Goal: Information Seeking & Learning: Find contact information

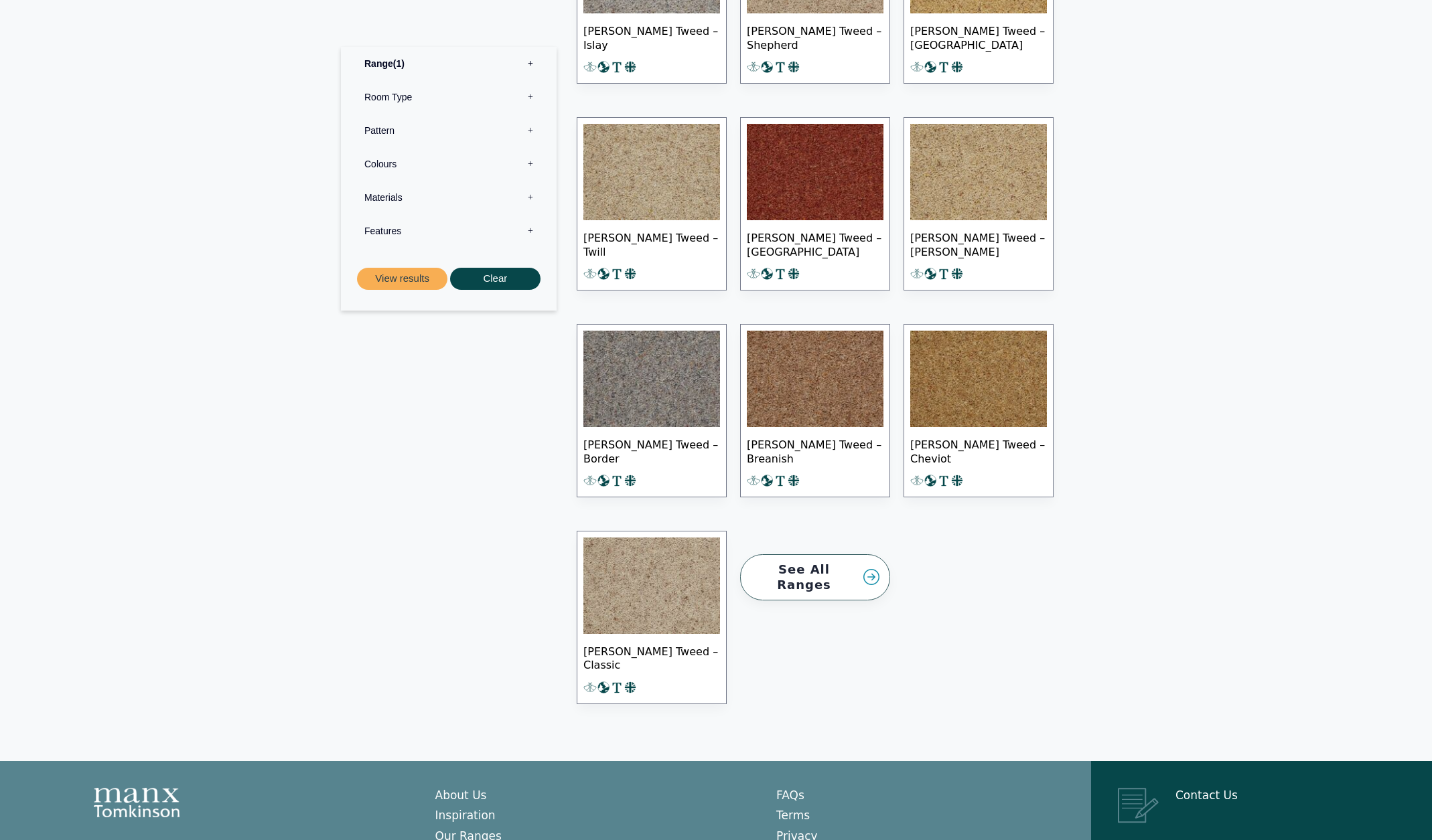
scroll to position [805, 0]
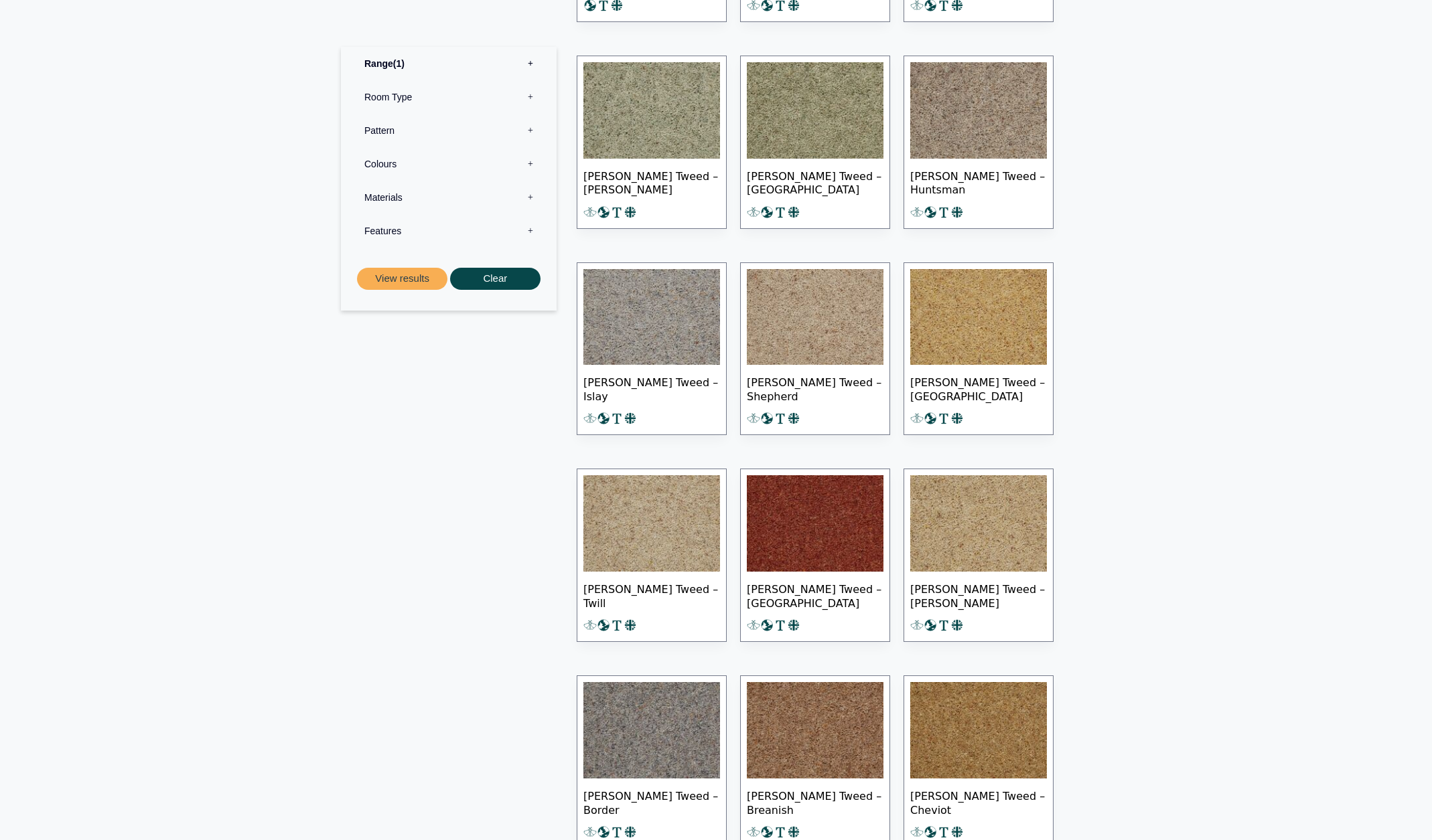
click at [1019, 717] on img at bounding box center [978, 731] width 137 height 96
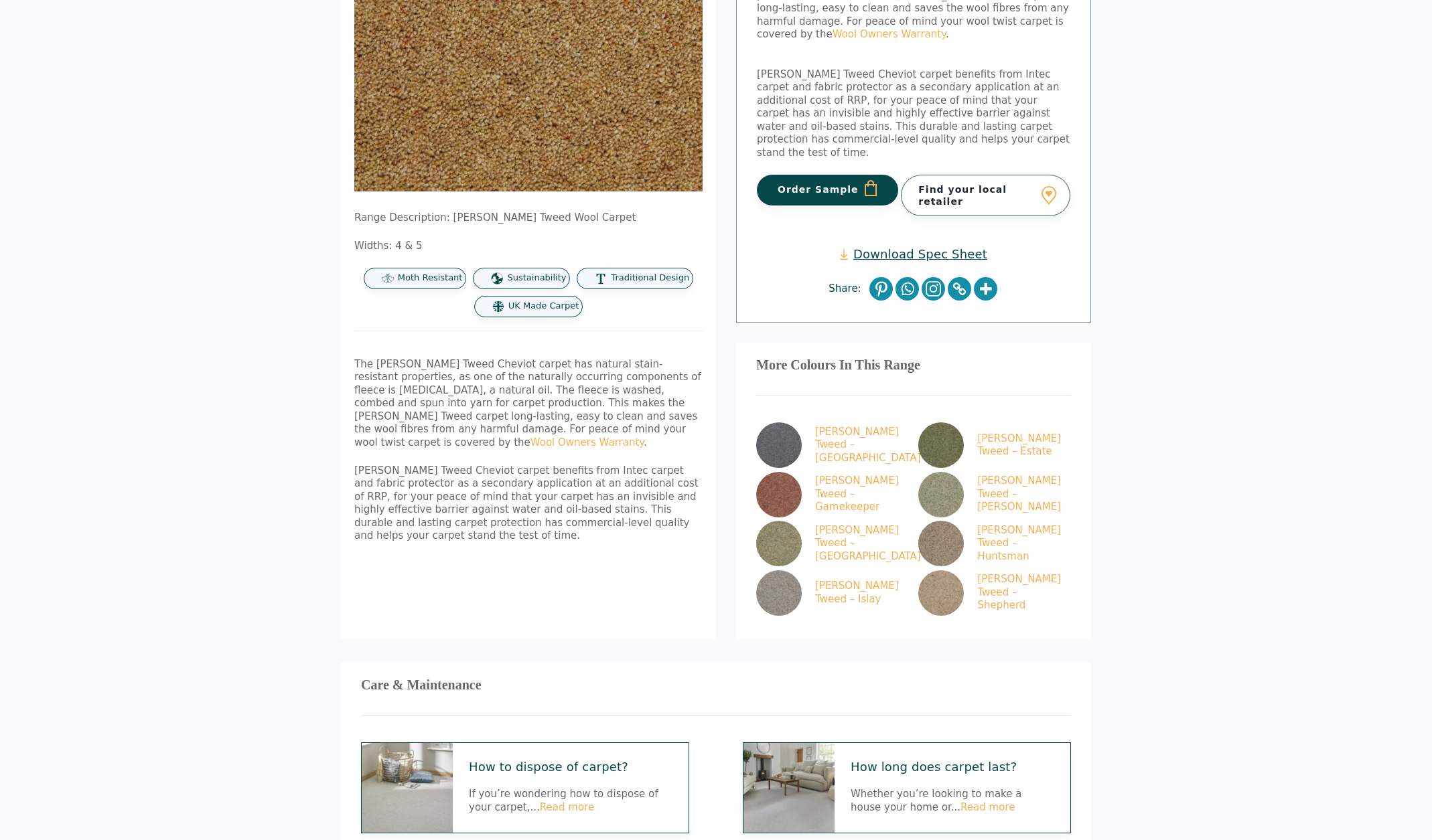
scroll to position [164, 0]
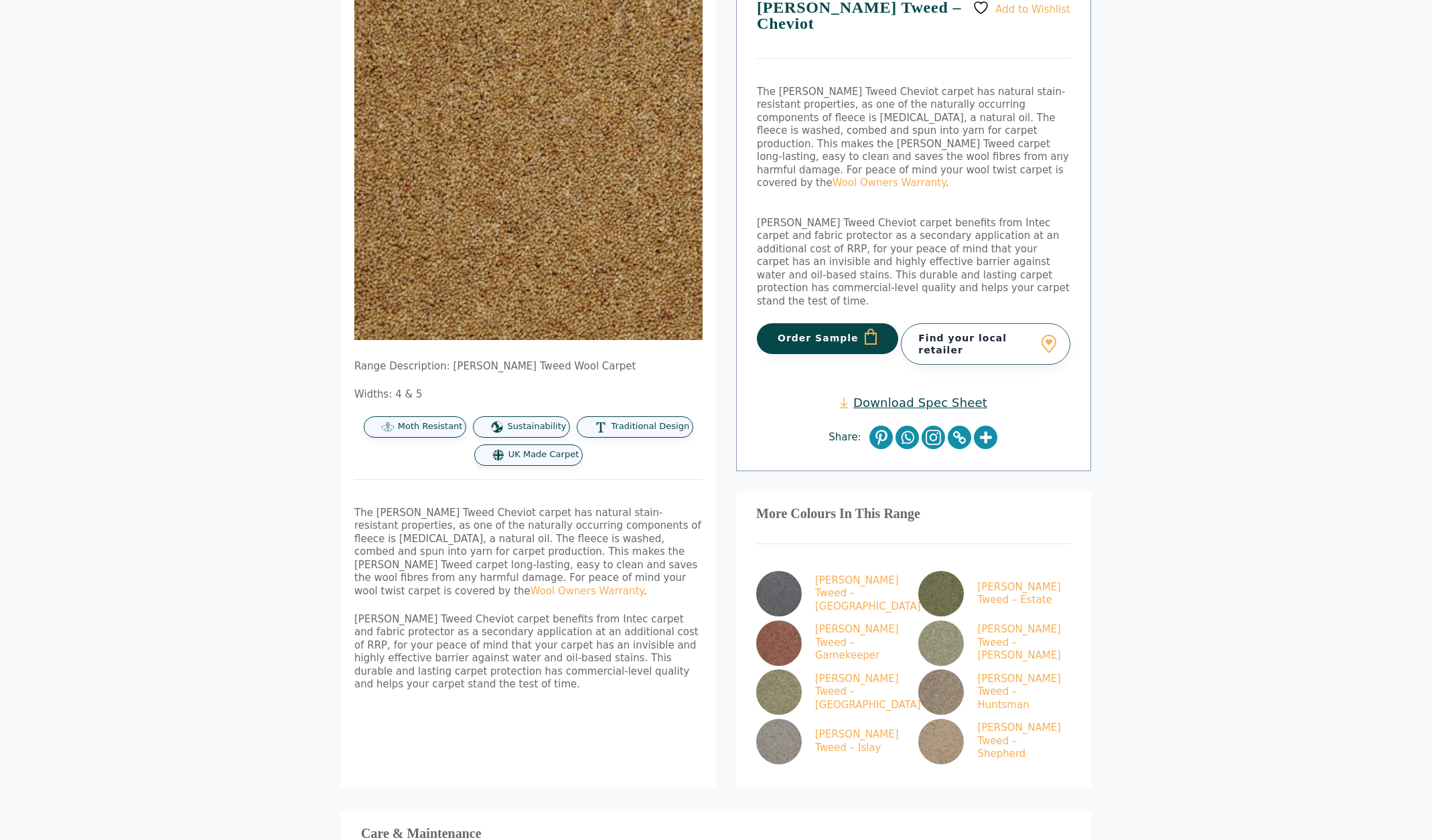
click at [949, 395] on link "Download Spec Sheet" at bounding box center [913, 403] width 147 height 16
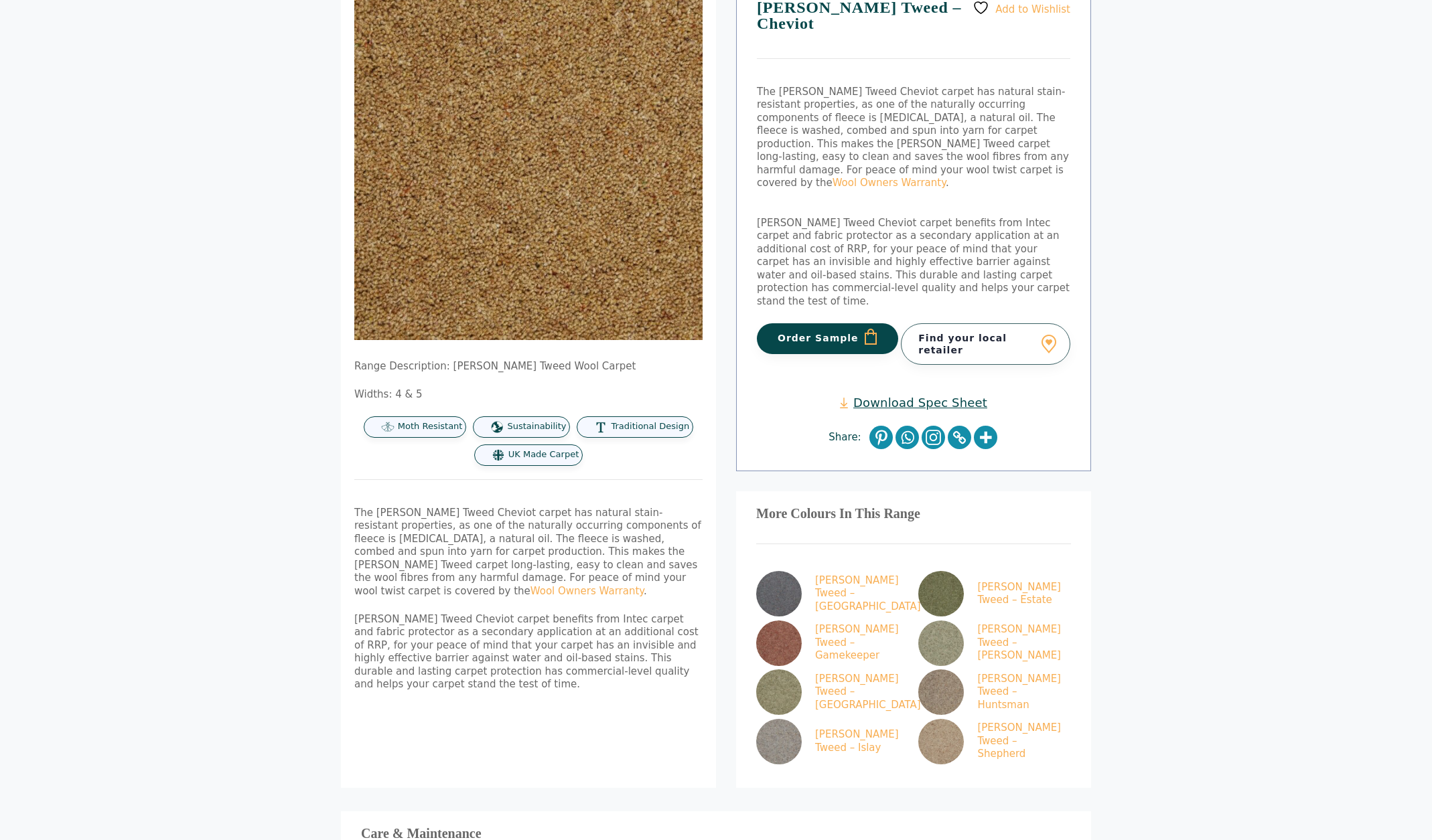
click at [811, 323] on button "Order Sample" at bounding box center [827, 339] width 141 height 31
click at [948, 719] on img at bounding box center [940, 741] width 46 height 46
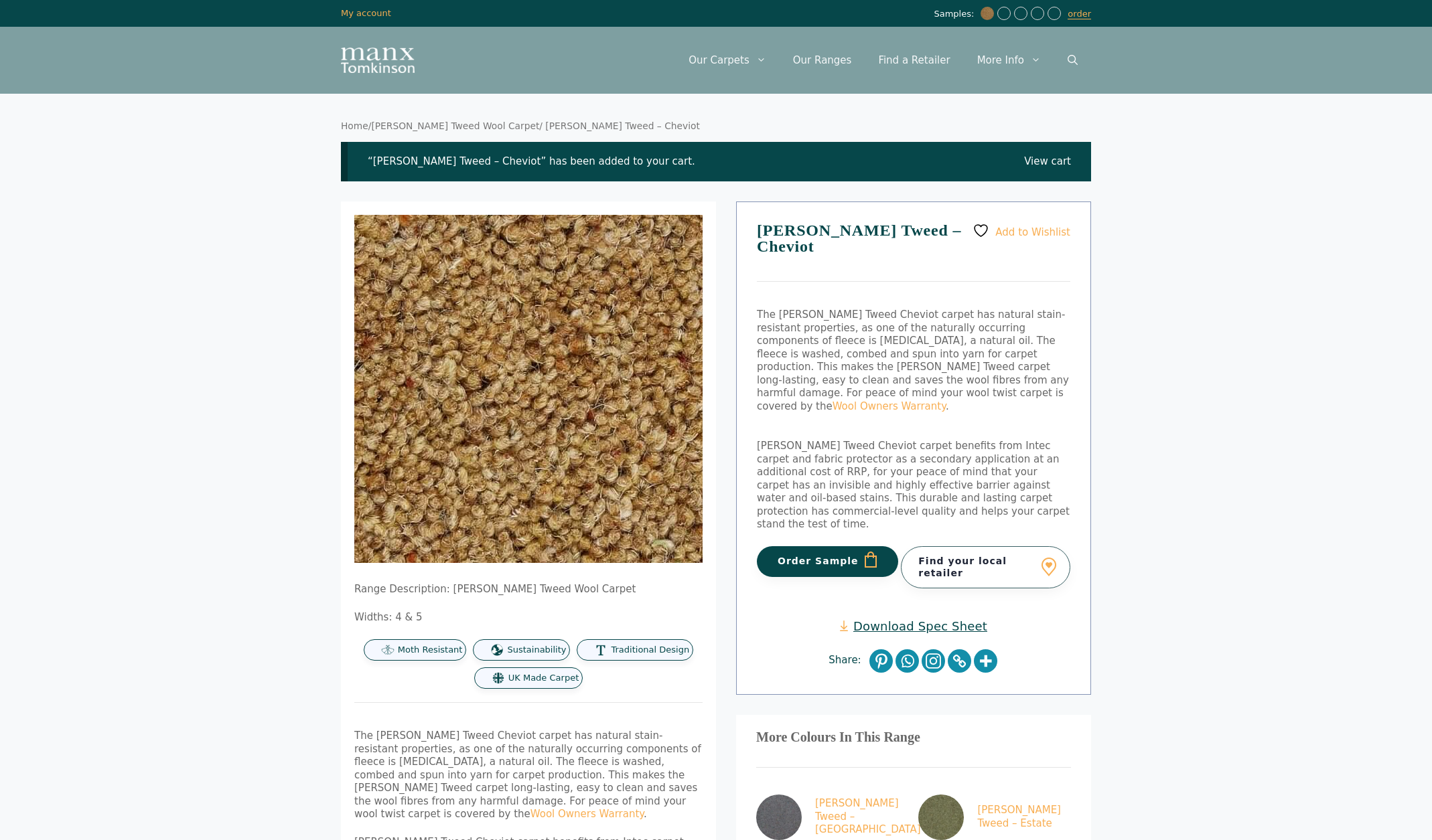
click at [546, 381] on img at bounding box center [481, 408] width 1285 height 1285
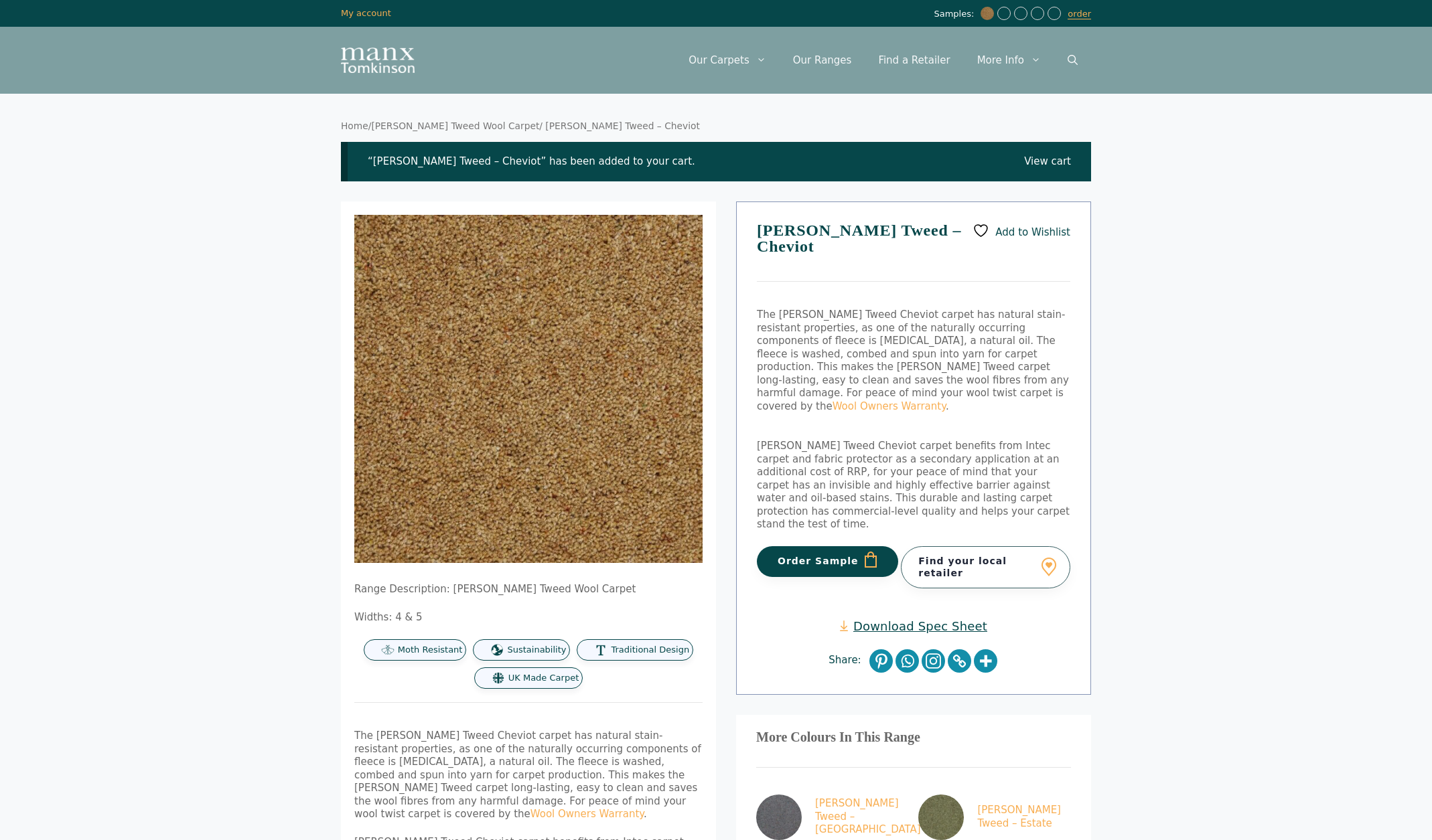
click at [1006, 234] on span "Add to Wishlist" at bounding box center [1032, 233] width 75 height 12
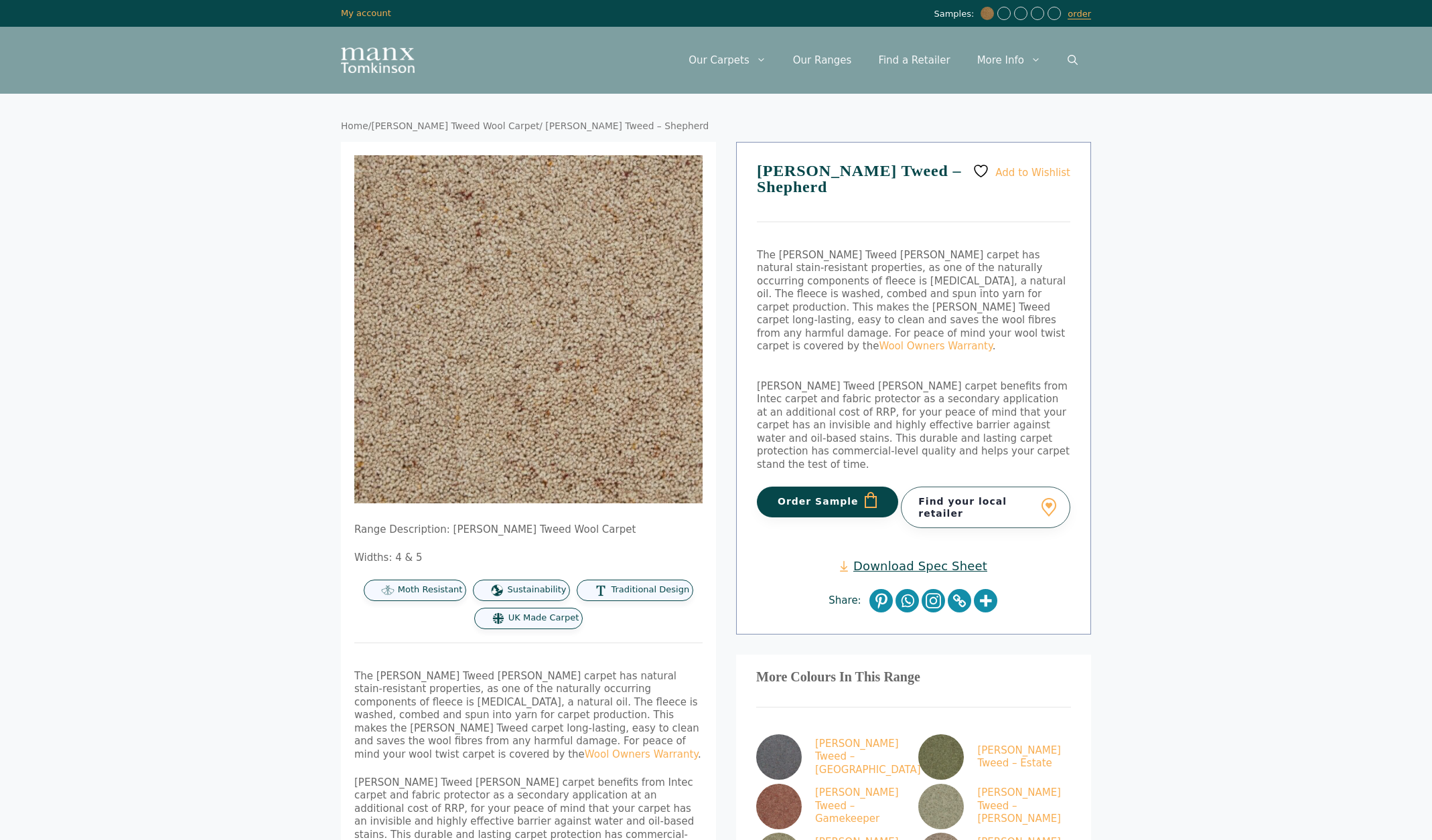
scroll to position [244, 0]
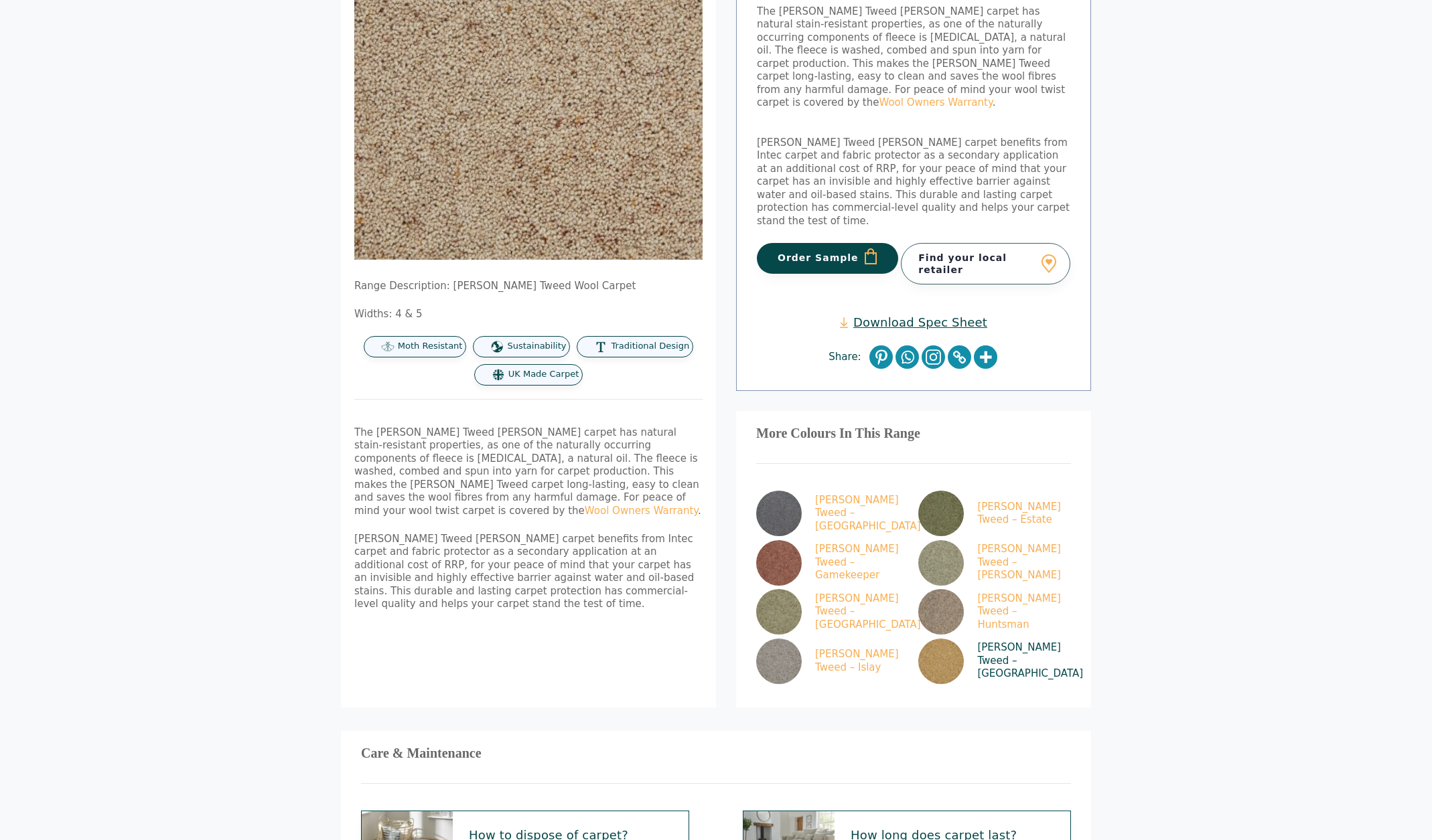
click at [935, 638] on img at bounding box center [940, 661] width 46 height 46
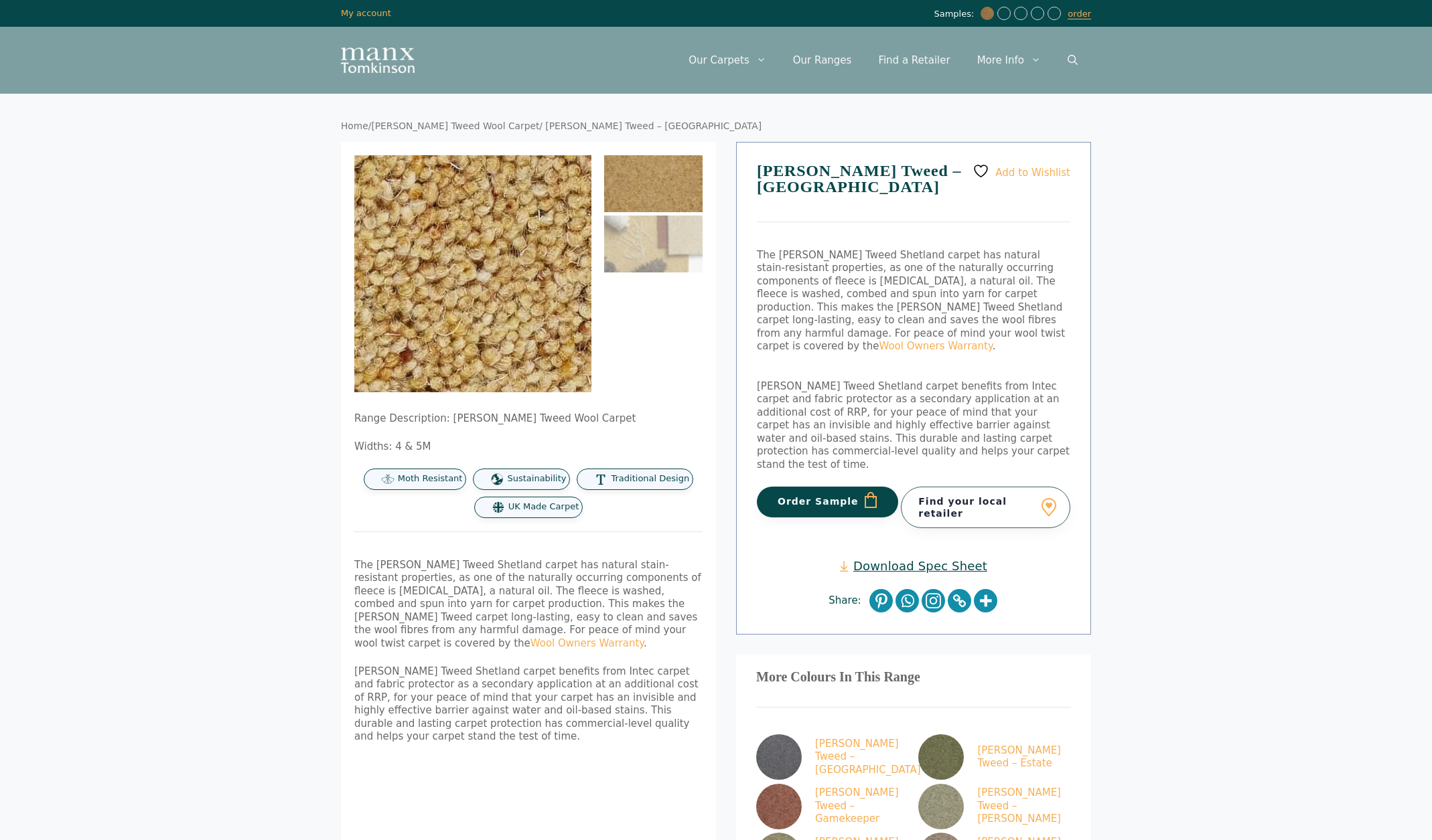
click at [487, 226] on img at bounding box center [410, 483] width 1285 height 1285
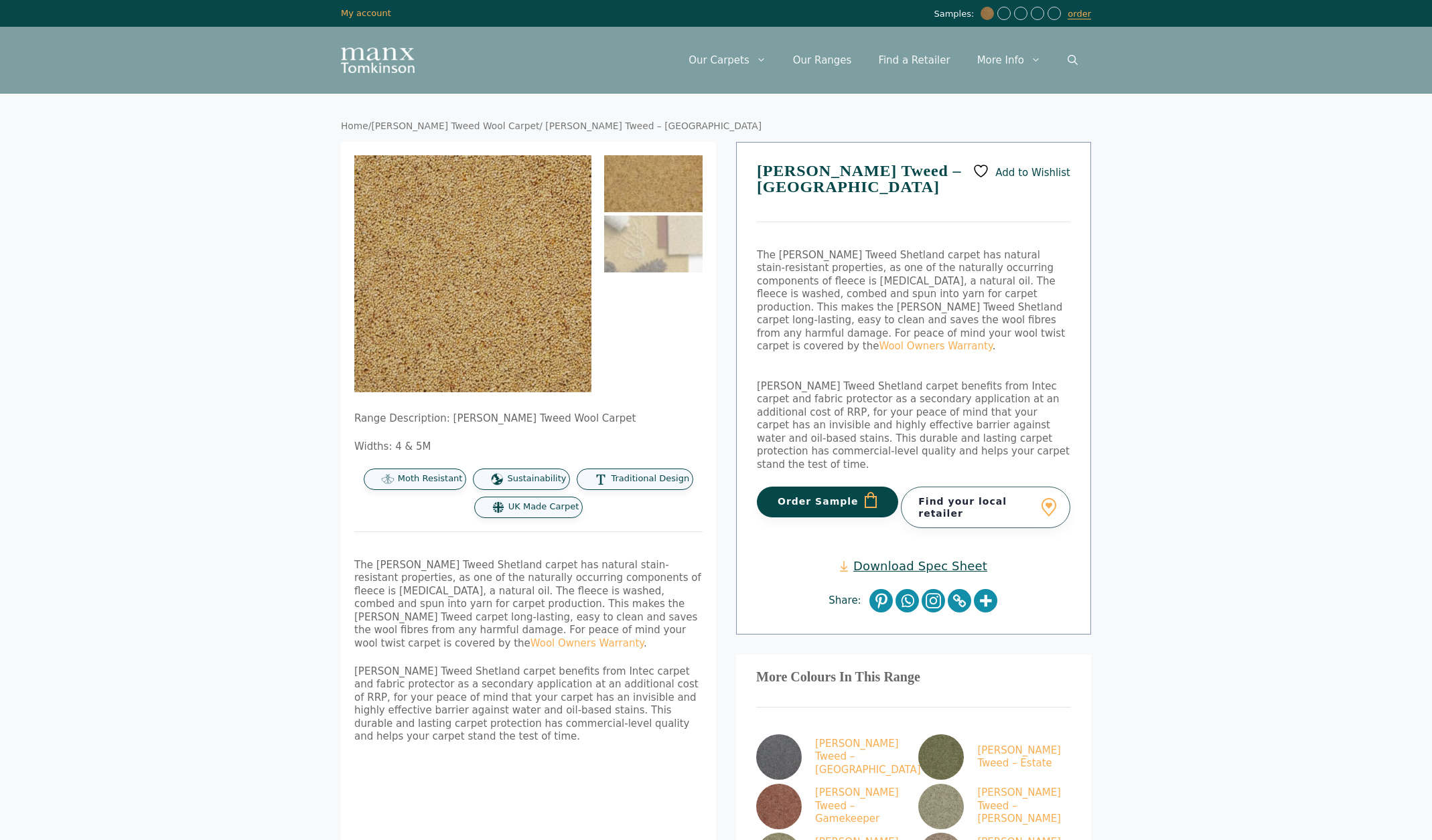
click at [1026, 171] on span "Add to Wishlist" at bounding box center [1032, 172] width 75 height 12
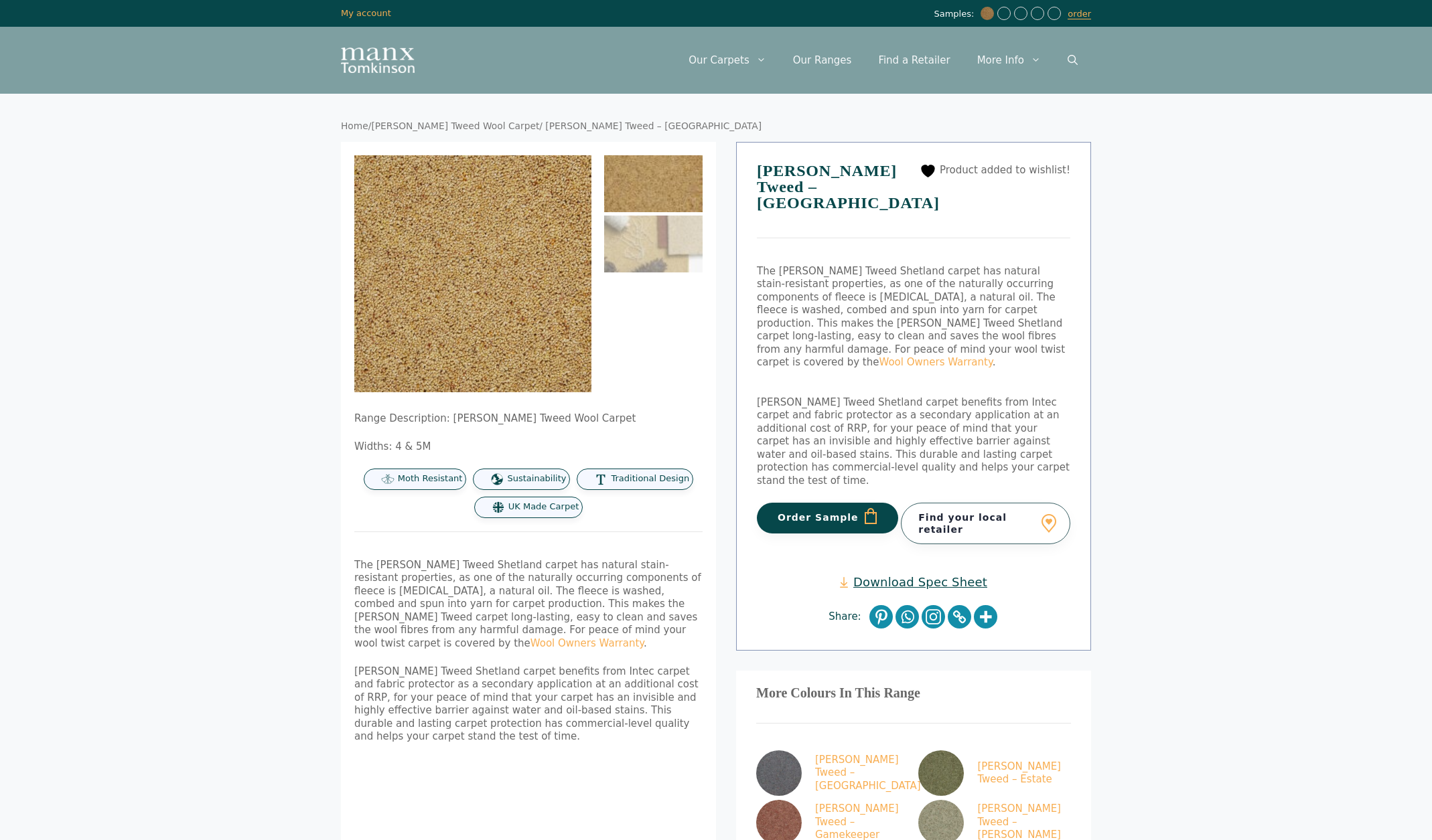
click at [427, 125] on link "[PERSON_NAME] Tweed Wool Carpet" at bounding box center [455, 126] width 168 height 11
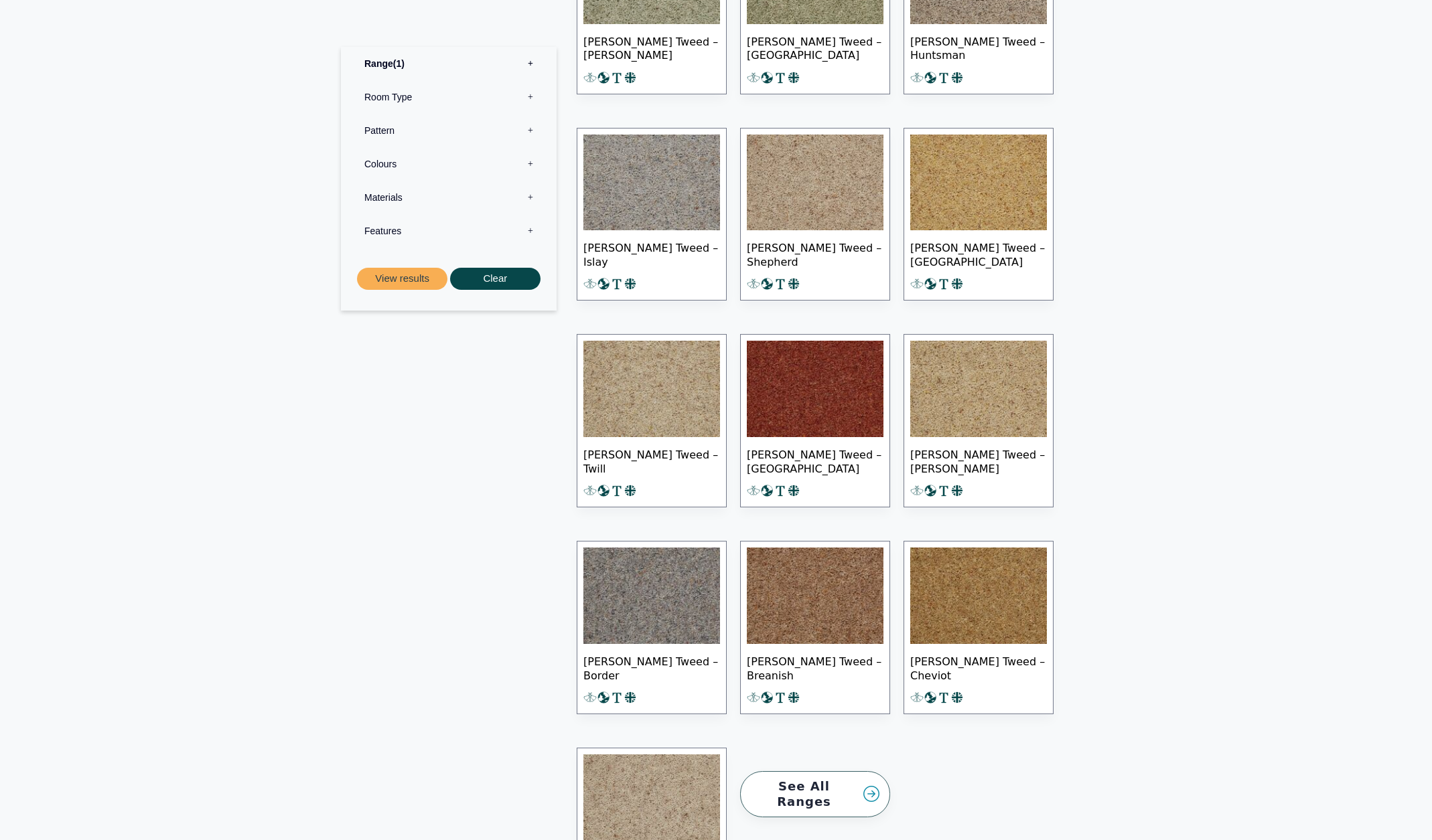
scroll to position [998, 0]
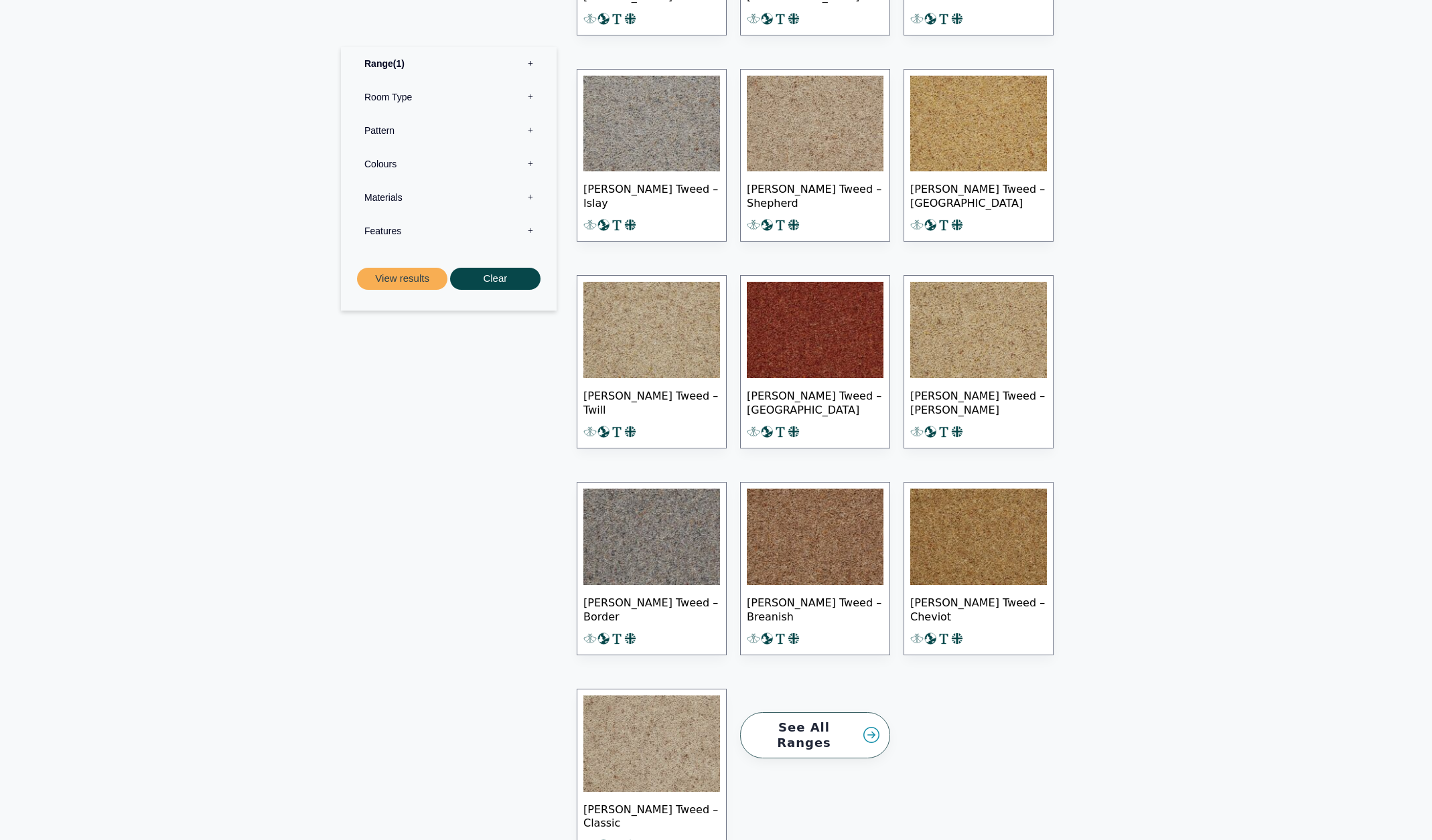
click at [639, 737] on img at bounding box center [652, 744] width 137 height 96
click at [1011, 340] on img at bounding box center [978, 330] width 137 height 96
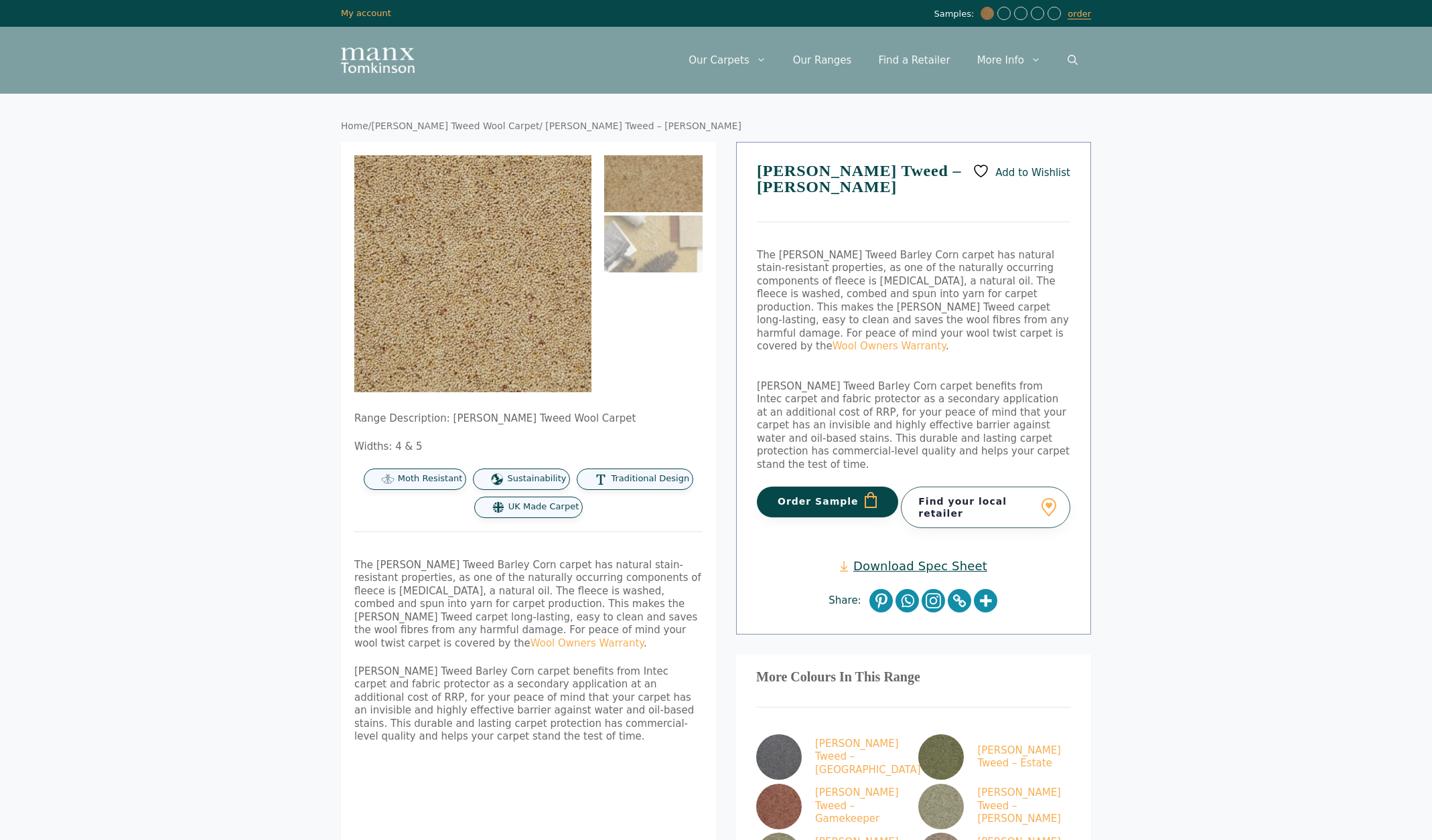
click at [984, 169] on icon at bounding box center [981, 171] width 17 height 17
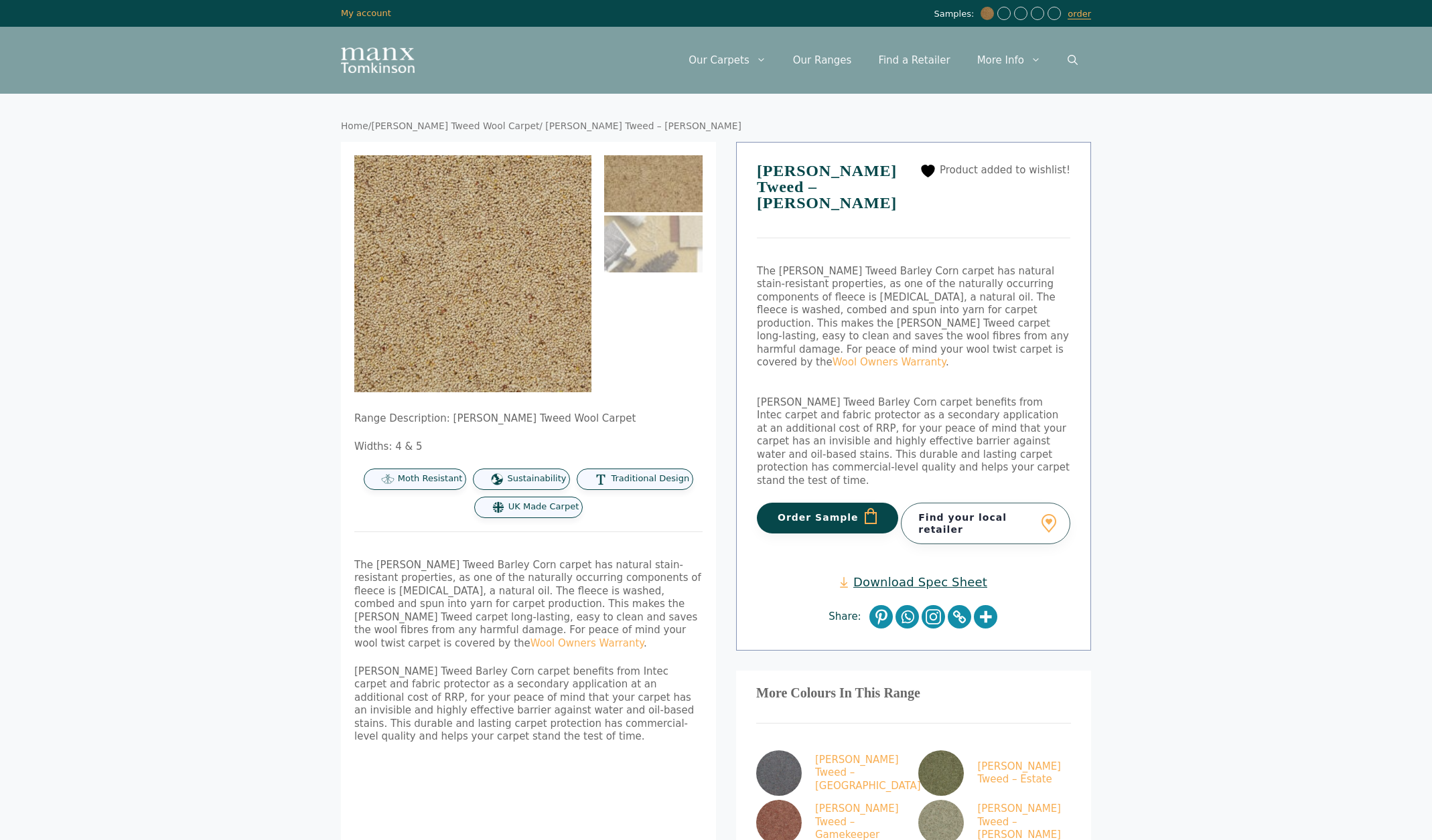
click at [444, 123] on link "[PERSON_NAME] Tweed Wool Carpet" at bounding box center [455, 126] width 168 height 11
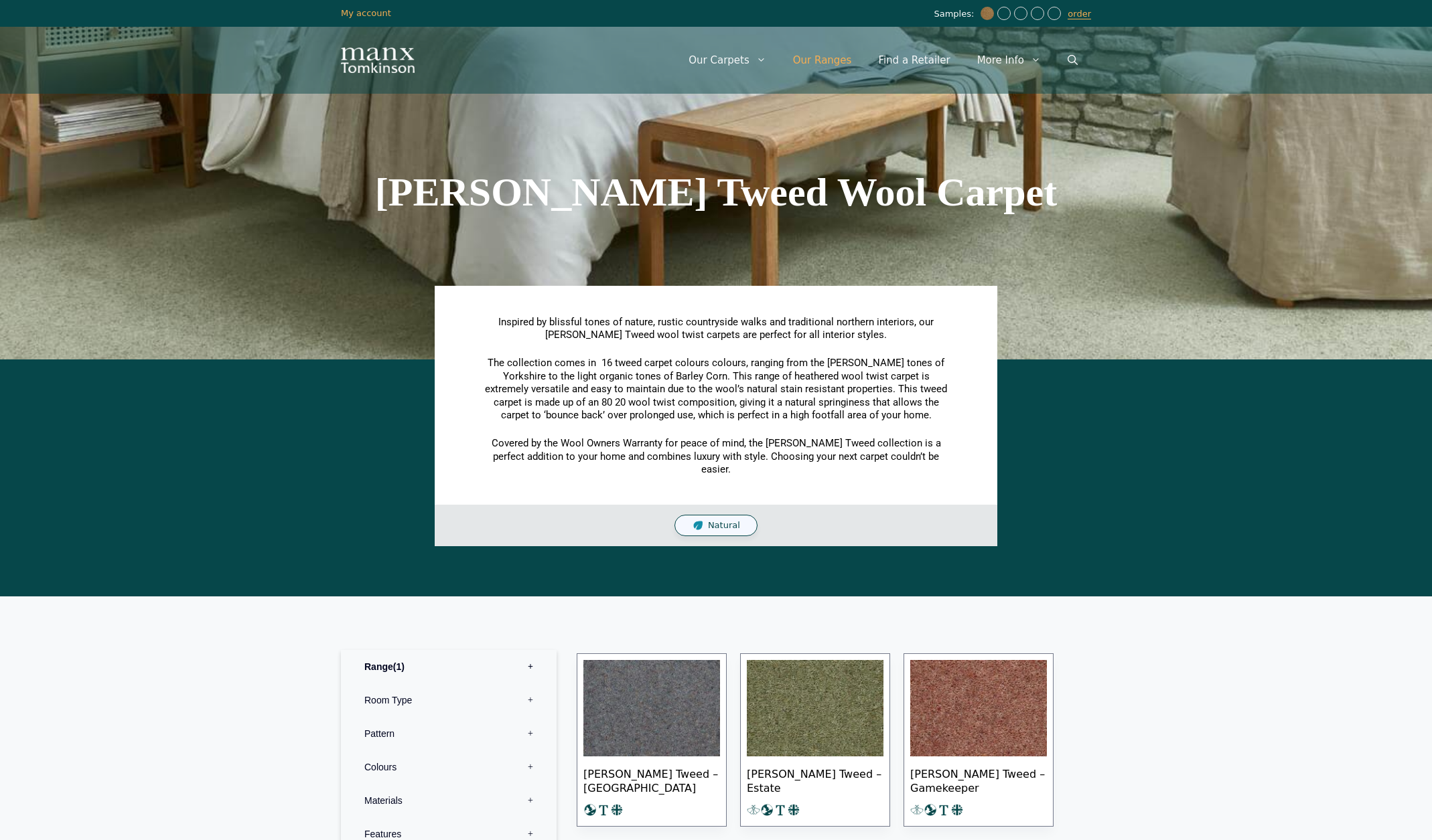
click at [832, 59] on link "Our Ranges" at bounding box center [822, 60] width 85 height 40
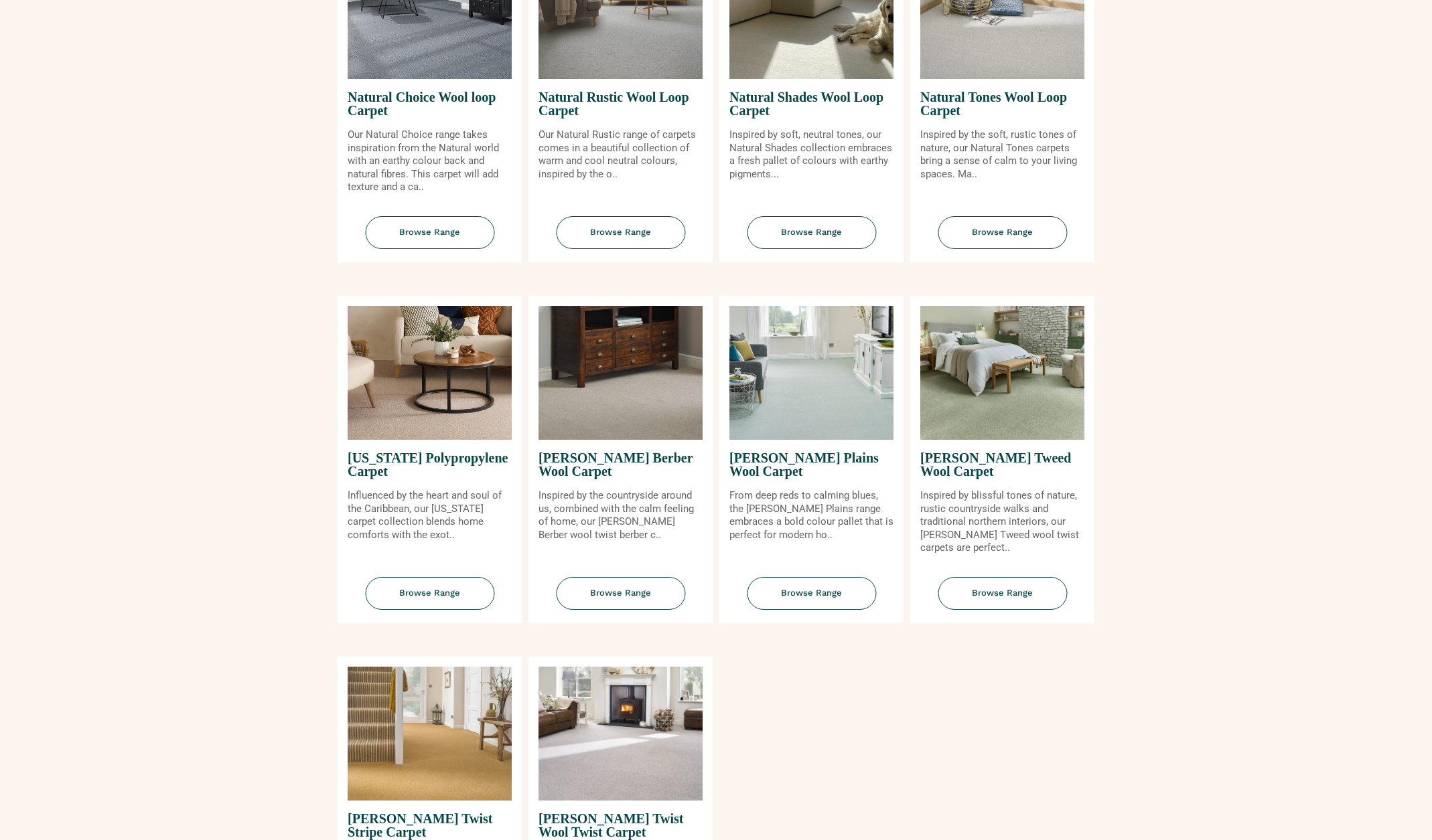
scroll to position [1268, 0]
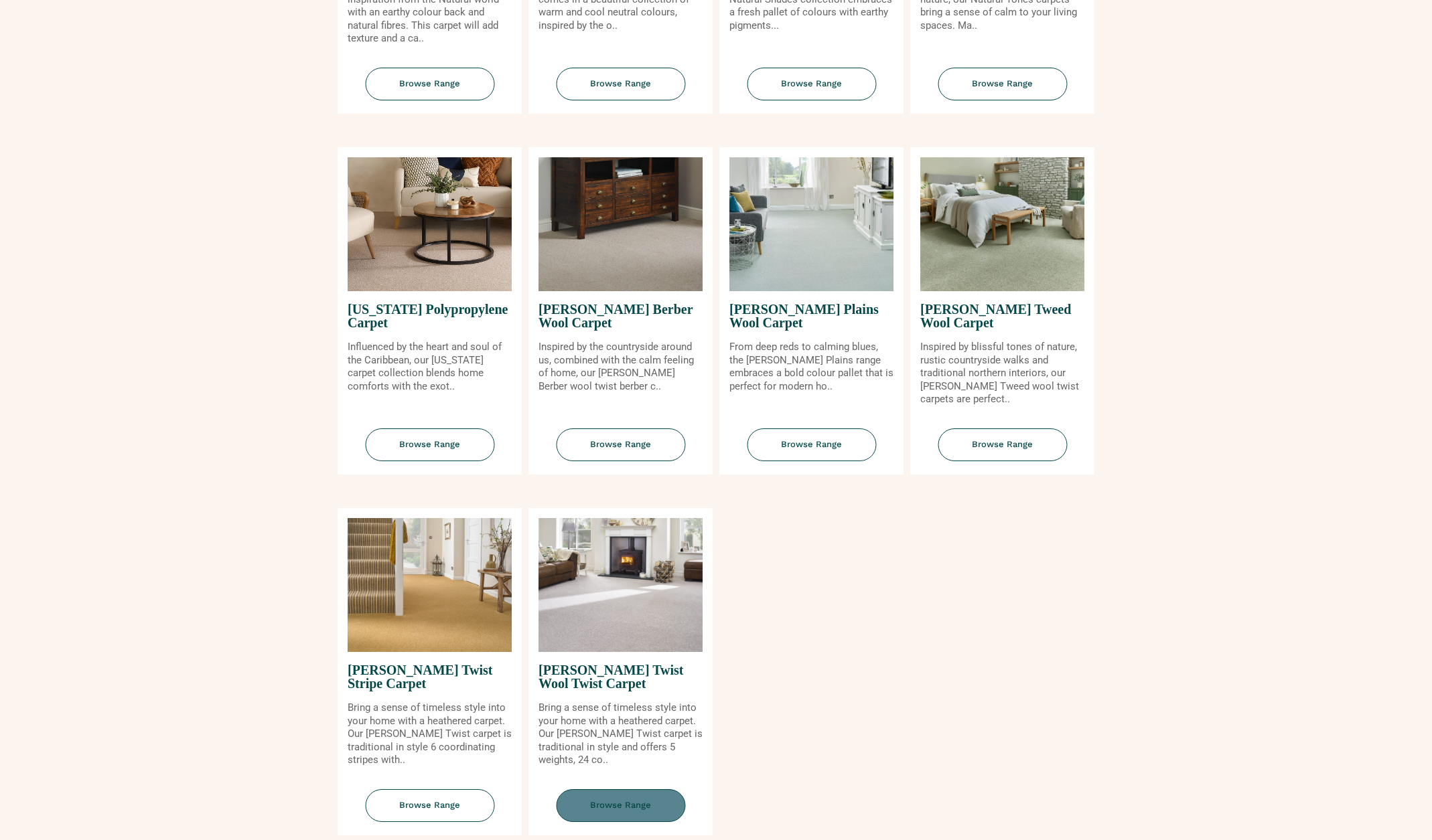
click at [613, 794] on span "Browse Range" at bounding box center [620, 806] width 130 height 33
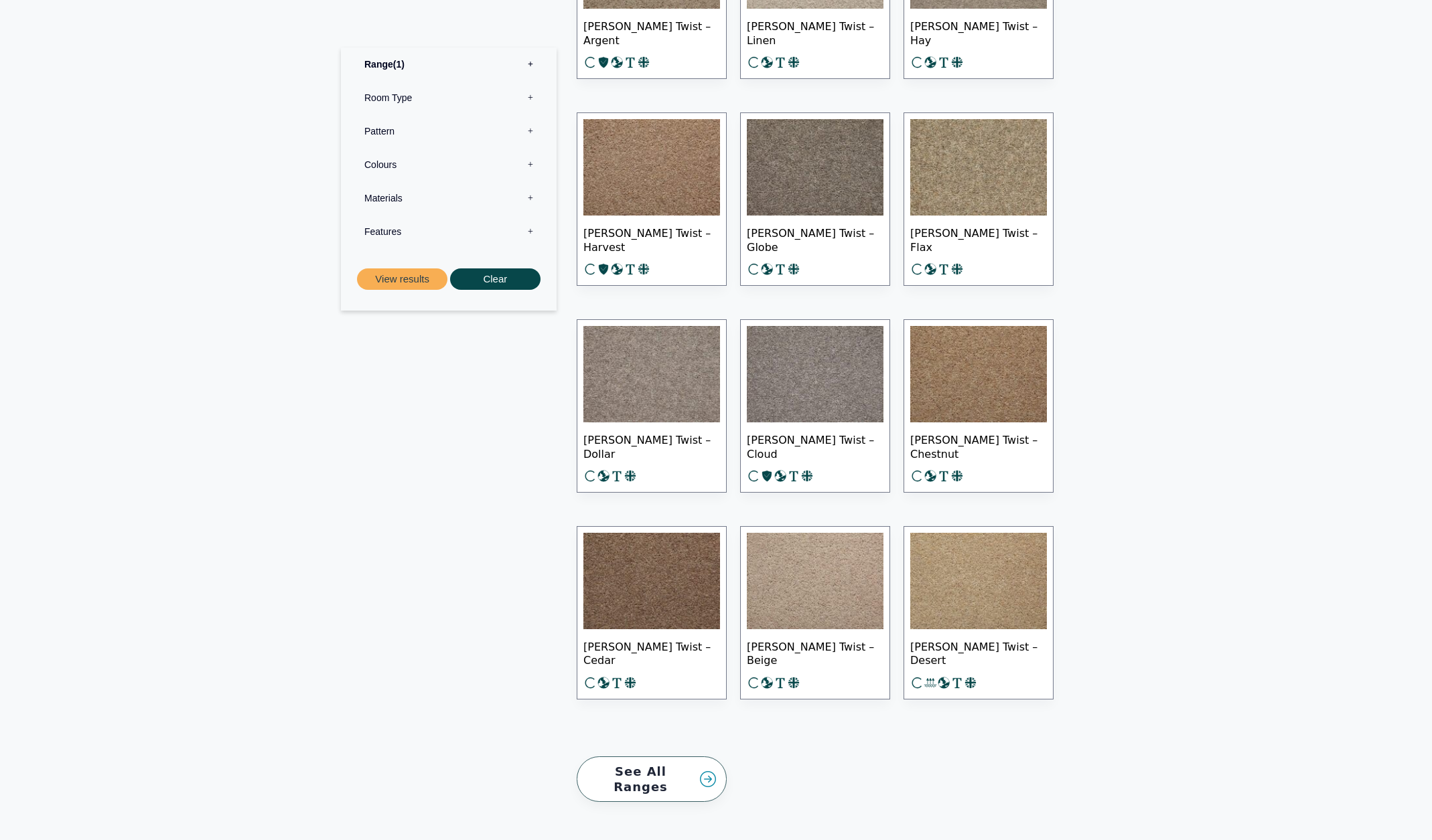
scroll to position [1664, 0]
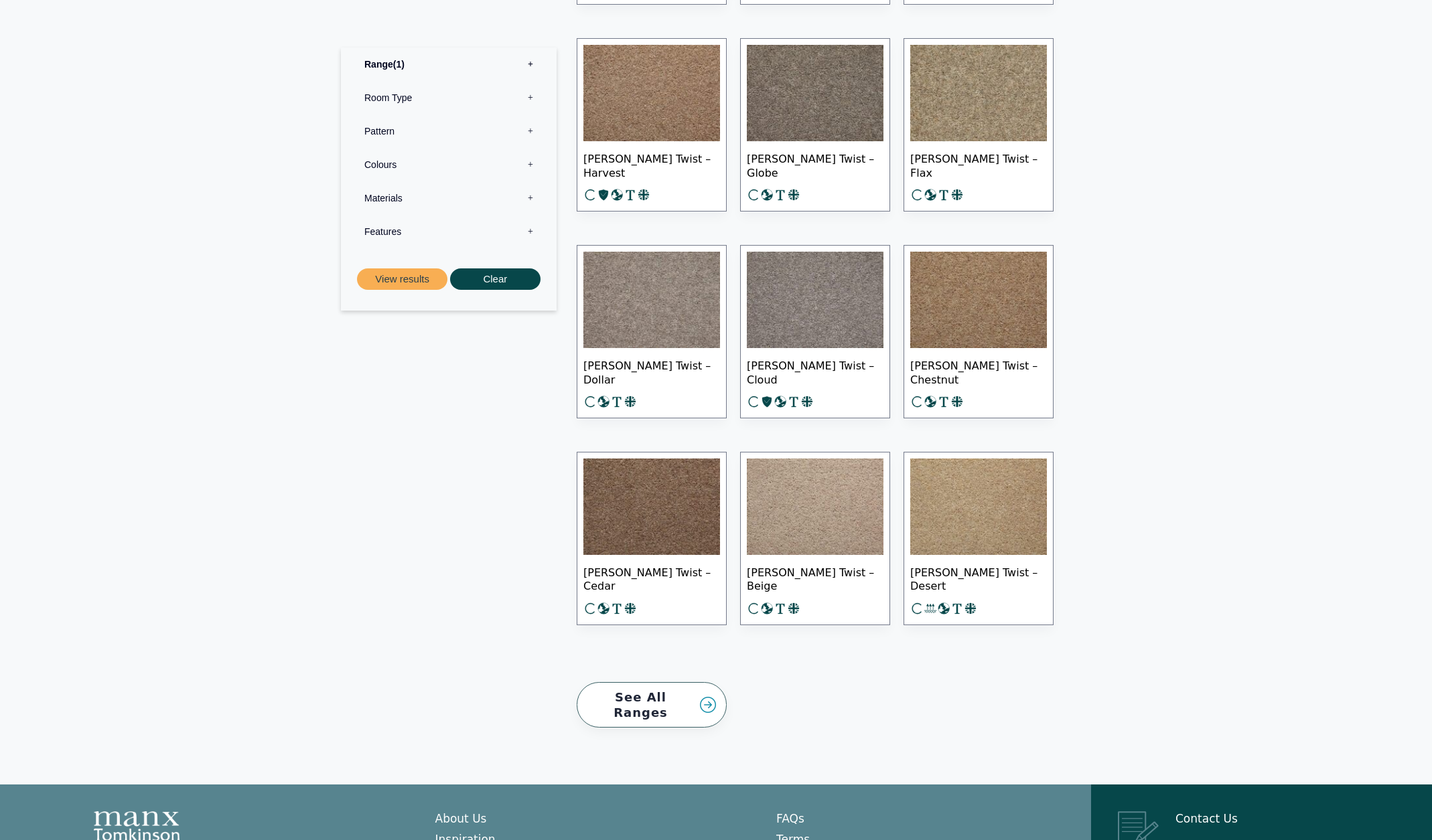
click at [663, 503] on img at bounding box center [652, 506] width 137 height 96
click at [975, 292] on img at bounding box center [978, 300] width 137 height 96
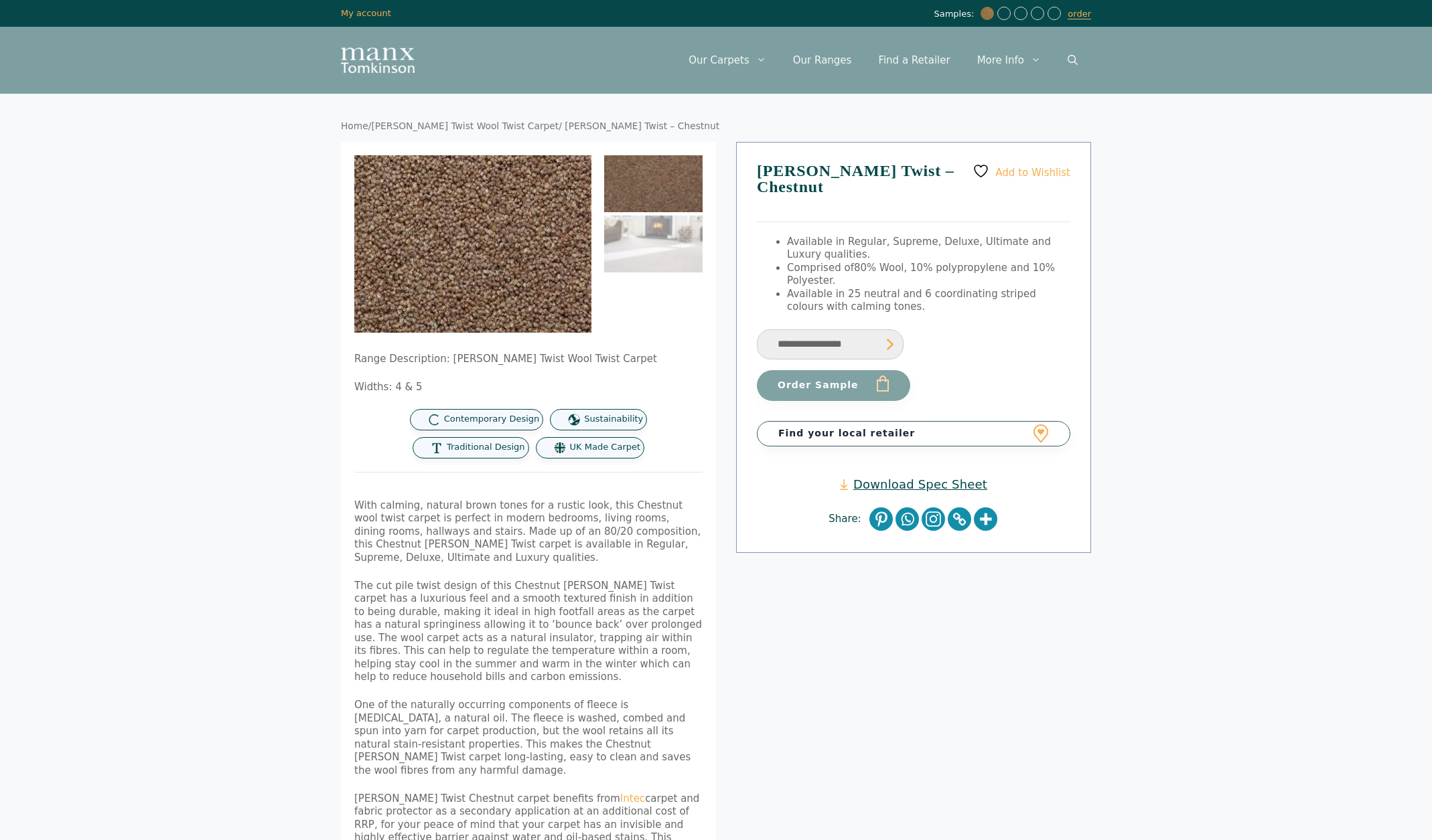
click at [507, 262] on img at bounding box center [429, 220] width 536 height 402
click at [648, 257] on img at bounding box center [653, 244] width 99 height 57
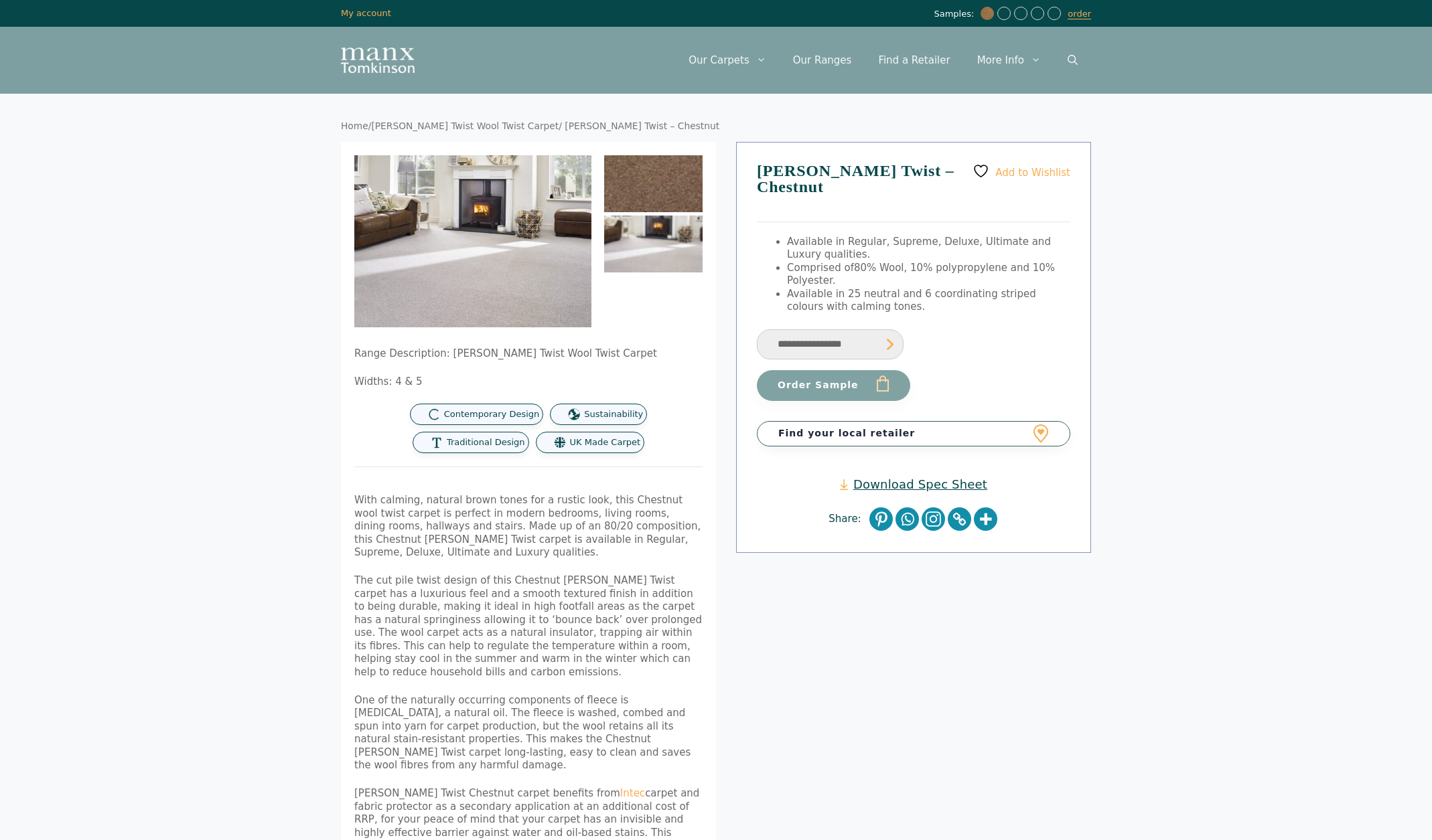
click at [649, 186] on img at bounding box center [653, 183] width 99 height 57
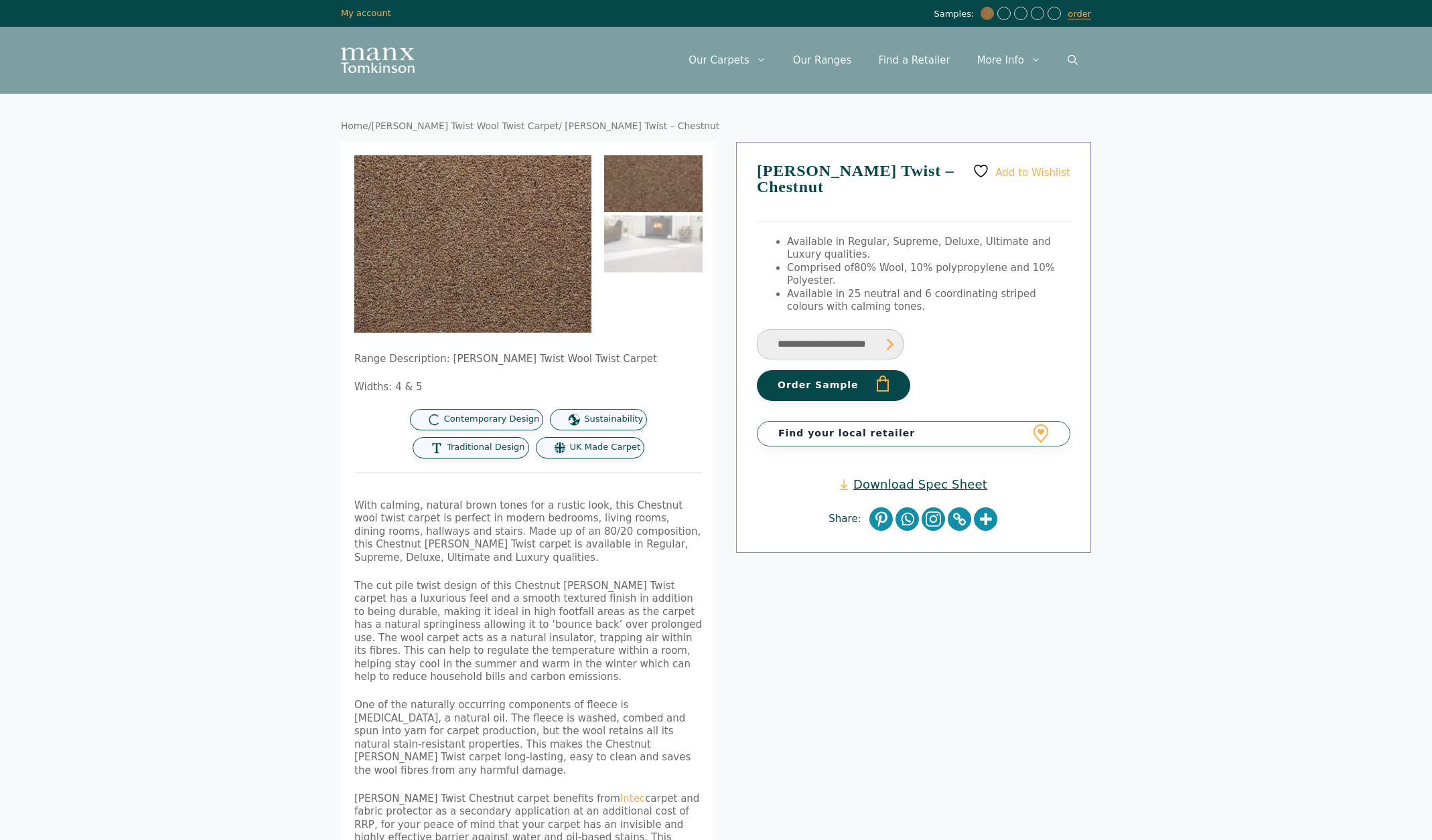
select select "**********"
click at [493, 125] on link "Tomkinson Twist Wool Twist Carpet" at bounding box center [465, 126] width 188 height 11
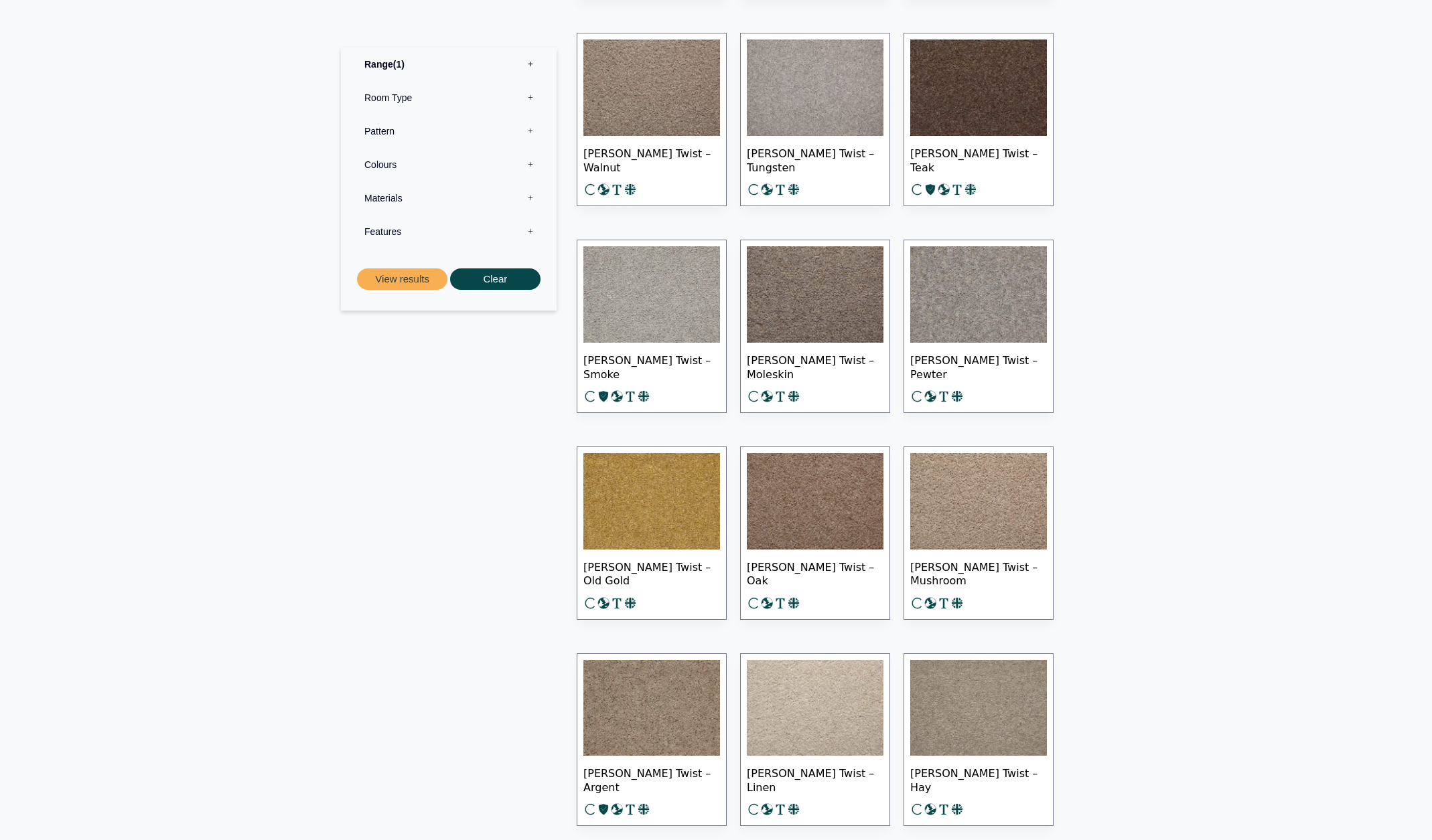
scroll to position [917, 0]
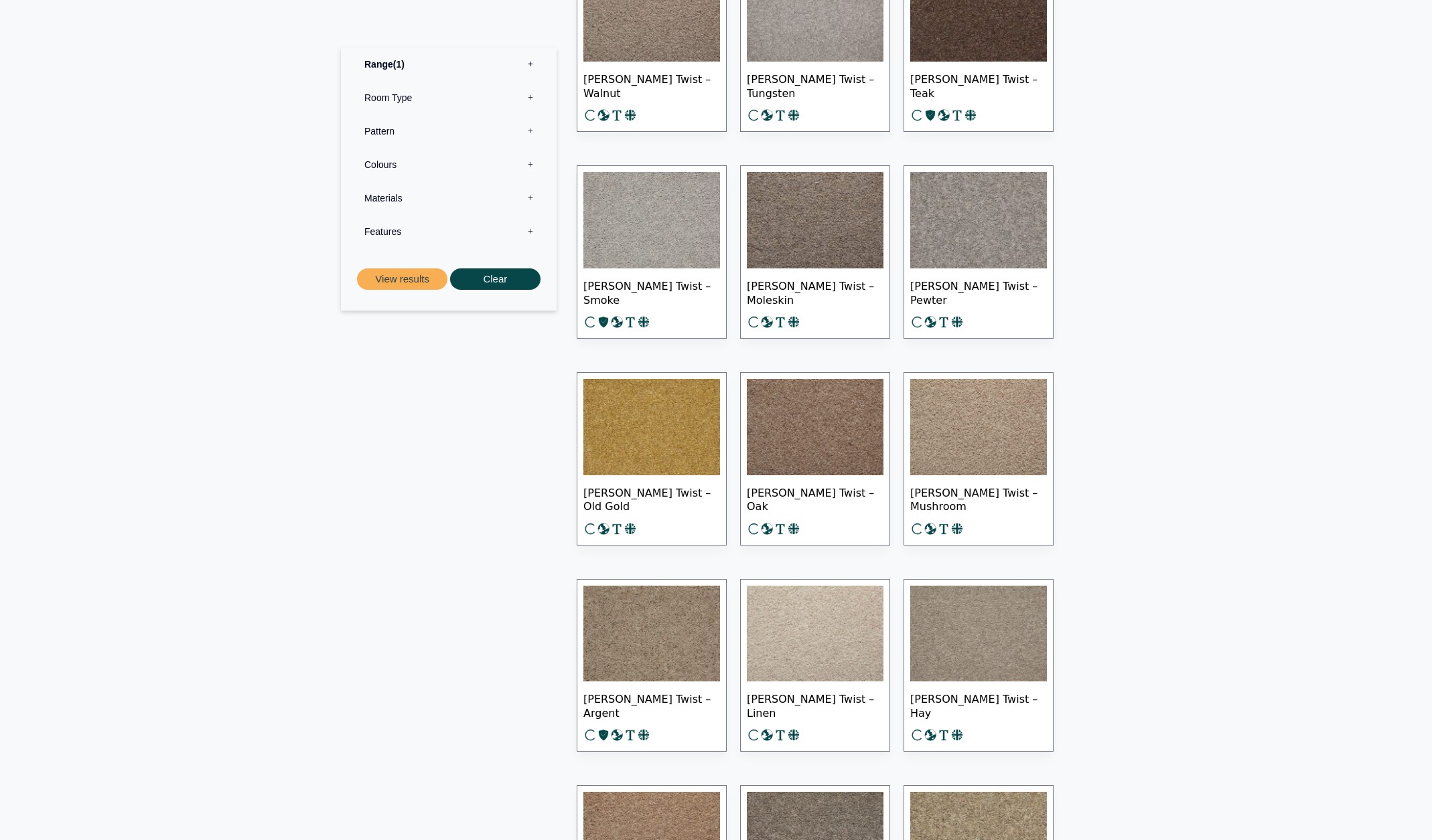
click at [1012, 435] on img at bounding box center [978, 427] width 137 height 96
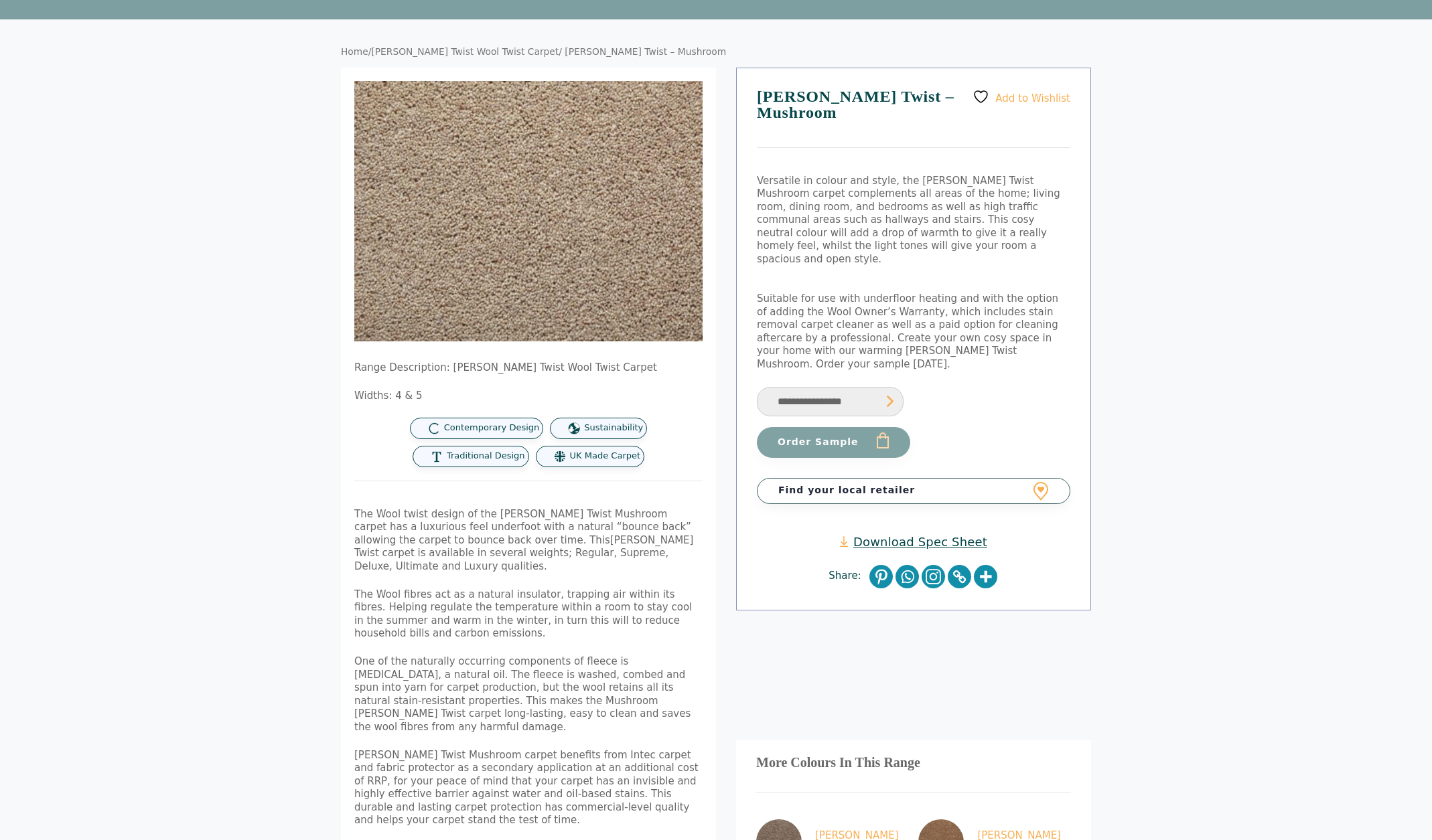
scroll to position [223, 0]
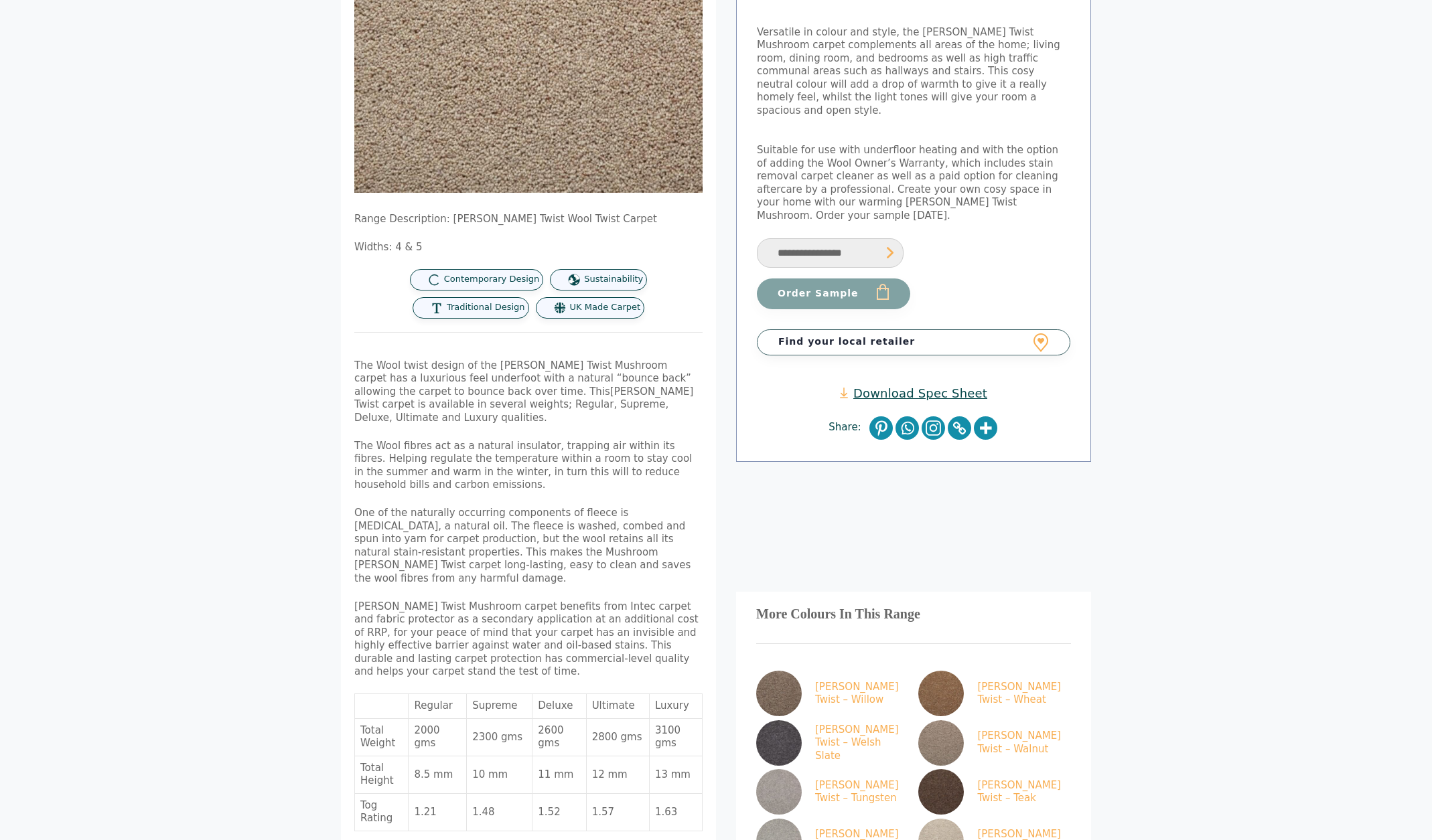
click at [910, 385] on link "Download Spec Sheet" at bounding box center [913, 393] width 147 height 16
click at [894, 330] on link "Find your local retailer" at bounding box center [913, 342] width 313 height 26
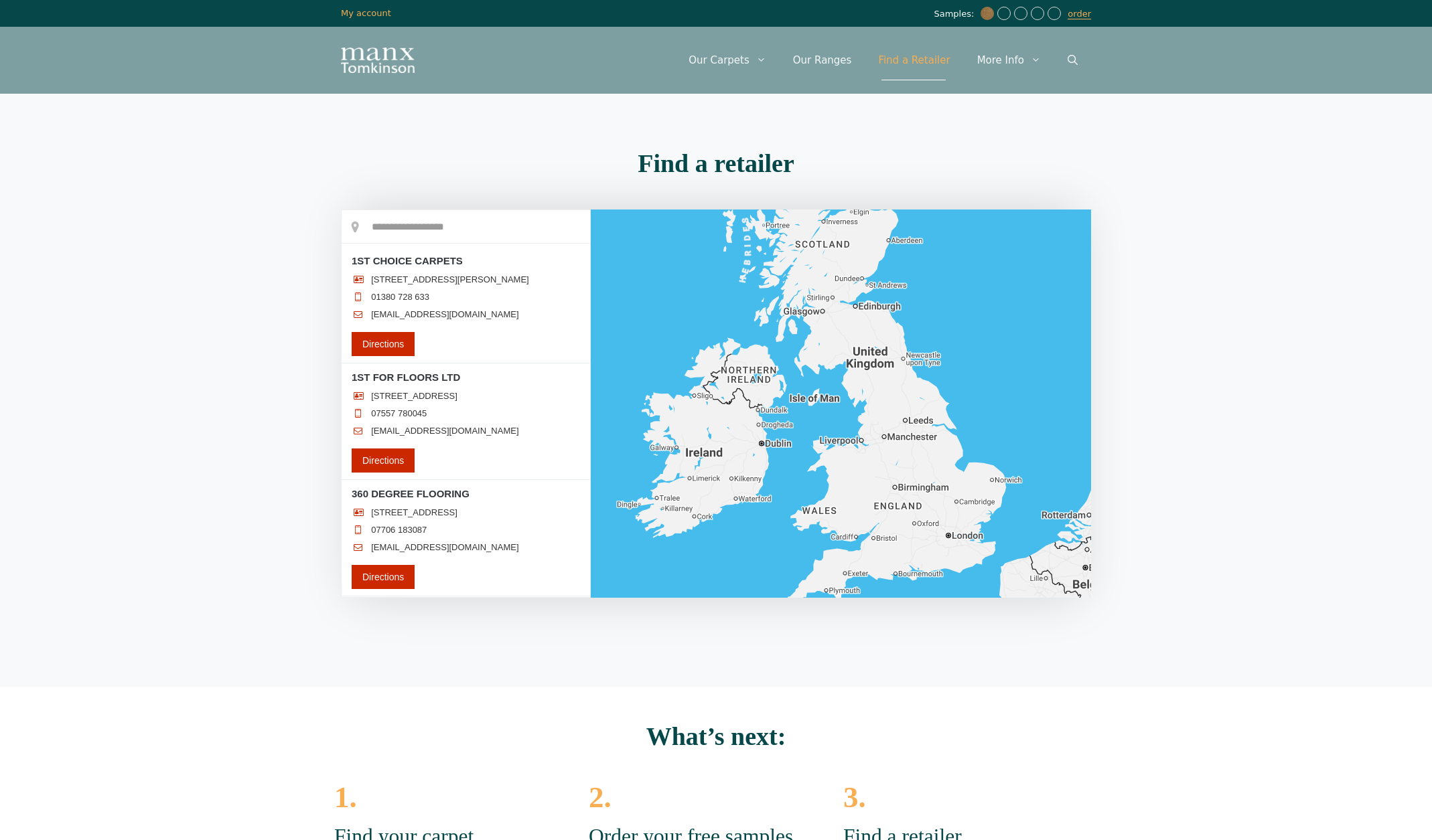
drag, startPoint x: 0, startPoint y: 0, endPoint x: 368, endPoint y: 245, distance: 442.1
click at [443, 687] on section "What’s next: 1. Find your carpet candidates Browse our extensive range of carpe…" at bounding box center [716, 832] width 1432 height 290
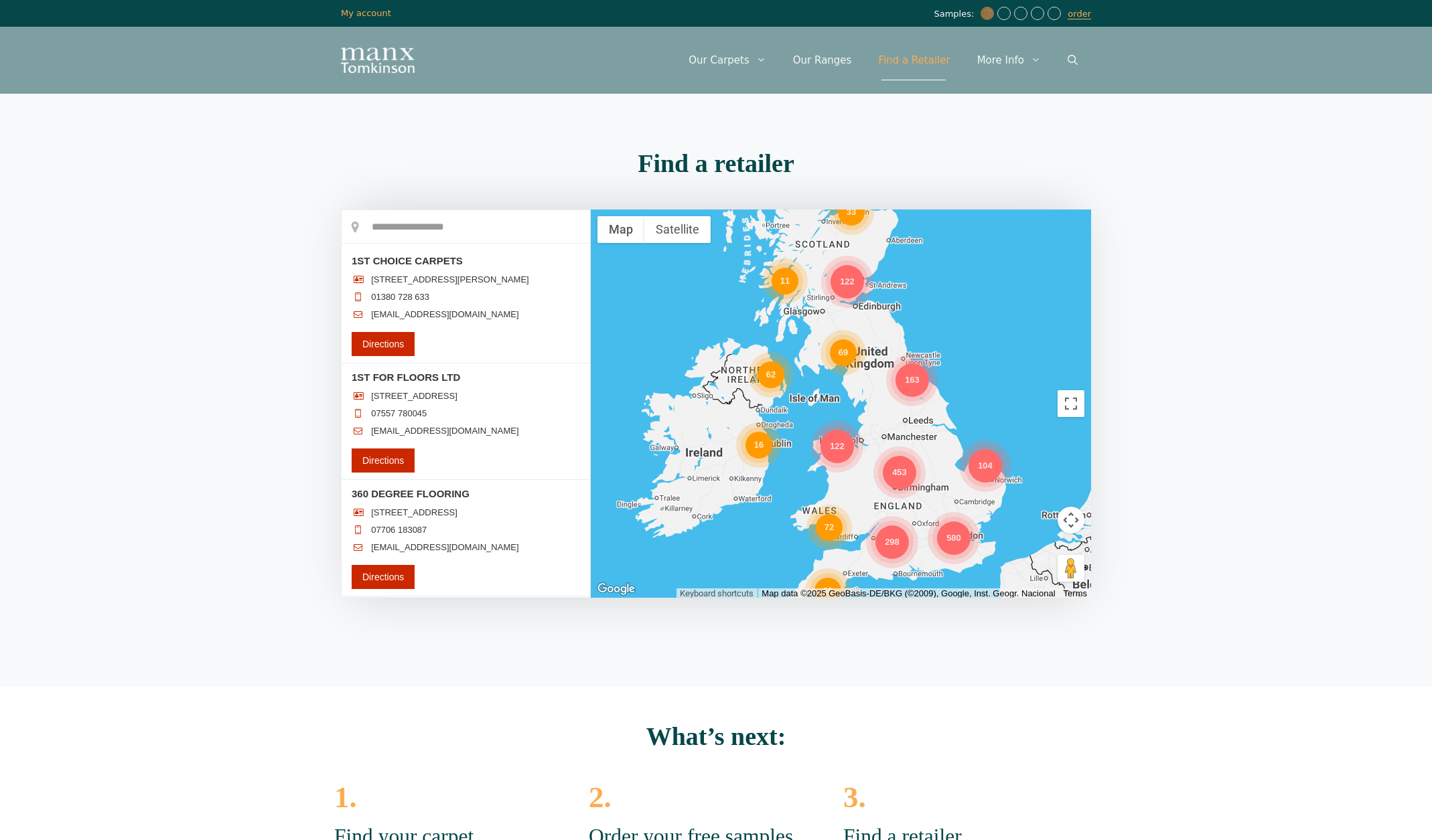
click at [1070, 515] on button "Map camera controls" at bounding box center [1071, 520] width 27 height 27
click at [1037, 482] on button "Zoom in" at bounding box center [1037, 486] width 27 height 27
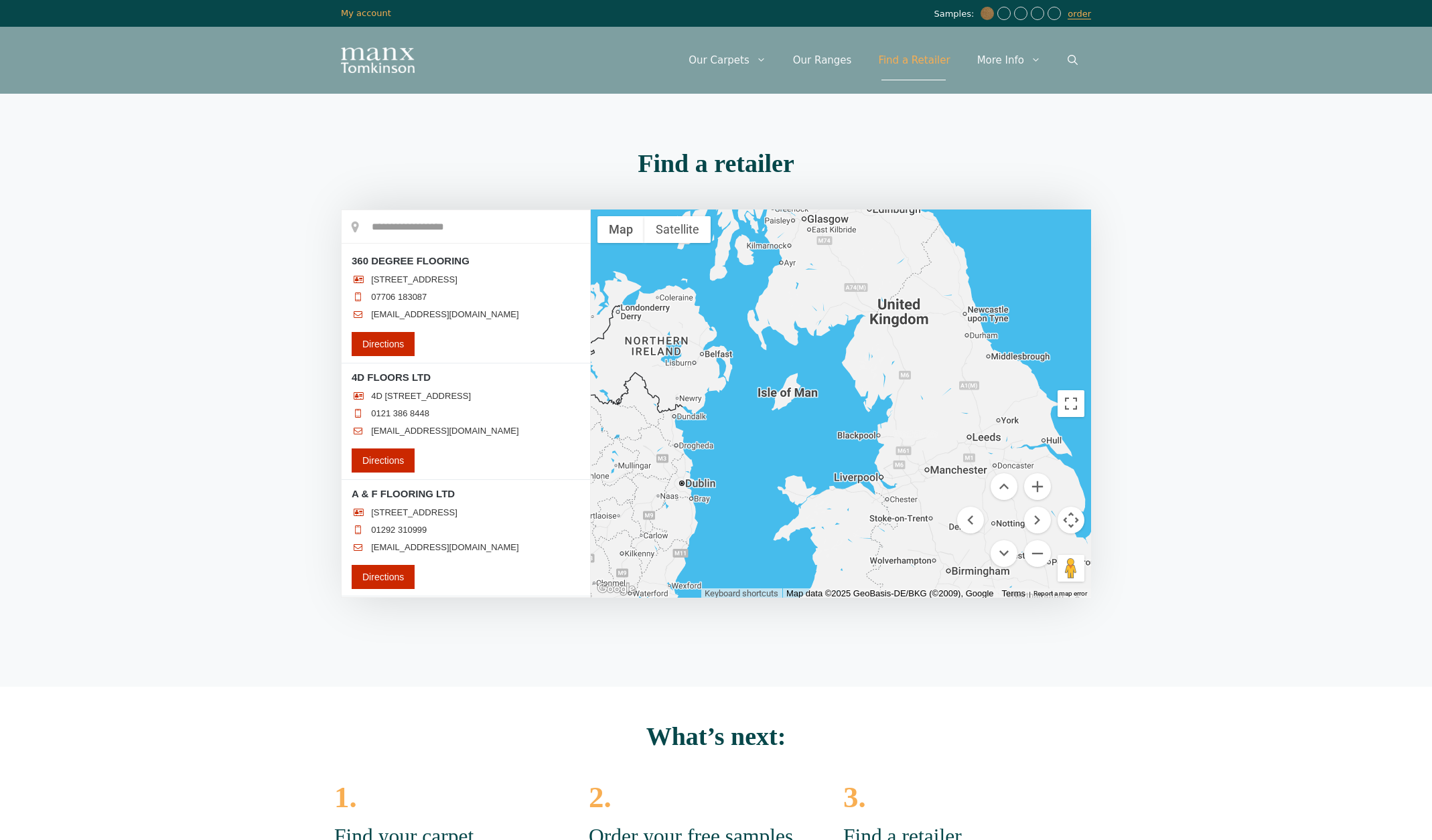
click at [932, 437] on div at bounding box center [840, 403] width 500 height 389
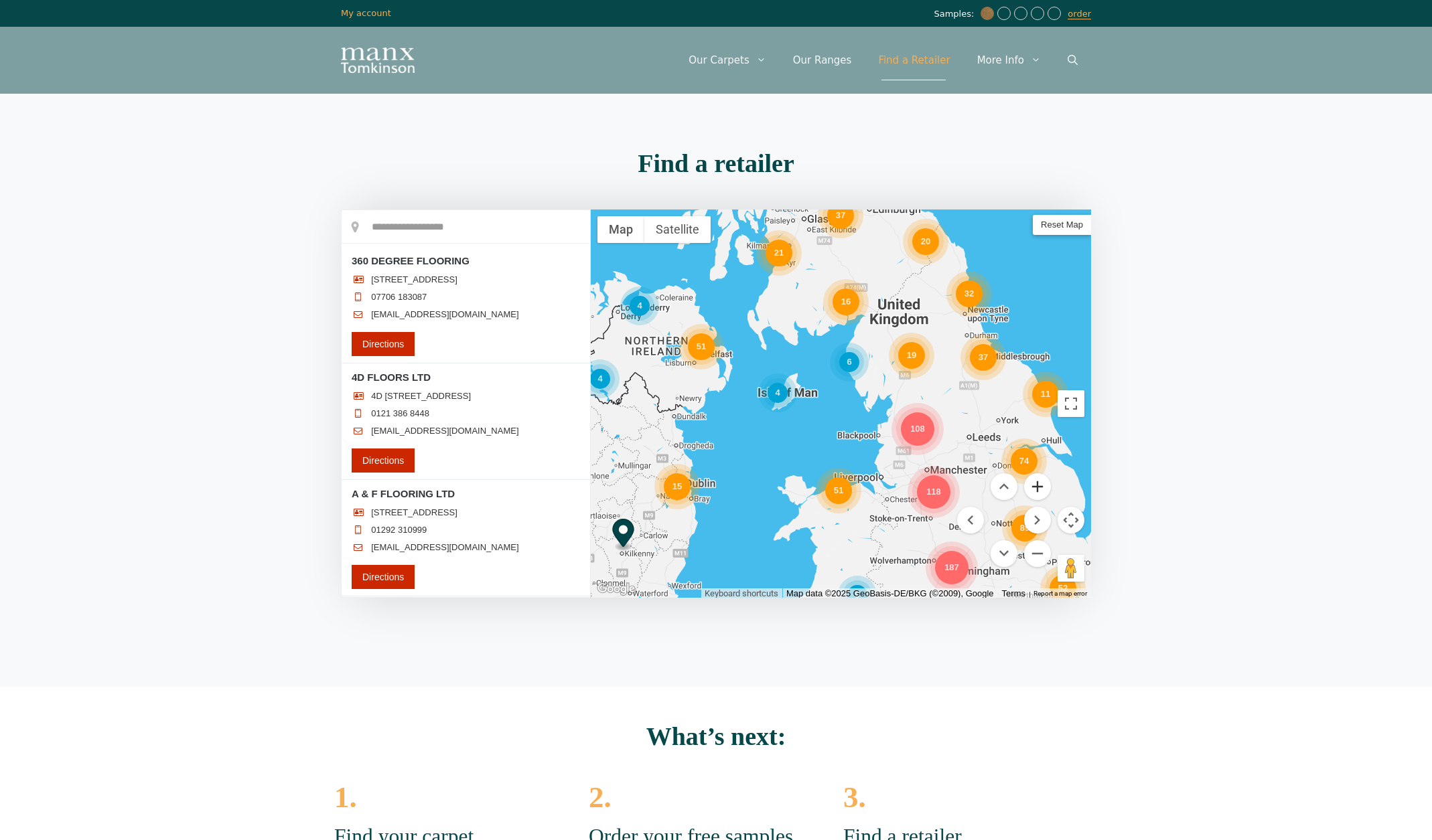
click at [1036, 488] on button "Zoom in" at bounding box center [1037, 486] width 27 height 27
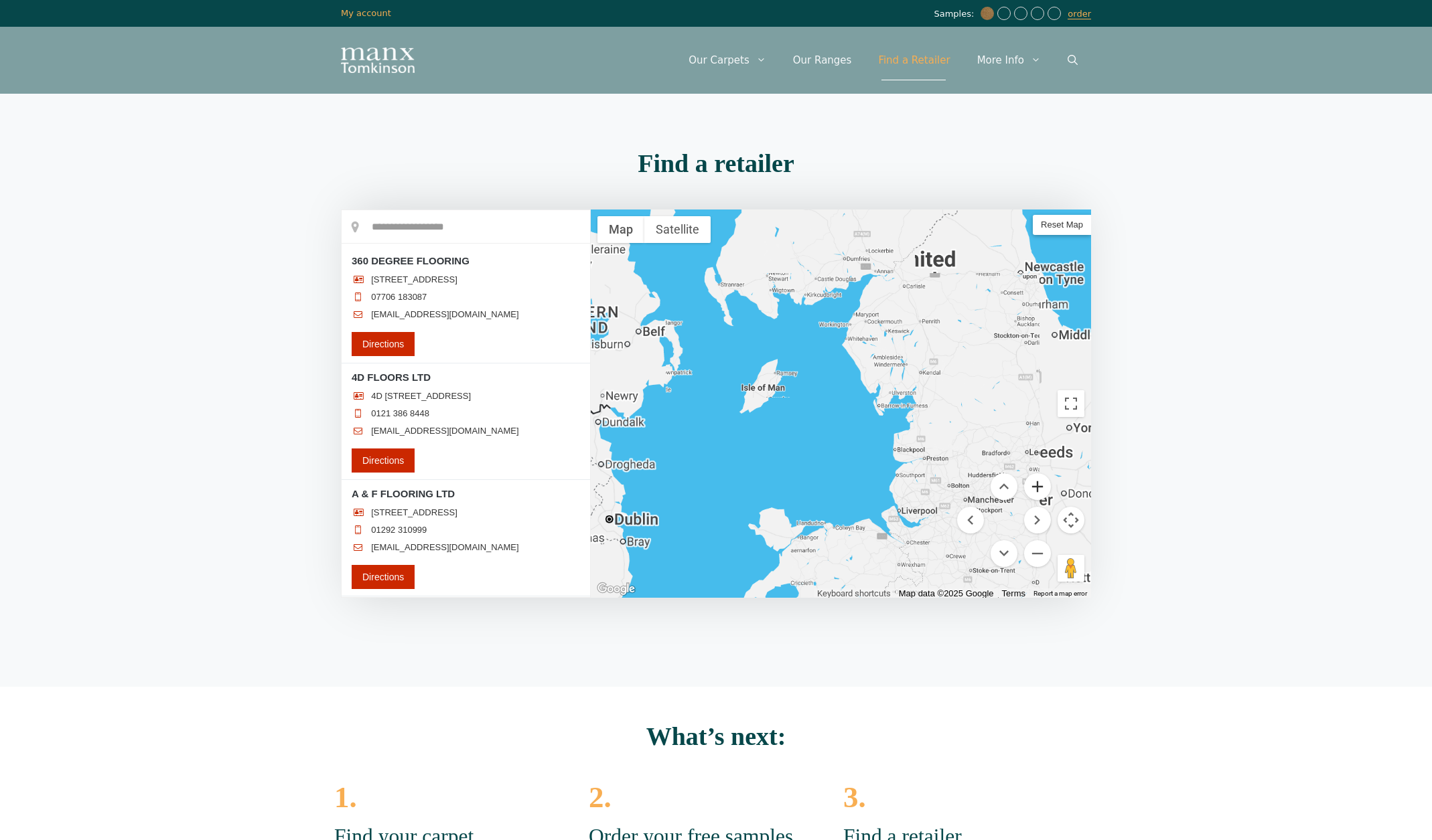
click at [1036, 487] on button "Zoom in" at bounding box center [1037, 486] width 27 height 27
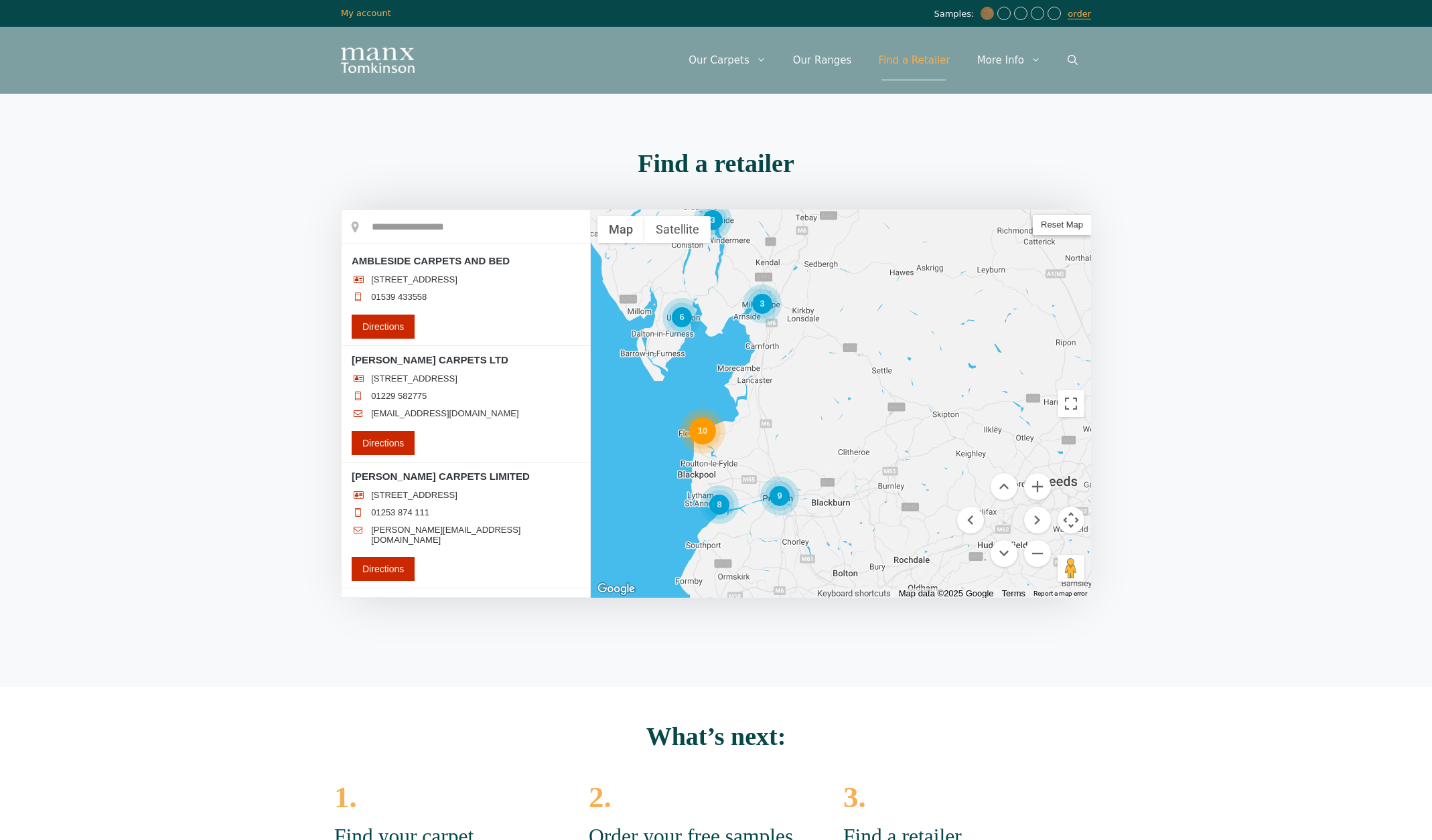
drag, startPoint x: 1067, startPoint y: 444, endPoint x: 773, endPoint y: 389, distance: 299.1
click at [773, 389] on div "3 6 10 9 8 2 3 3" at bounding box center [840, 403] width 500 height 389
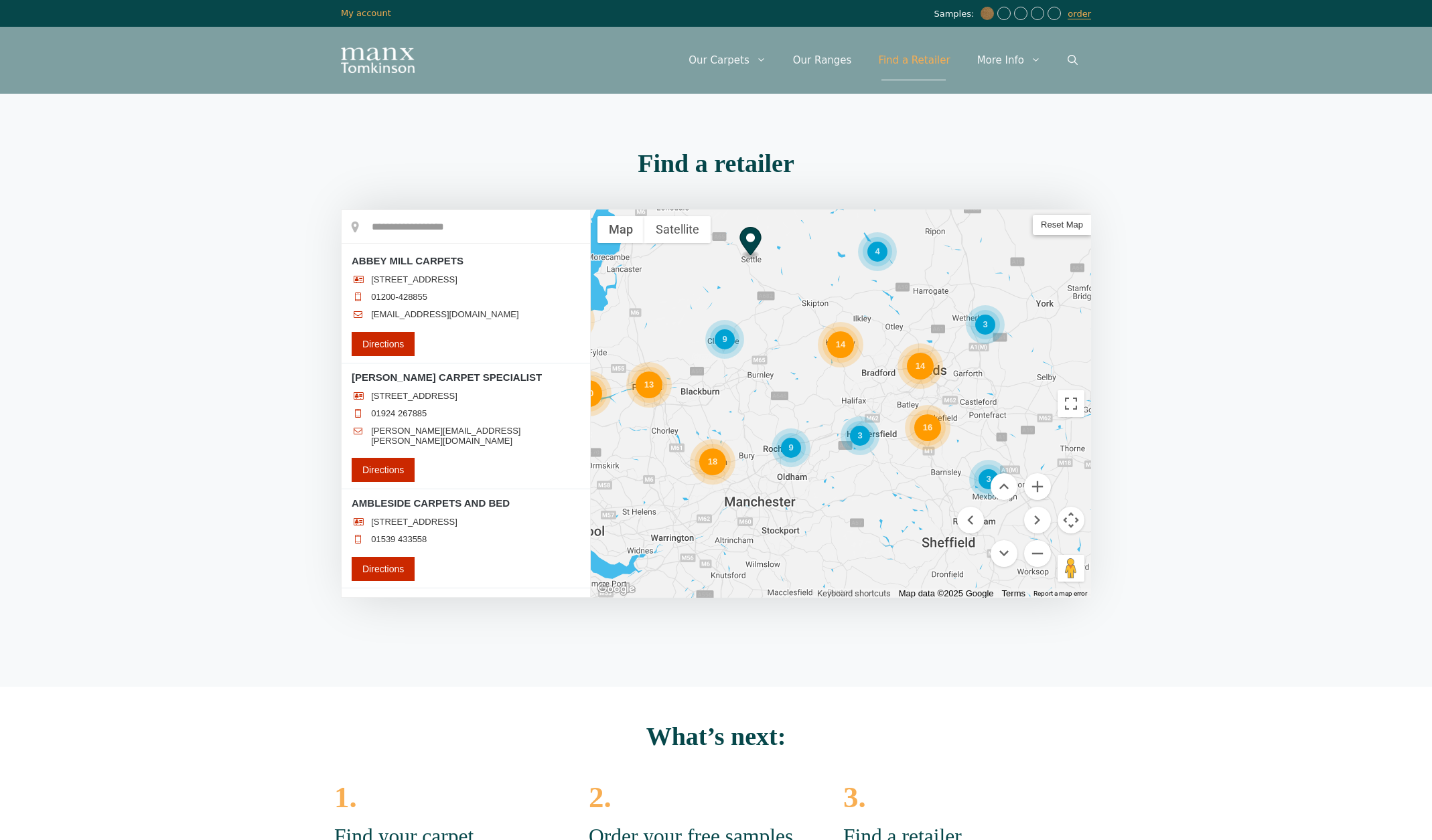
click at [835, 338] on div "14" at bounding box center [840, 344] width 27 height 27
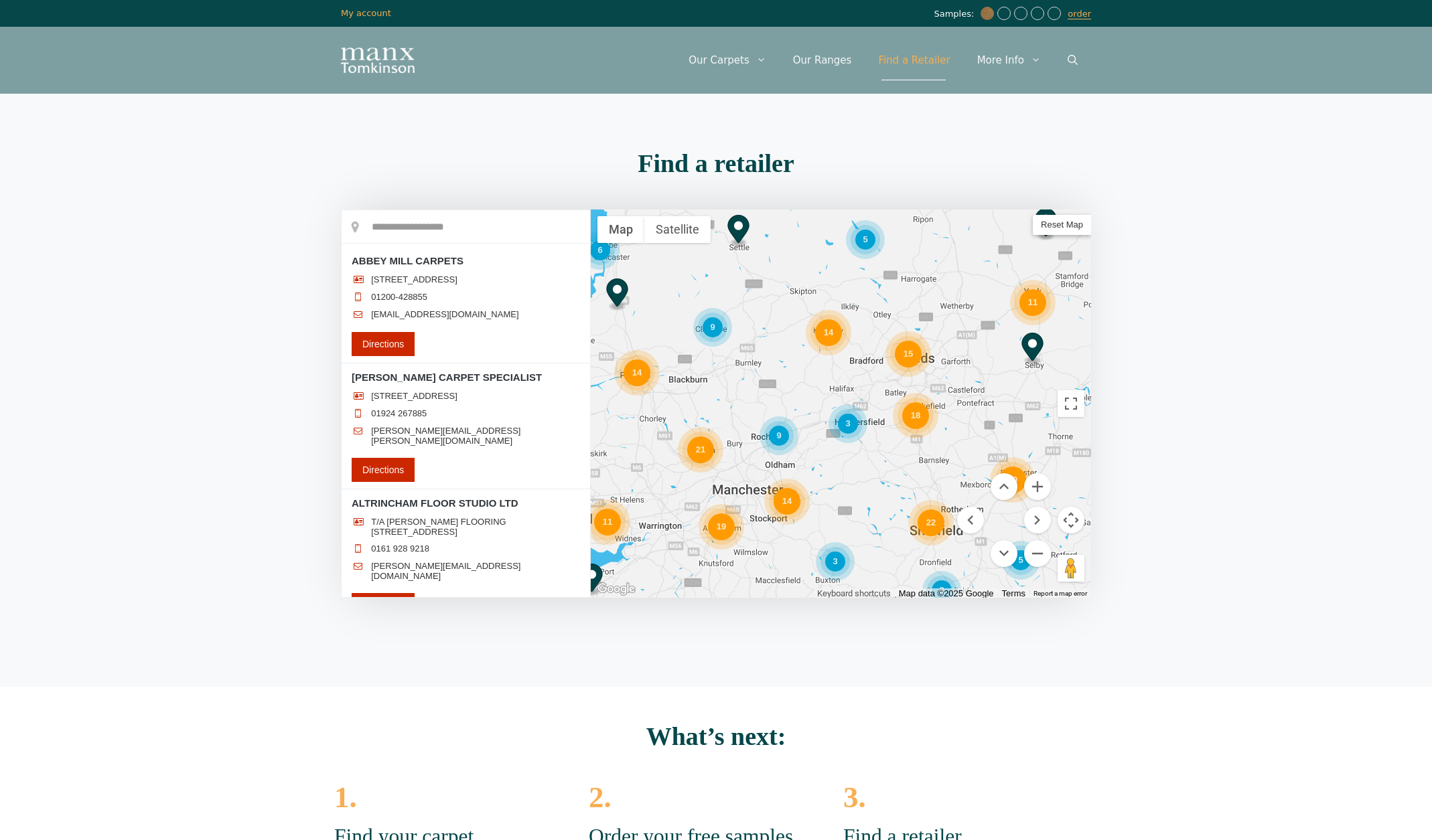
click at [835, 332] on div "14" at bounding box center [828, 333] width 27 height 27
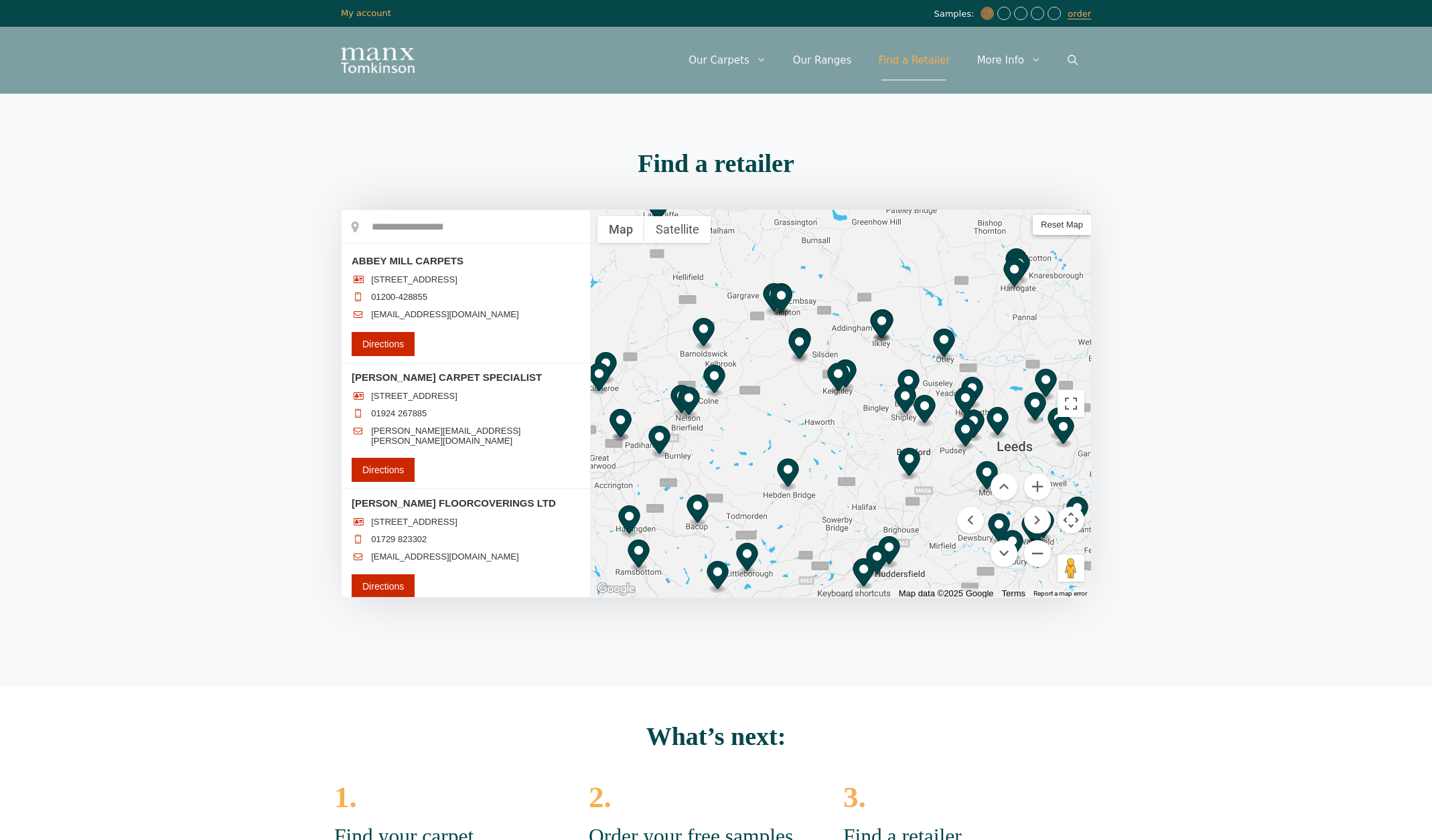
click at [841, 373] on img "B.C.F CARPETS LTD" at bounding box center [838, 379] width 22 height 33
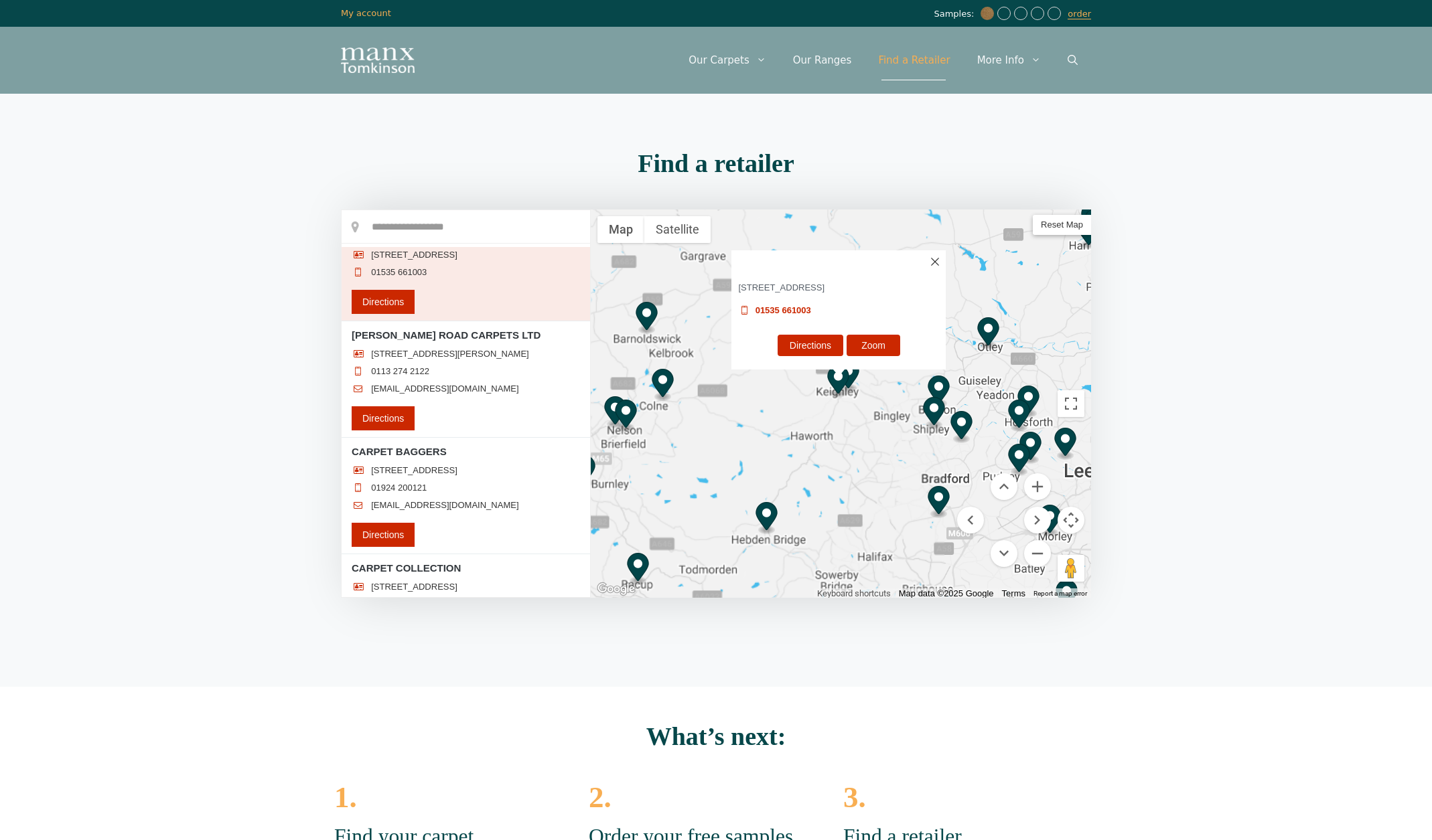
scroll to position [629, 0]
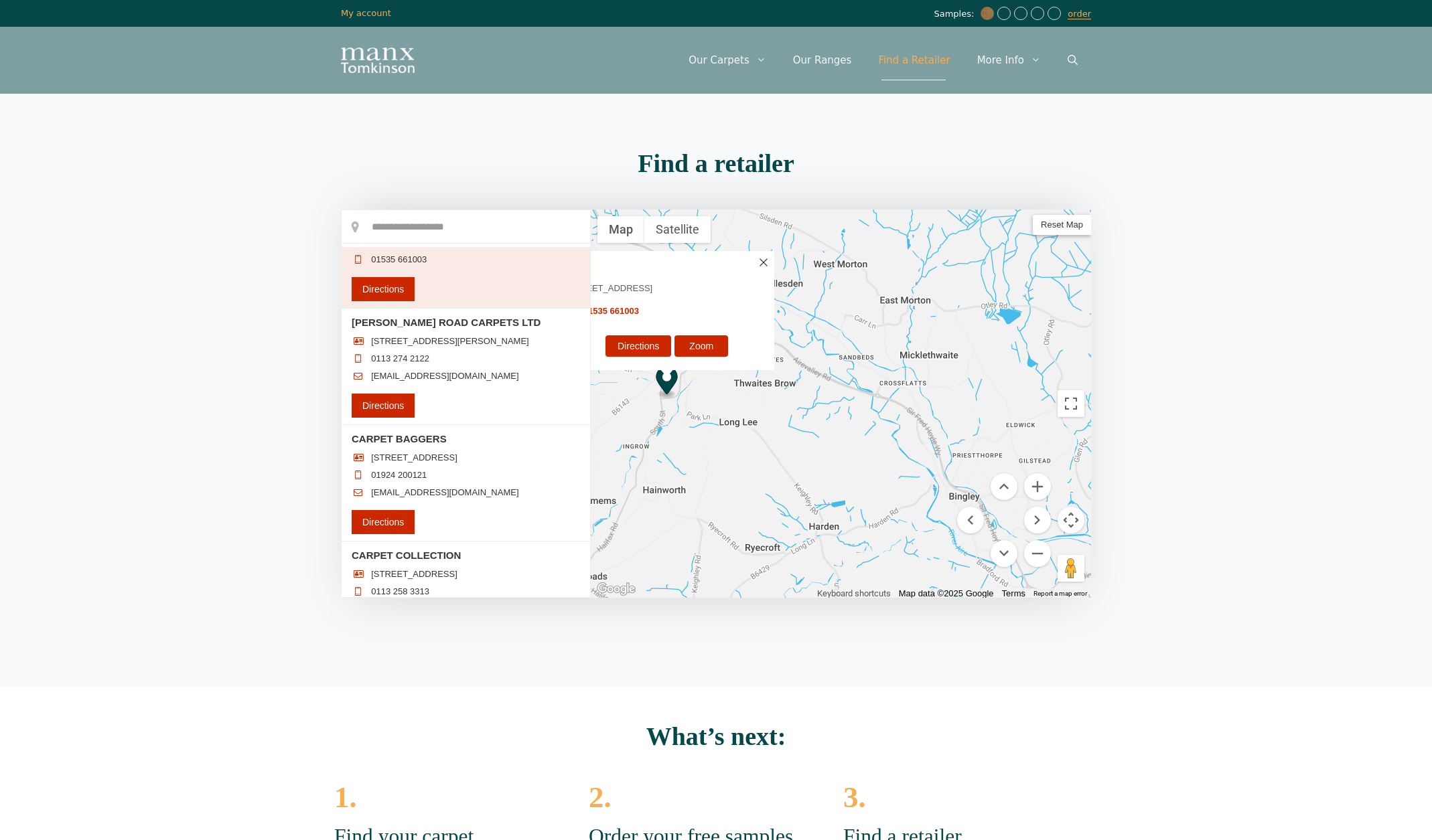
drag, startPoint x: 956, startPoint y: 462, endPoint x: 779, endPoint y: 417, distance: 182.6
click at [779, 417] on div "B.C.F CARPETS LTD [STREET_ADDRESS] 01535 661003 Directions Zoom" at bounding box center [840, 403] width 500 height 389
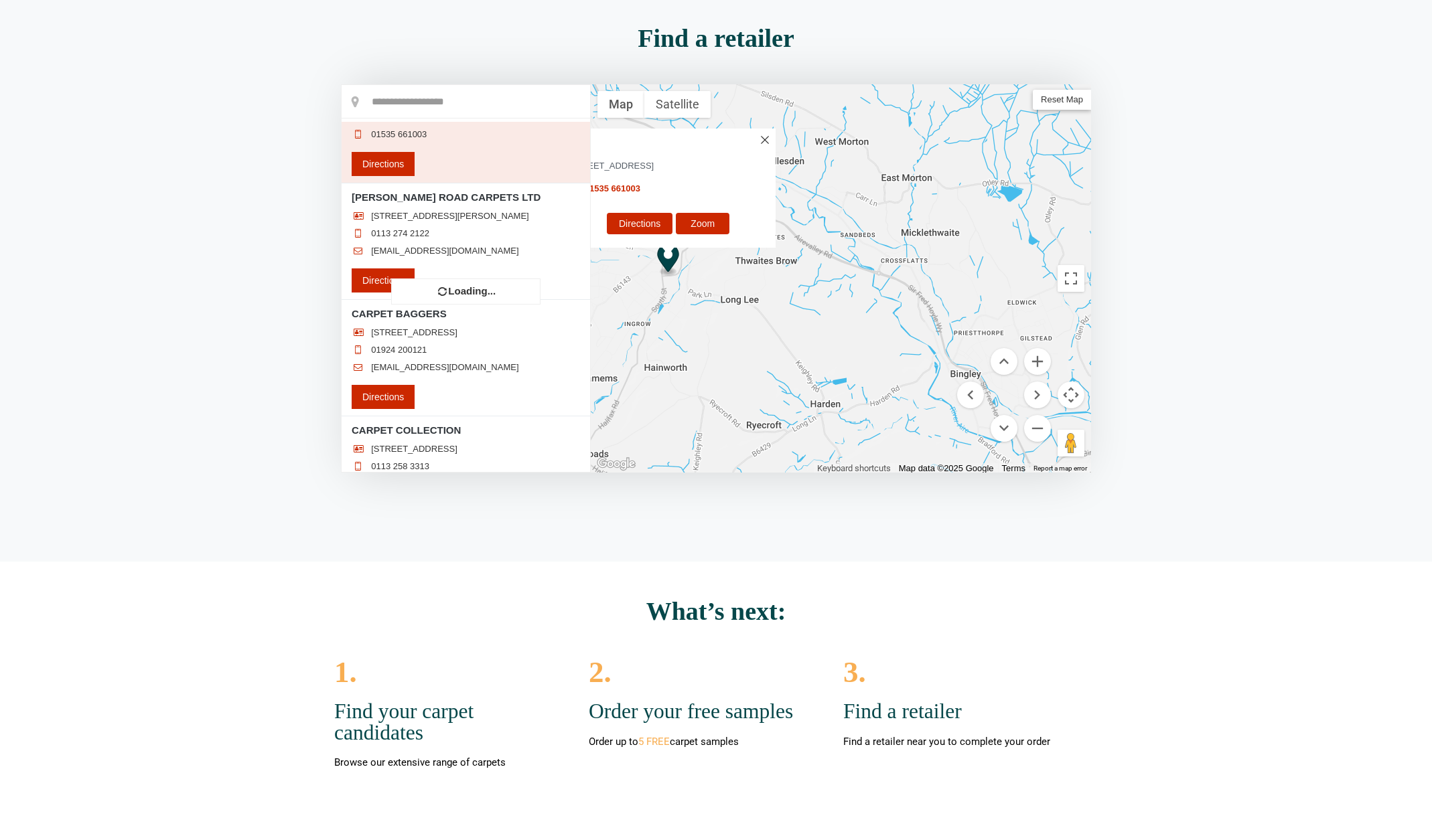
scroll to position [0, 0]
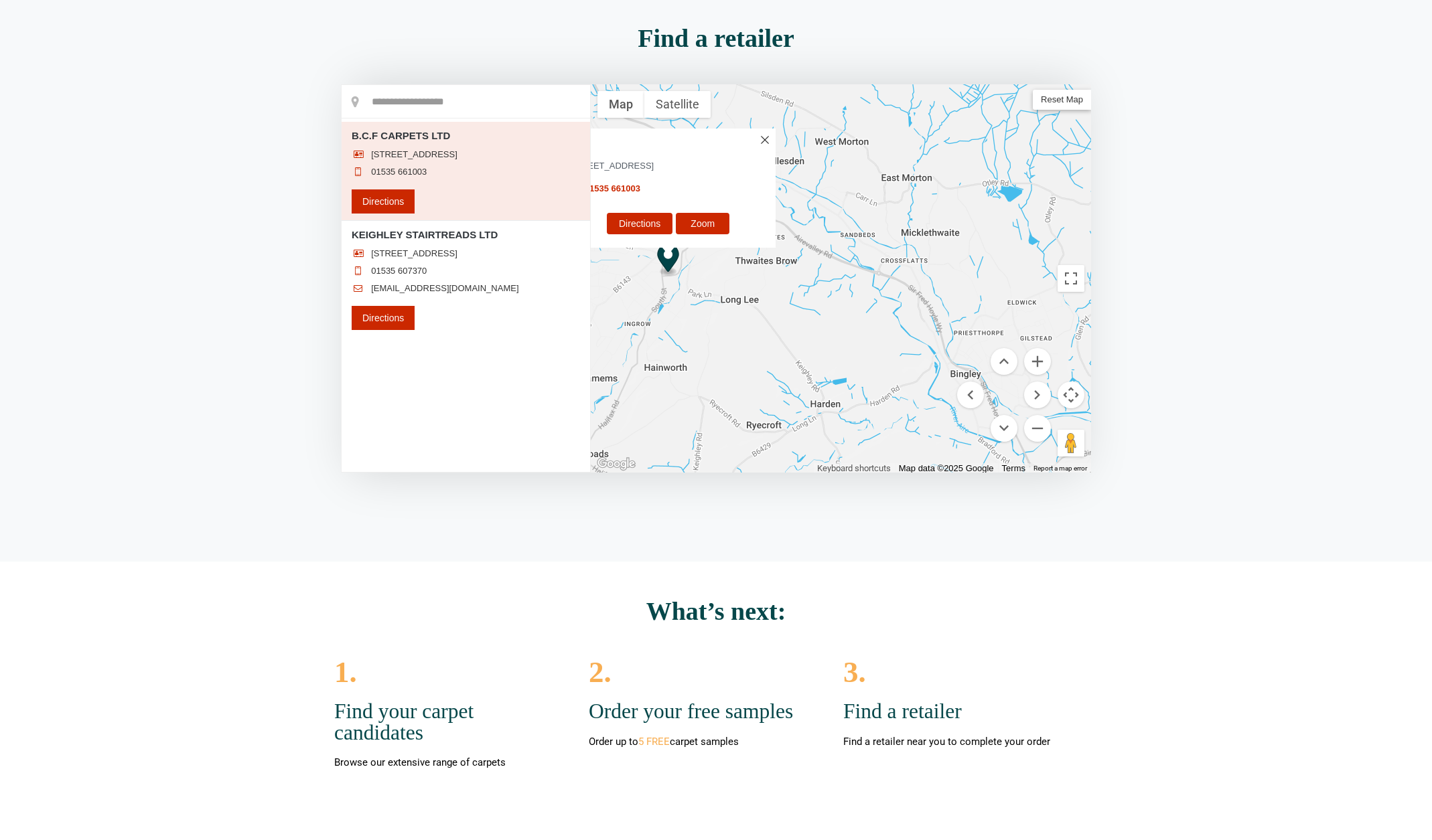
drag, startPoint x: 1043, startPoint y: 426, endPoint x: 1051, endPoint y: 424, distance: 8.2
click at [1042, 425] on button "Zoom out" at bounding box center [1037, 428] width 27 height 27
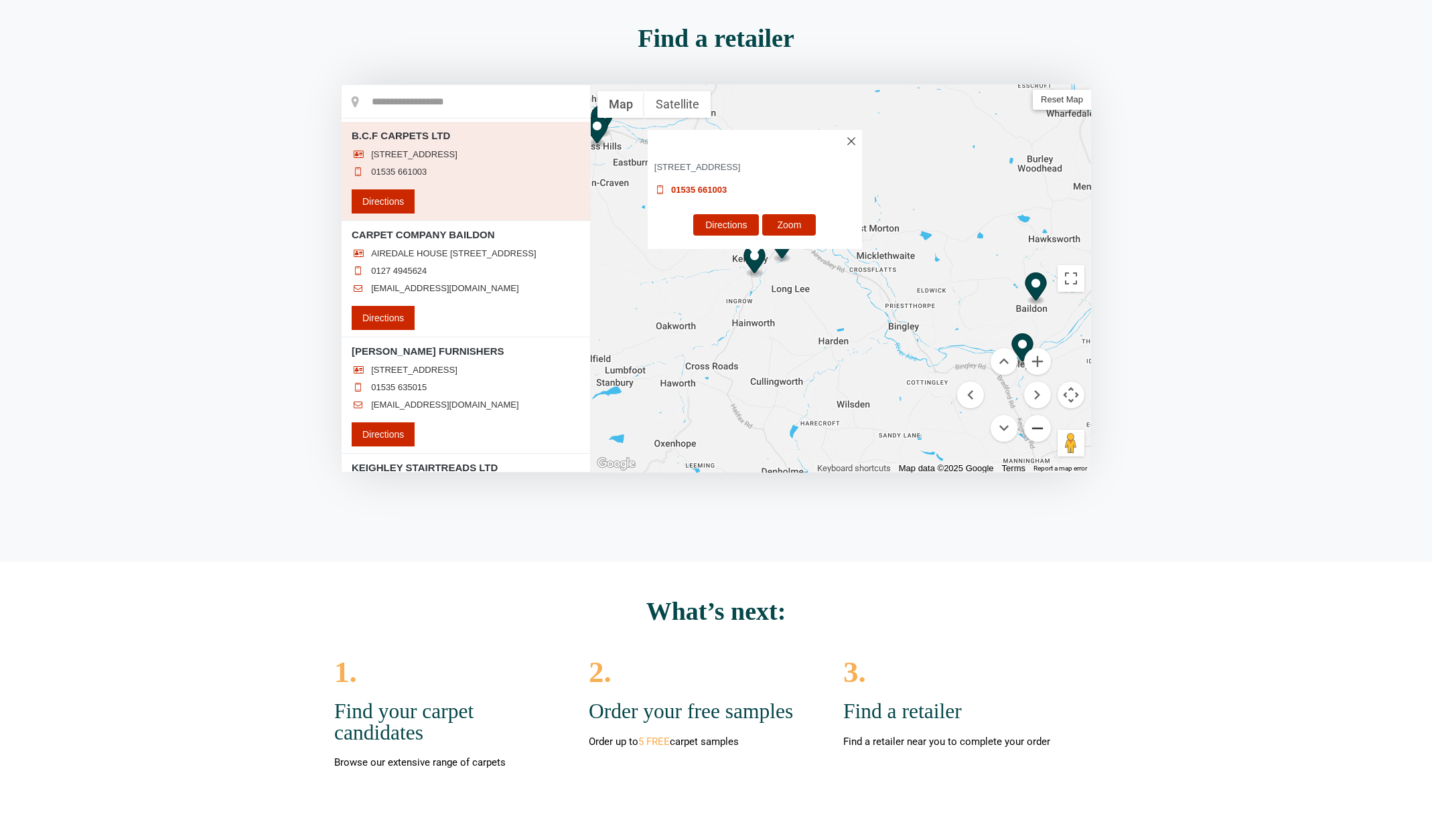
click at [1042, 427] on button "Zoom out" at bounding box center [1037, 428] width 27 height 27
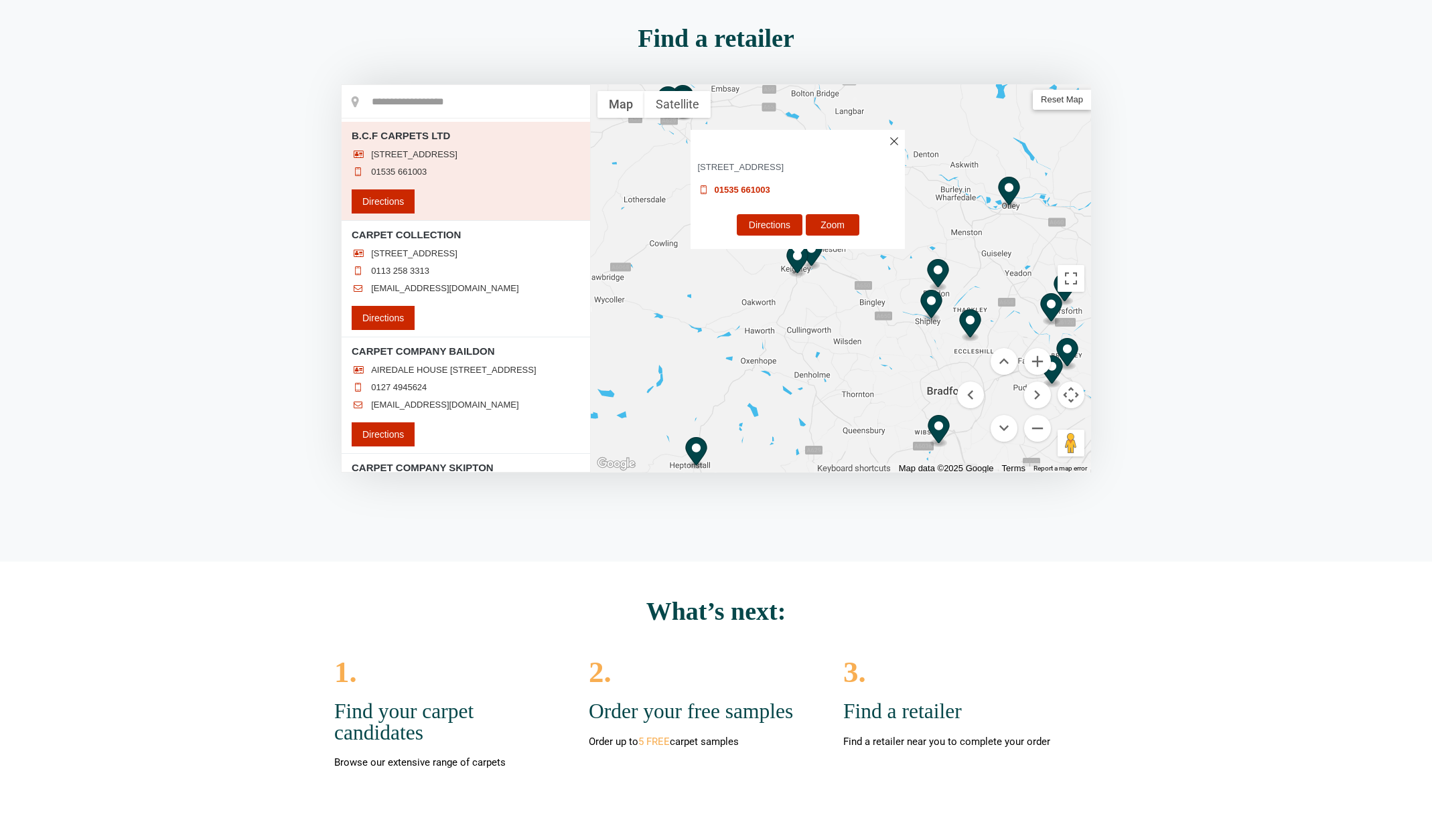
click at [940, 270] on img "CARPET COMPANY BAILDON" at bounding box center [938, 275] width 22 height 33
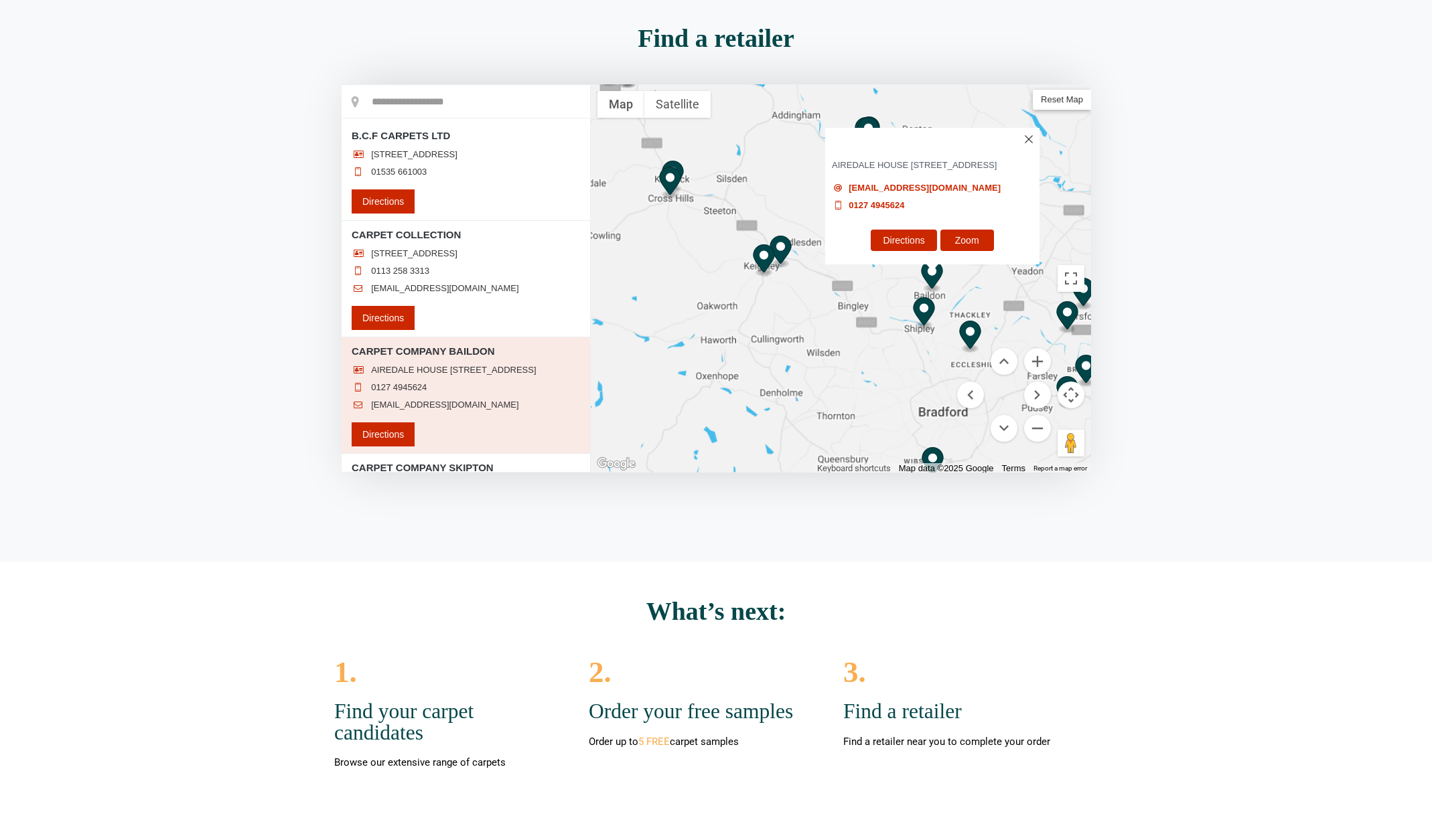
scroll to position [234, 0]
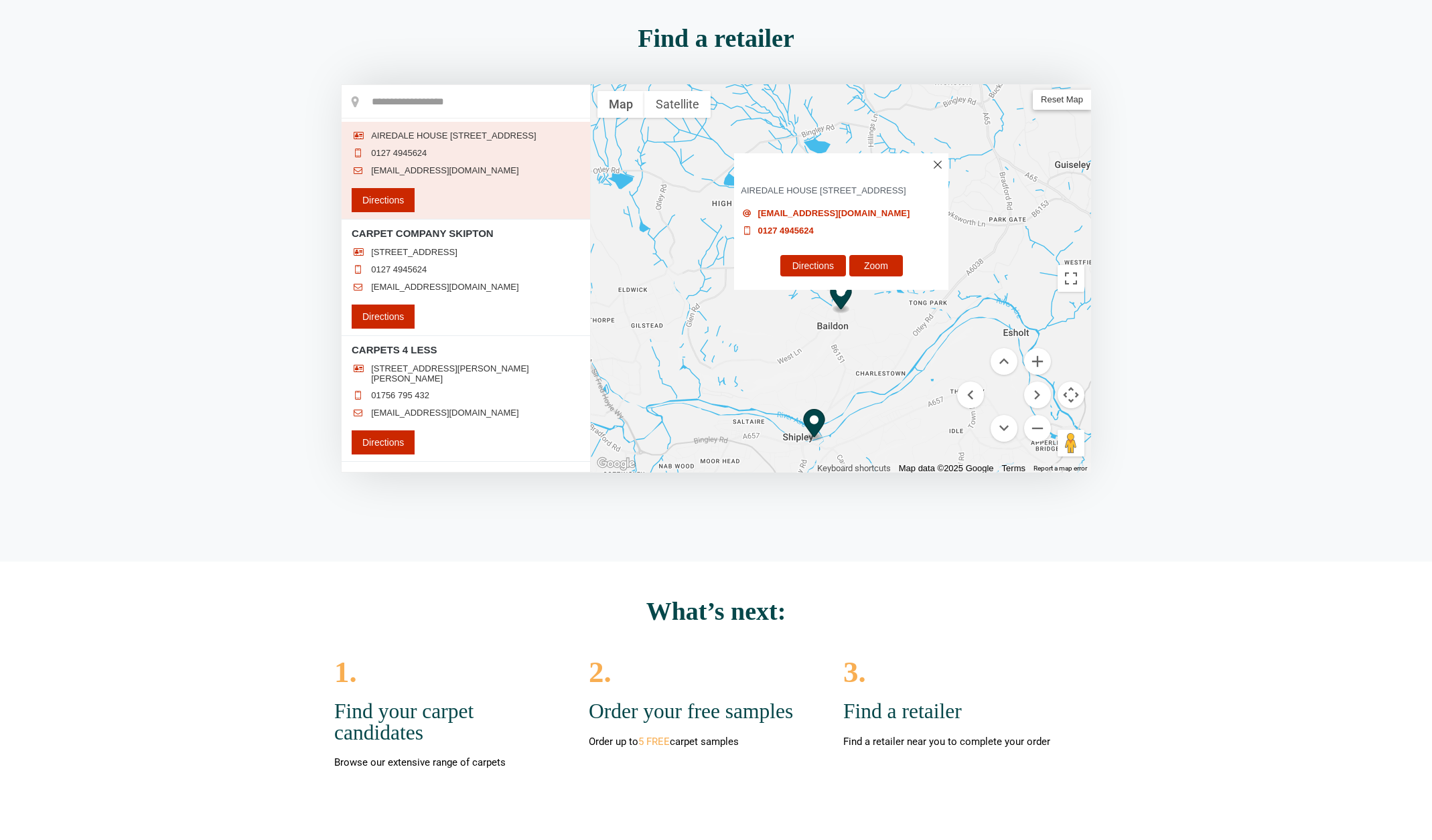
click at [404, 124] on h3 "CARPET COMPANY BAILDON" at bounding box center [465, 117] width 228 height 14
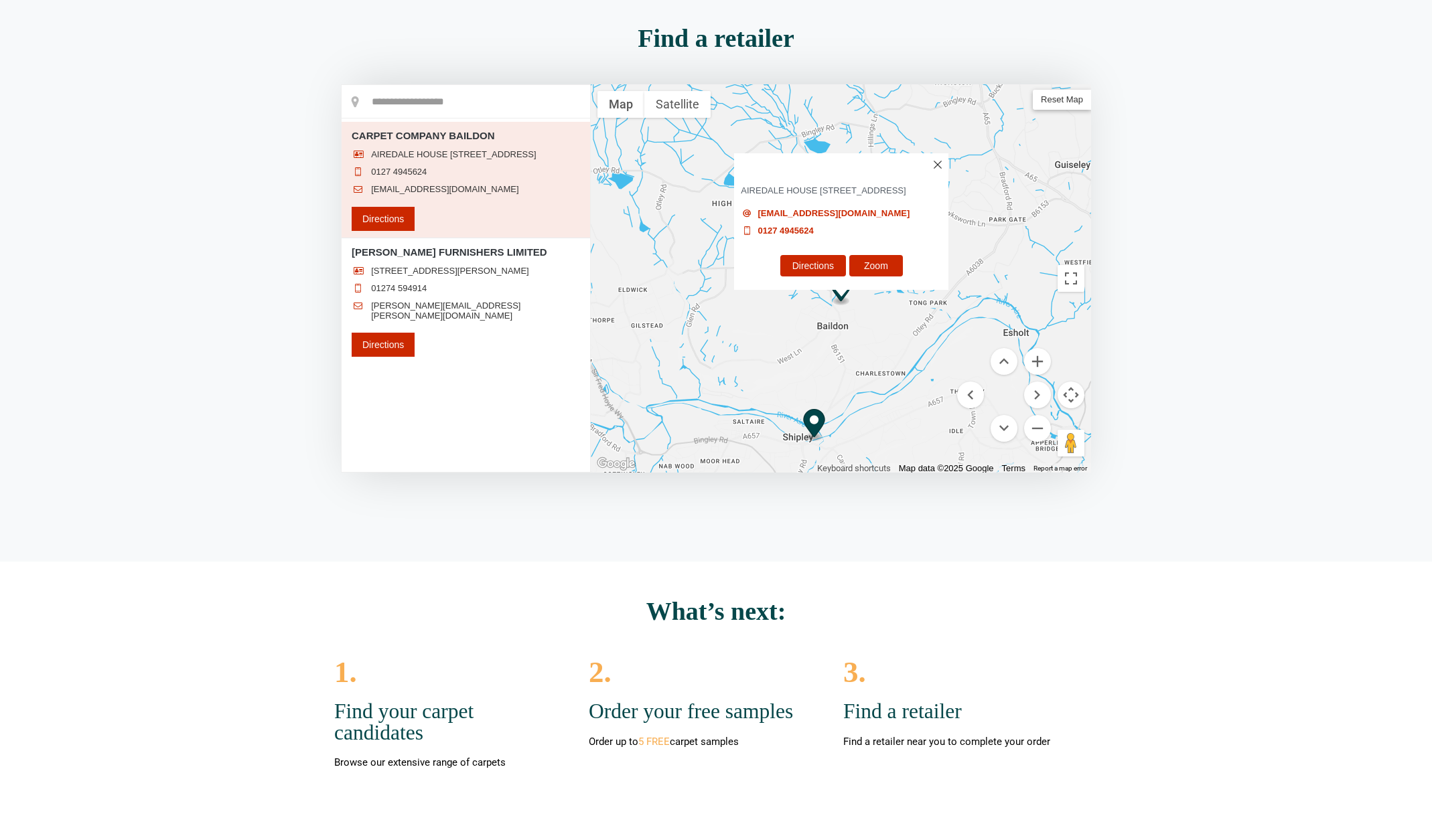
click at [451, 154] on span "AIREDALE HOUSE [STREET_ADDRESS]" at bounding box center [453, 154] width 164 height 11
click at [451, 154] on div at bounding box center [465, 278] width 248 height 387
click at [937, 161] on img at bounding box center [937, 164] width 8 height 8
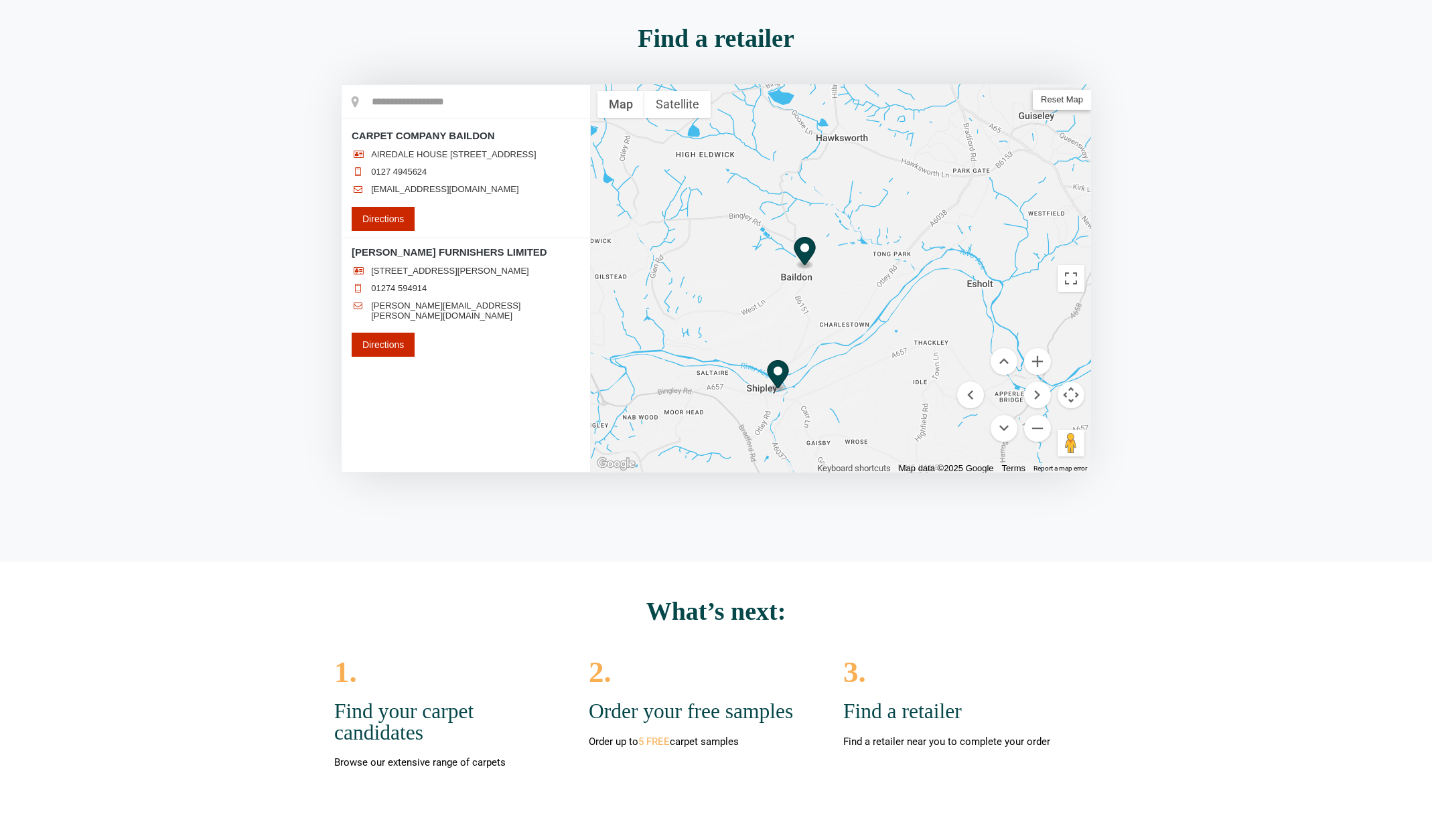
drag, startPoint x: 891, startPoint y: 314, endPoint x: 854, endPoint y: 264, distance: 62.2
click at [854, 264] on div at bounding box center [840, 278] width 500 height 389
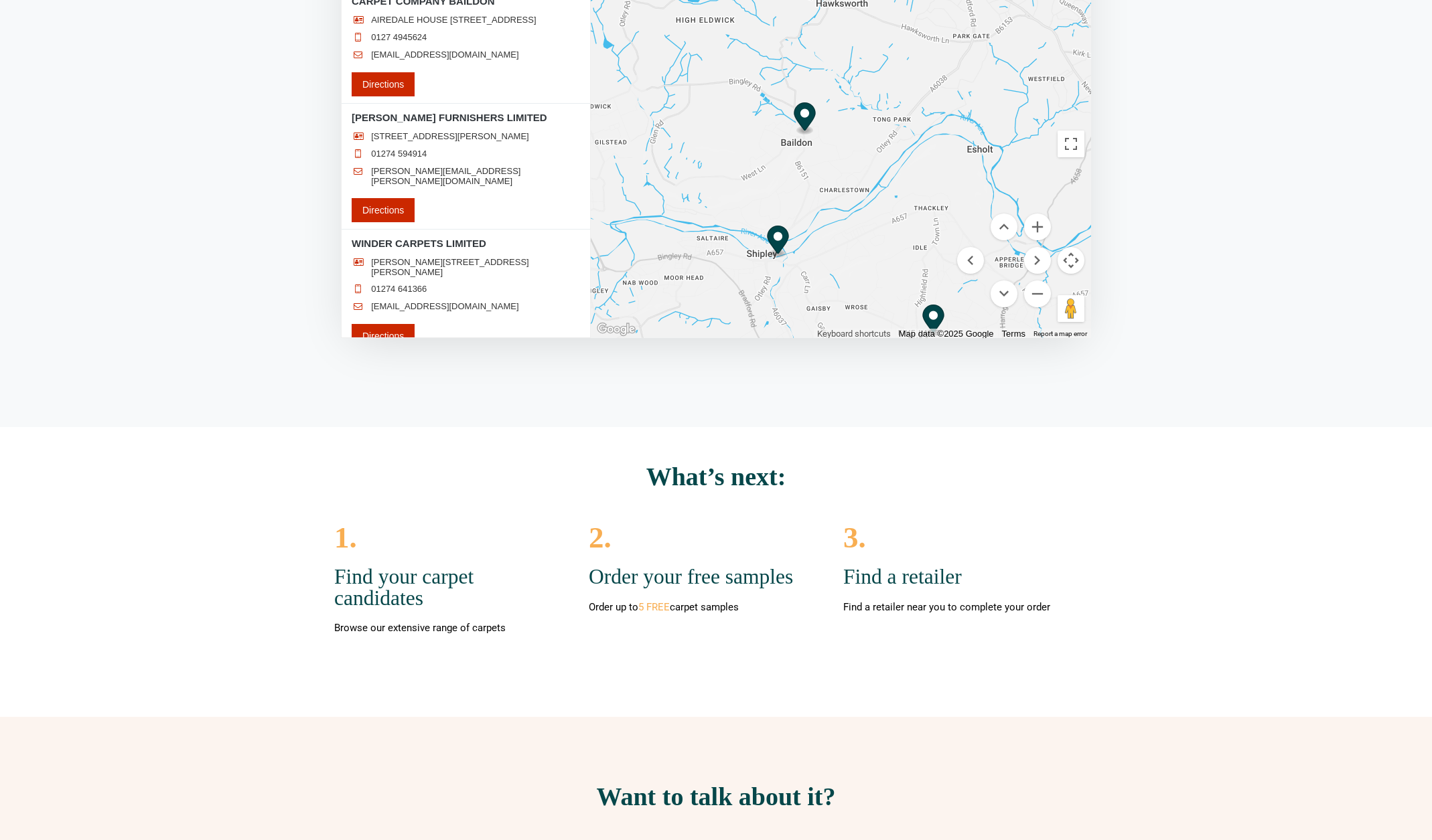
scroll to position [126, 0]
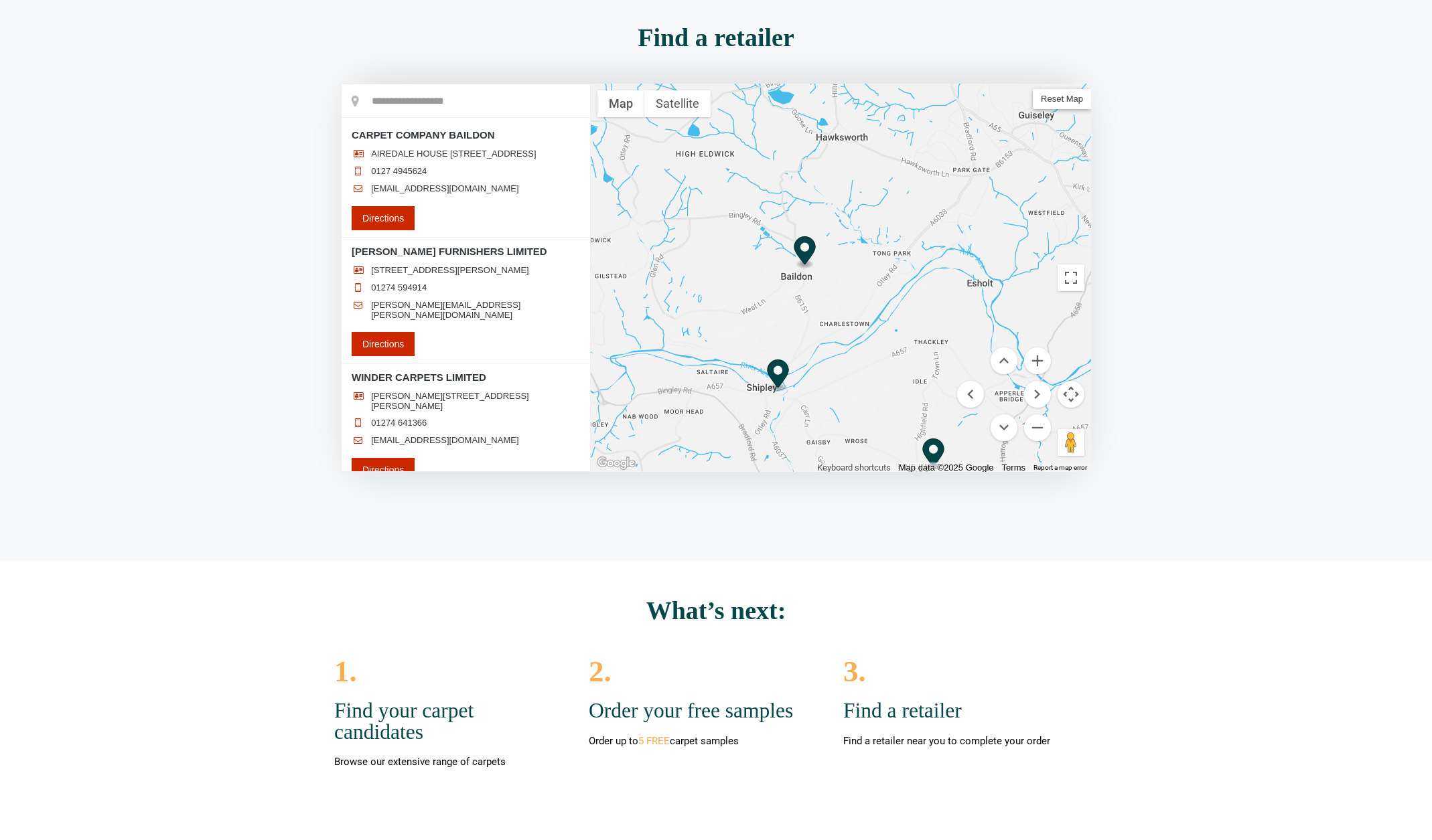
click at [802, 249] on img "CARPET COMPANY BAILDON" at bounding box center [804, 253] width 22 height 33
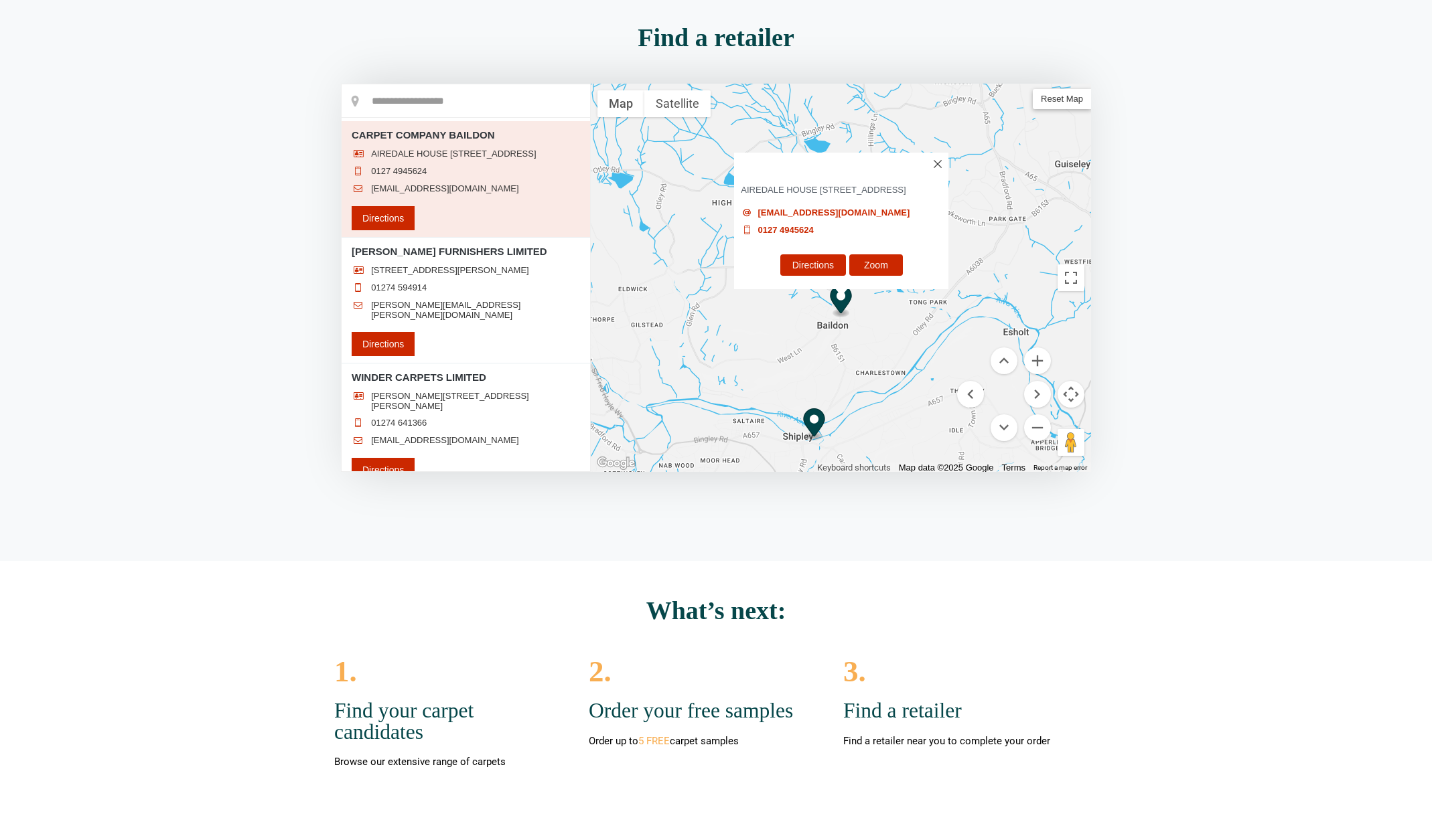
click at [806, 262] on link "Directions" at bounding box center [812, 265] width 66 height 22
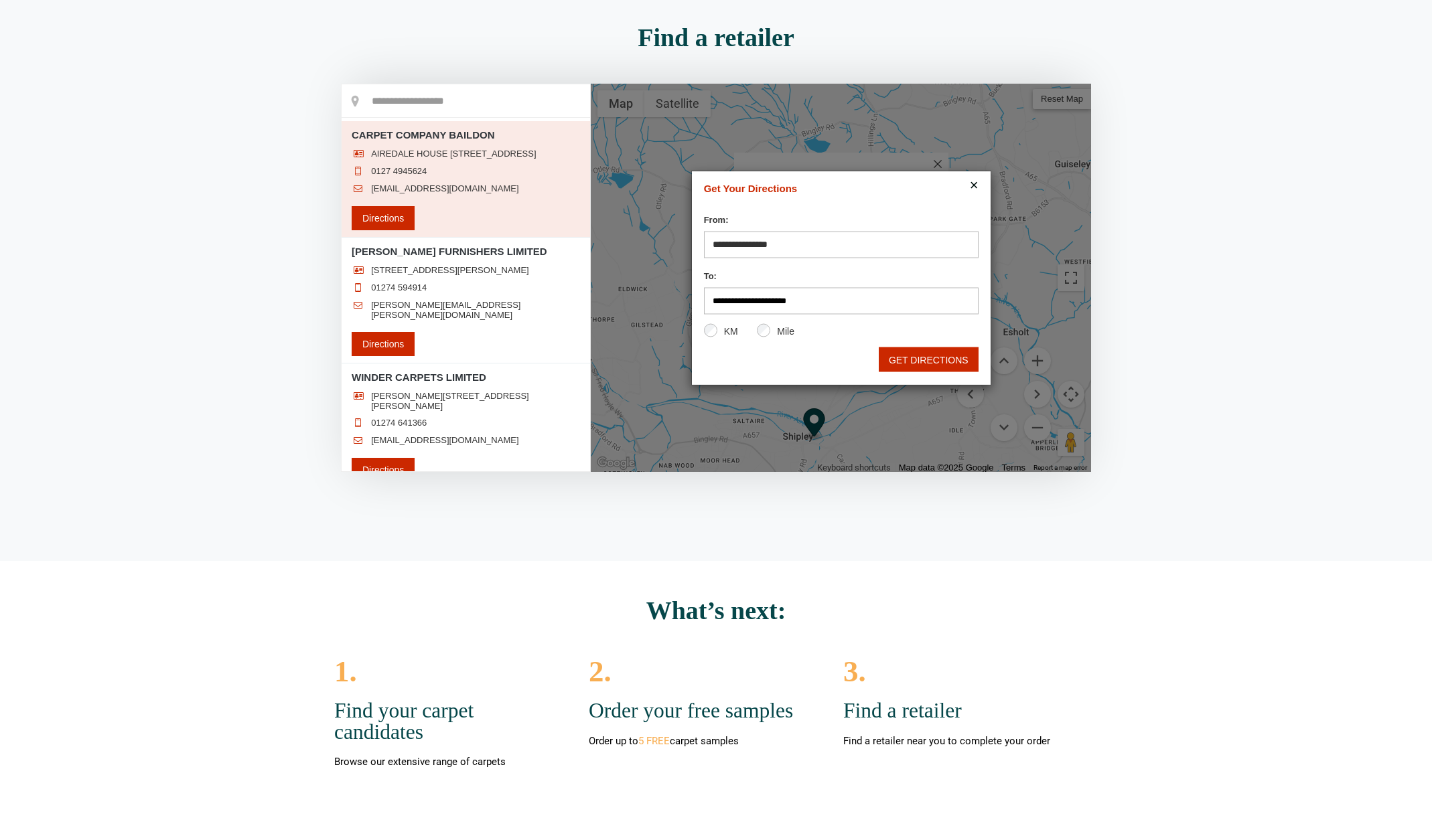
click at [800, 247] on input "From:" at bounding box center [841, 245] width 275 height 27
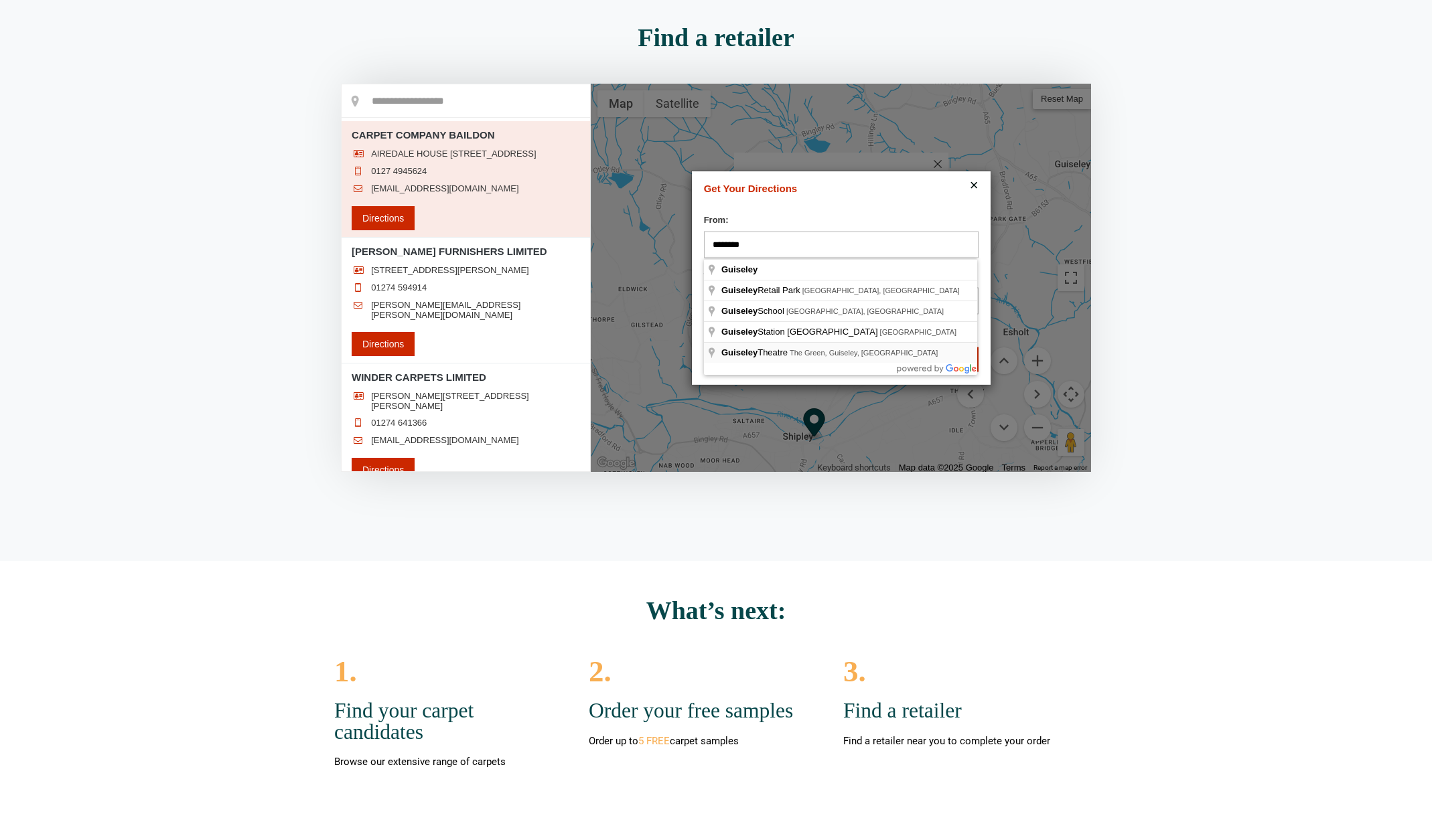
type input "**********"
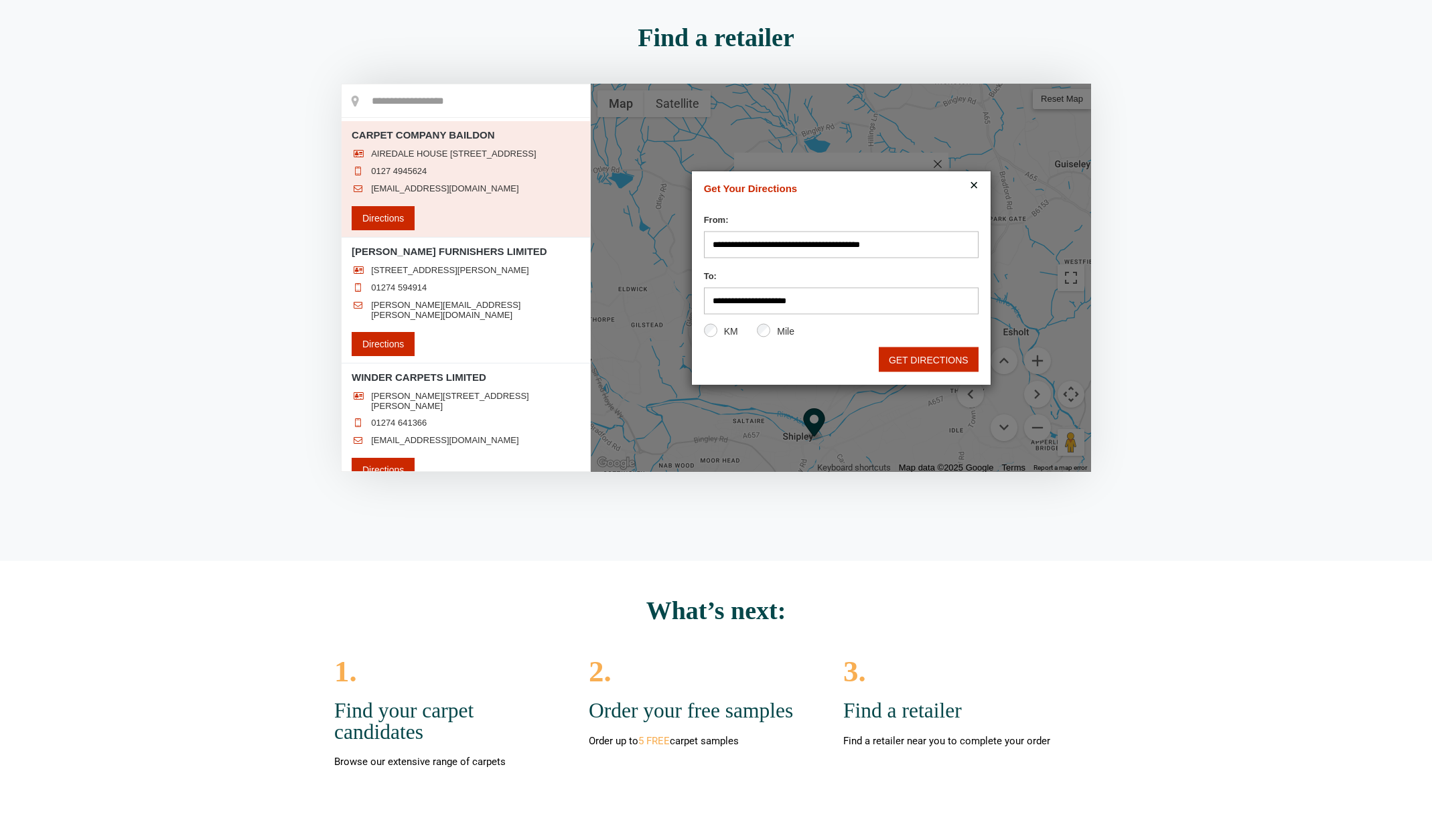
click at [920, 358] on button "GET DIRECTIONS" at bounding box center [929, 360] width 100 height 25
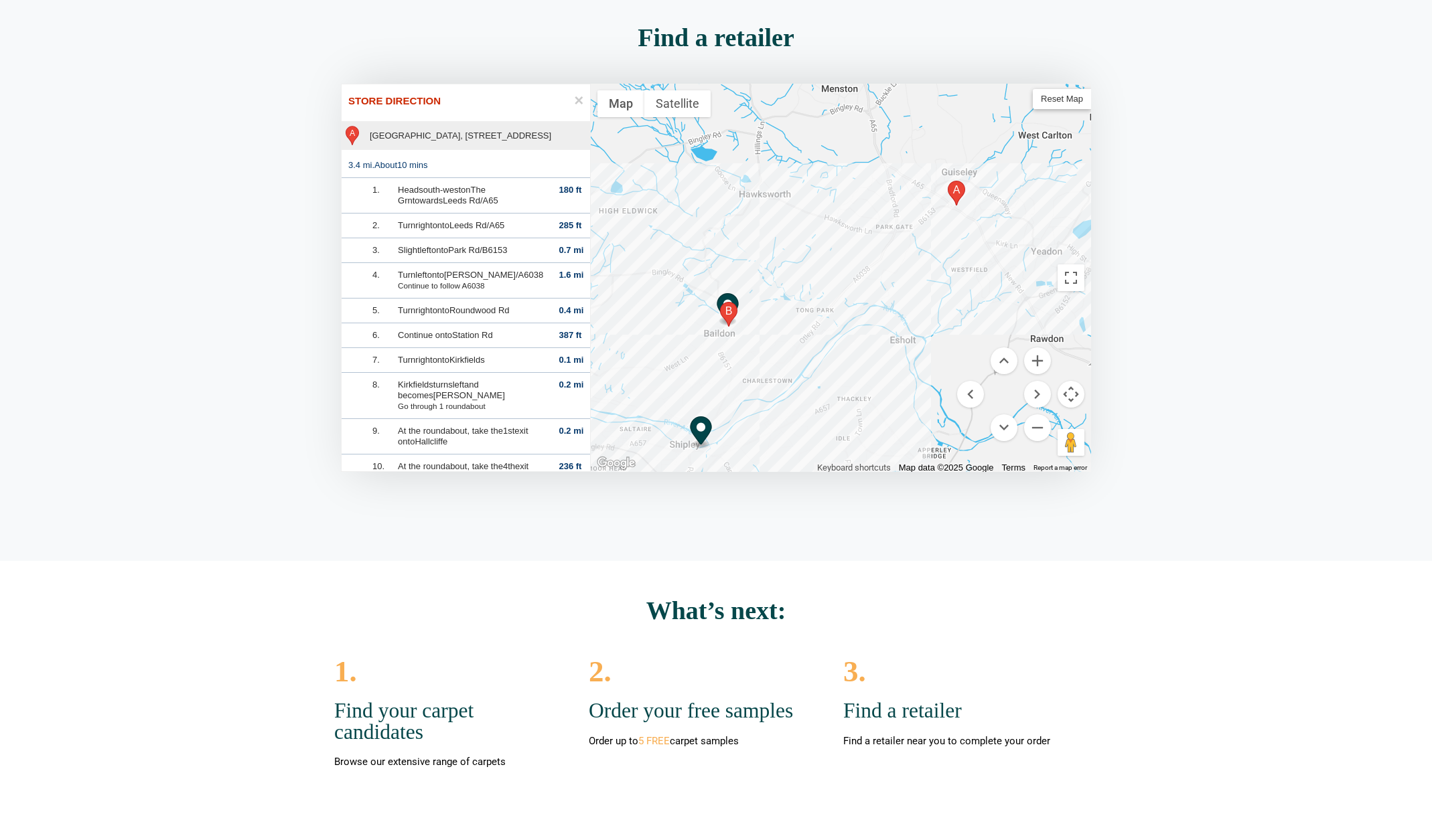
scroll to position [0, 0]
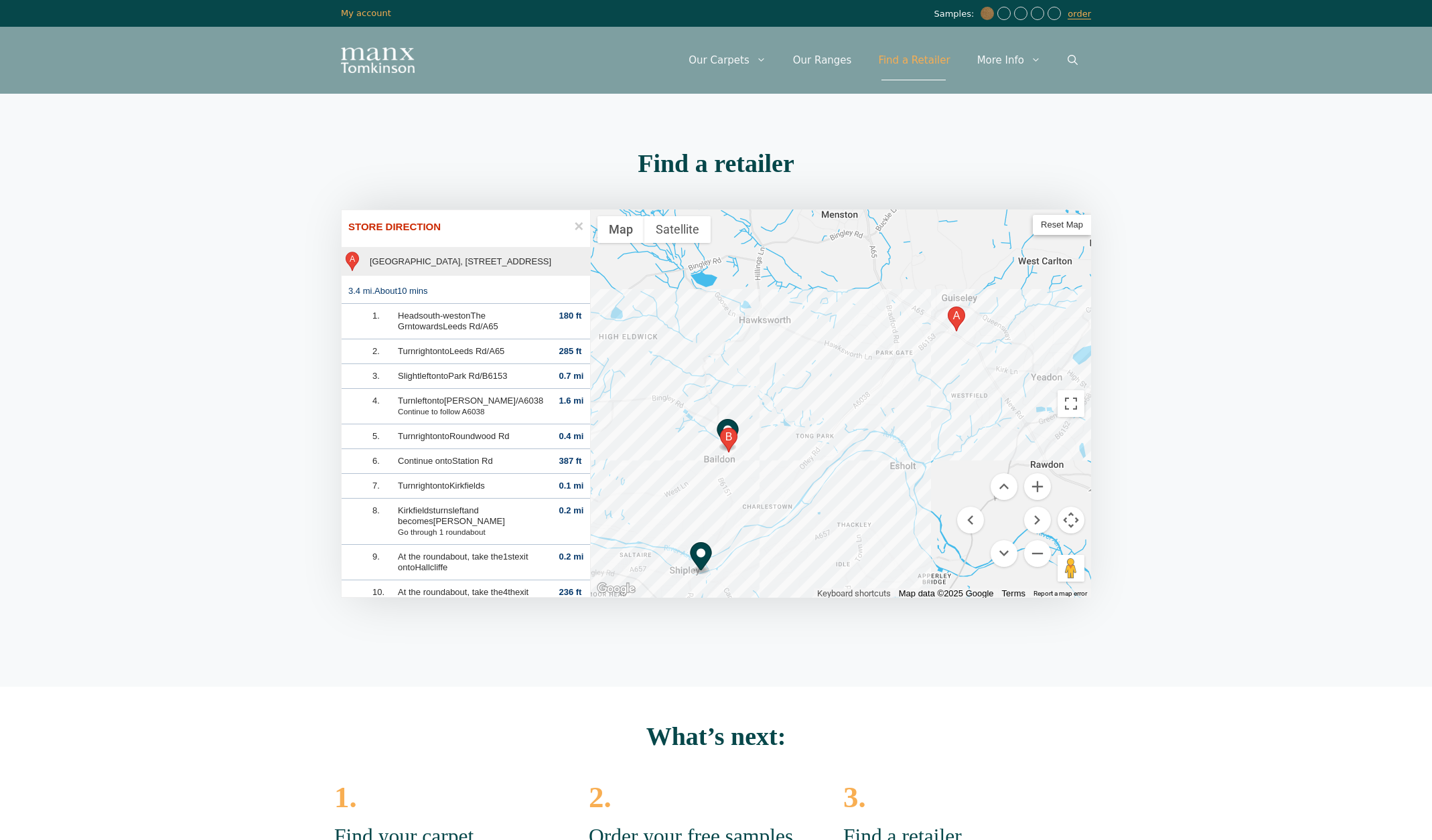
click at [722, 467] on div at bounding box center [840, 403] width 500 height 389
click at [723, 466] on div at bounding box center [840, 403] width 500 height 389
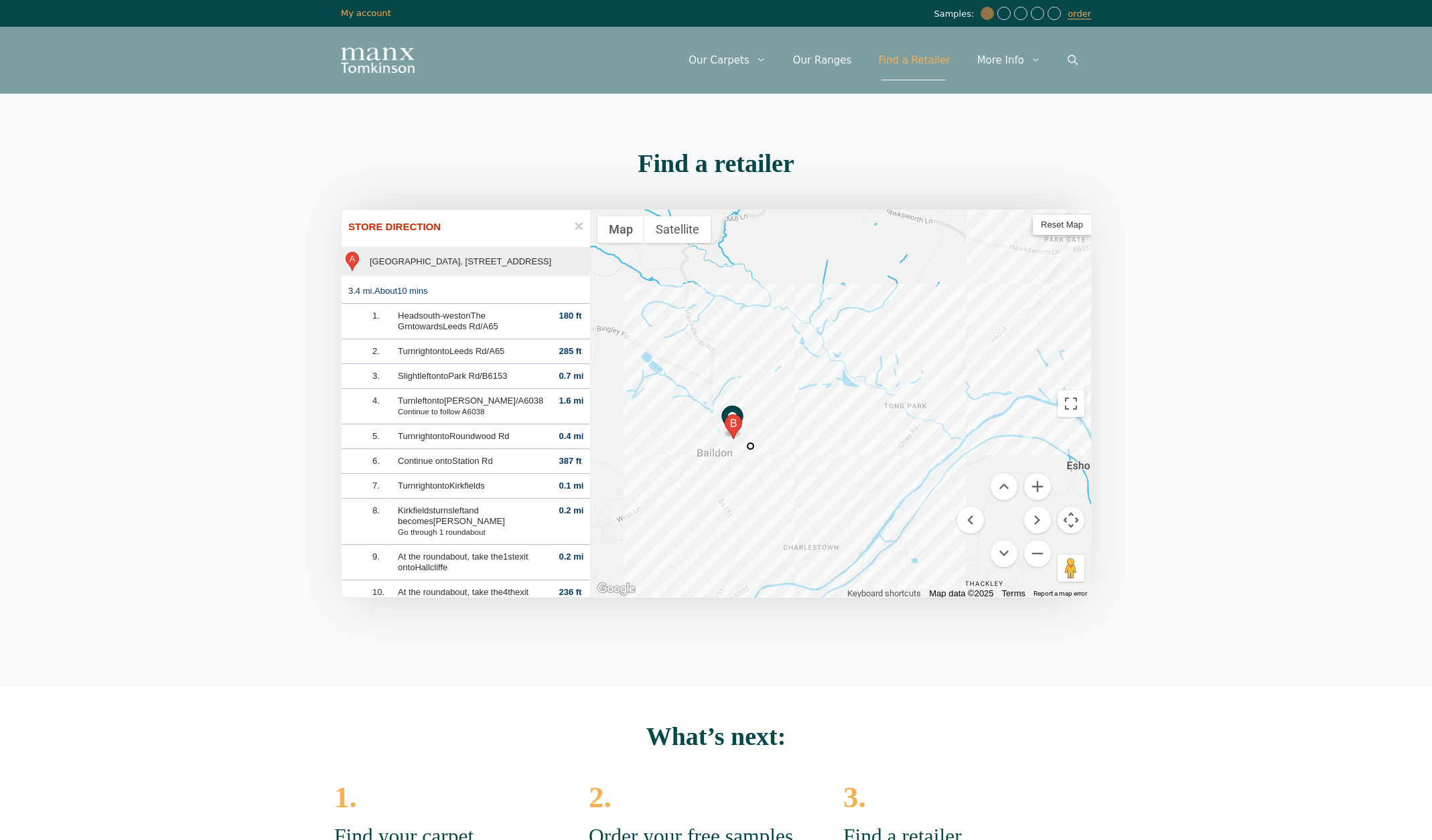
click at [748, 441] on div at bounding box center [840, 403] width 500 height 389
click at [731, 448] on div at bounding box center [840, 403] width 500 height 389
click at [1032, 477] on button "Zoom in" at bounding box center [1037, 486] width 27 height 27
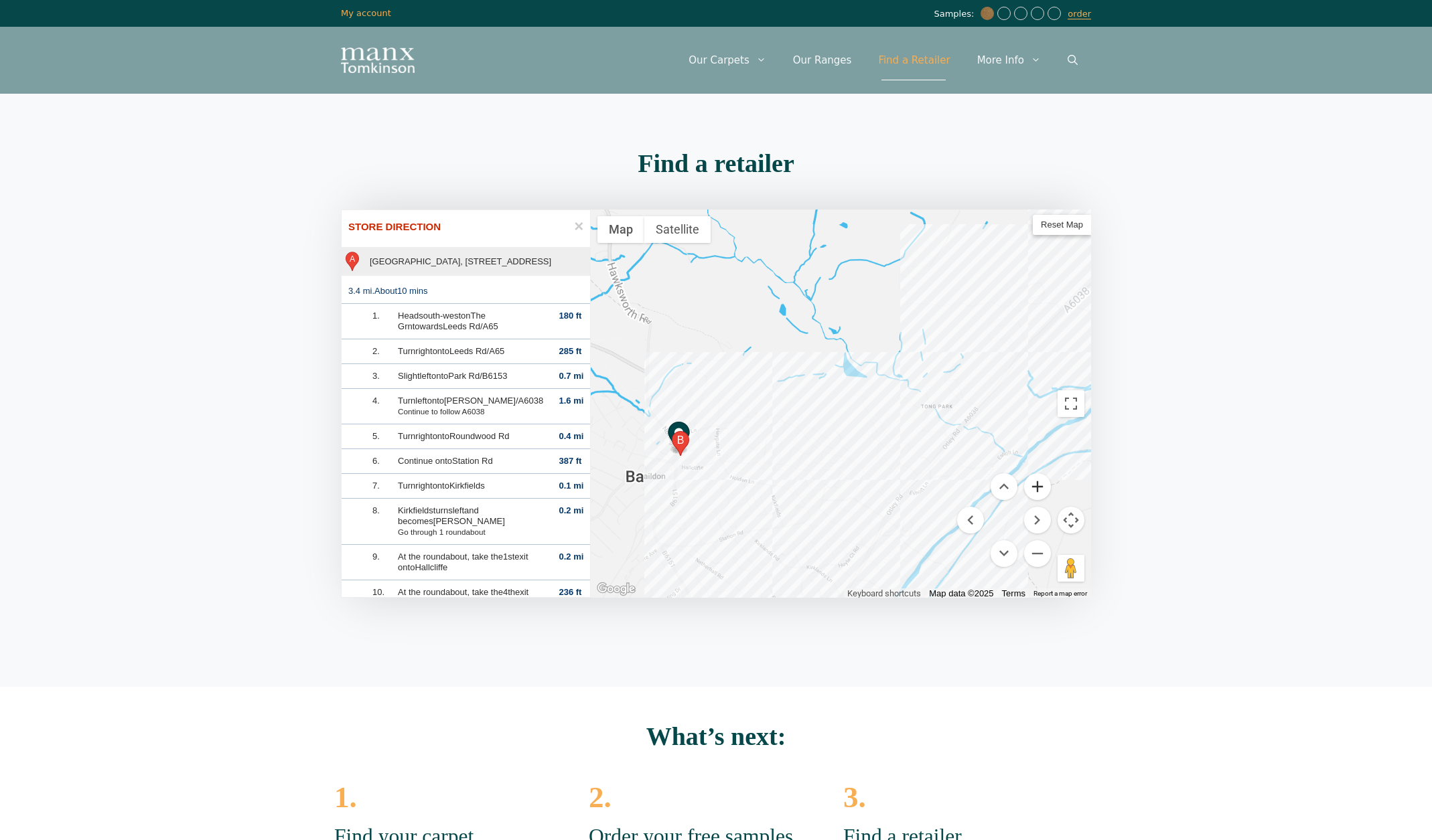
click at [1032, 477] on button "Zoom in" at bounding box center [1037, 486] width 27 height 27
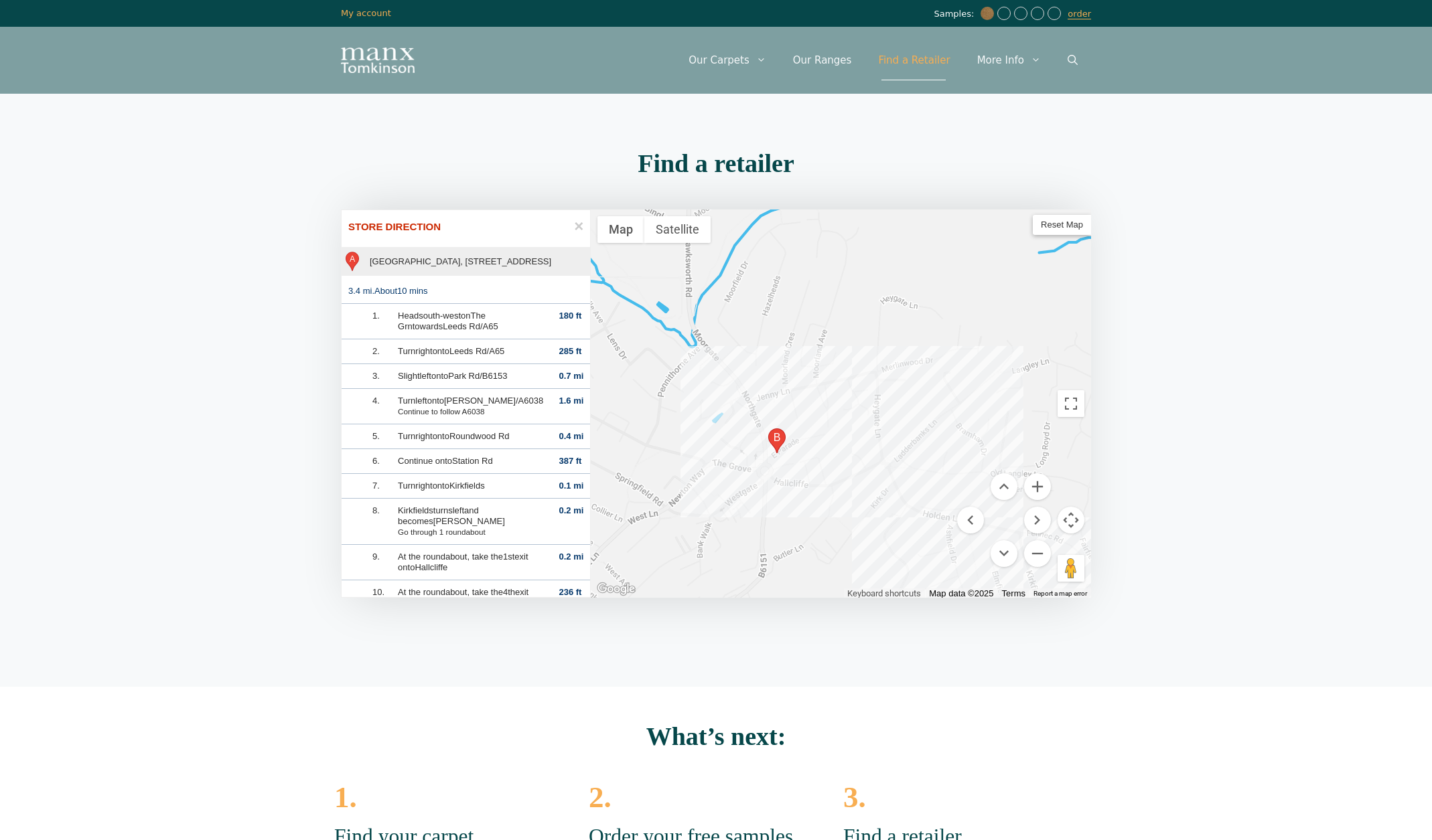
drag, startPoint x: 668, startPoint y: 487, endPoint x: 1035, endPoint y: 396, distance: 378.1
click at [1035, 396] on div at bounding box center [840, 403] width 500 height 389
click at [1033, 485] on button "Zoom in" at bounding box center [1037, 486] width 27 height 27
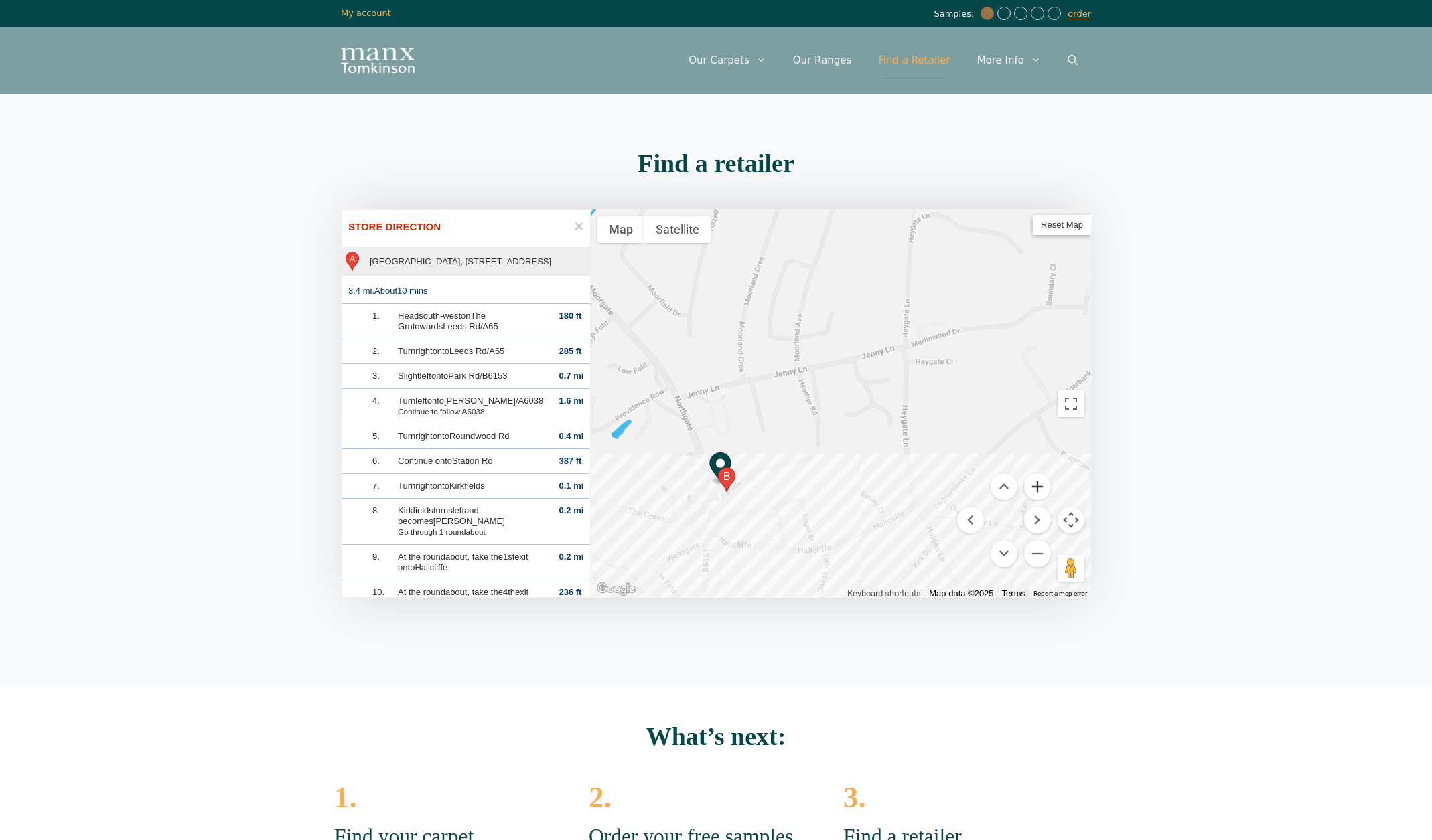
click at [1033, 485] on button "Zoom in" at bounding box center [1037, 486] width 27 height 27
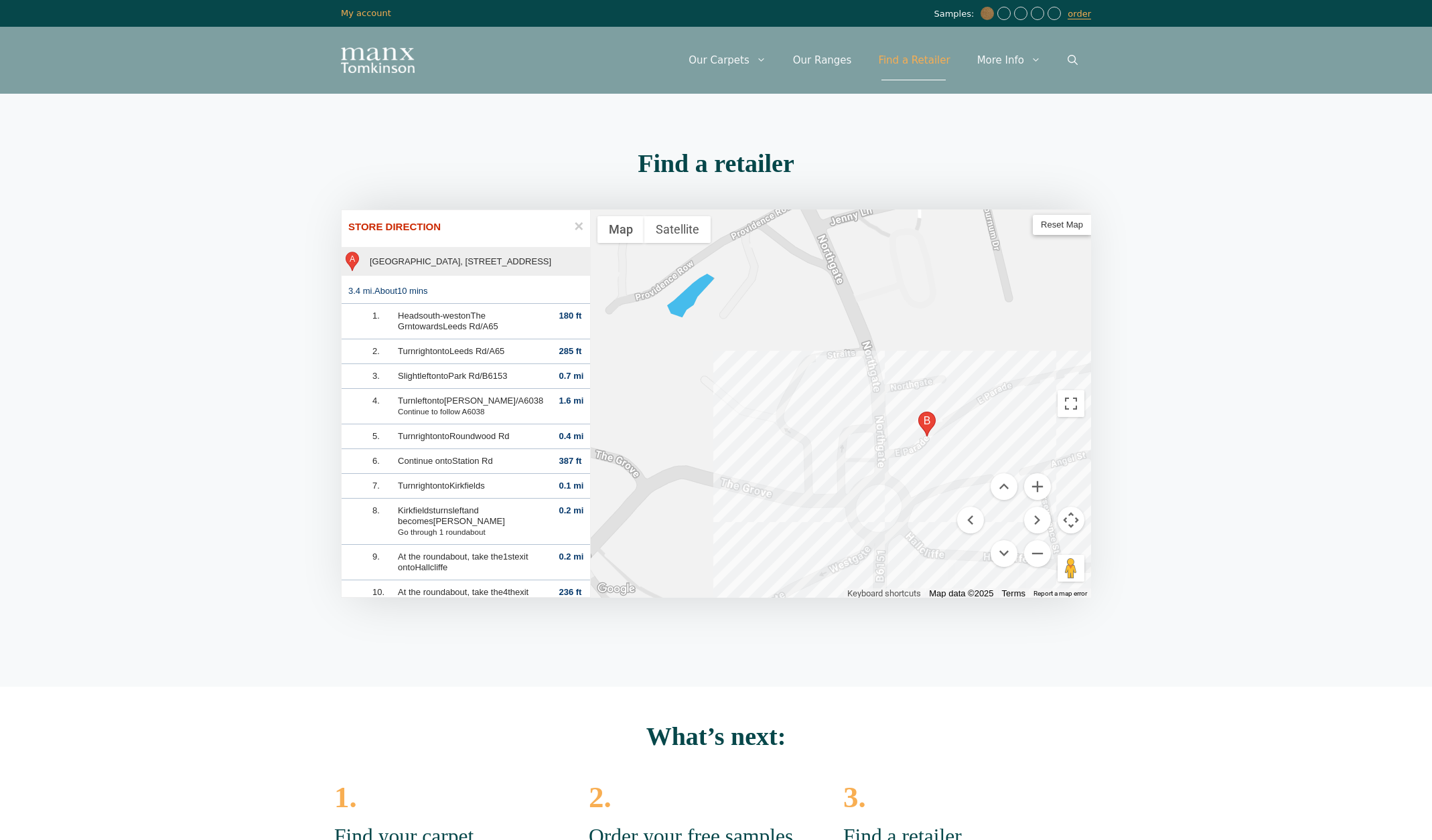
drag, startPoint x: 792, startPoint y: 418, endPoint x: 1061, endPoint y: 309, distance: 290.2
click at [1061, 309] on div at bounding box center [840, 403] width 500 height 389
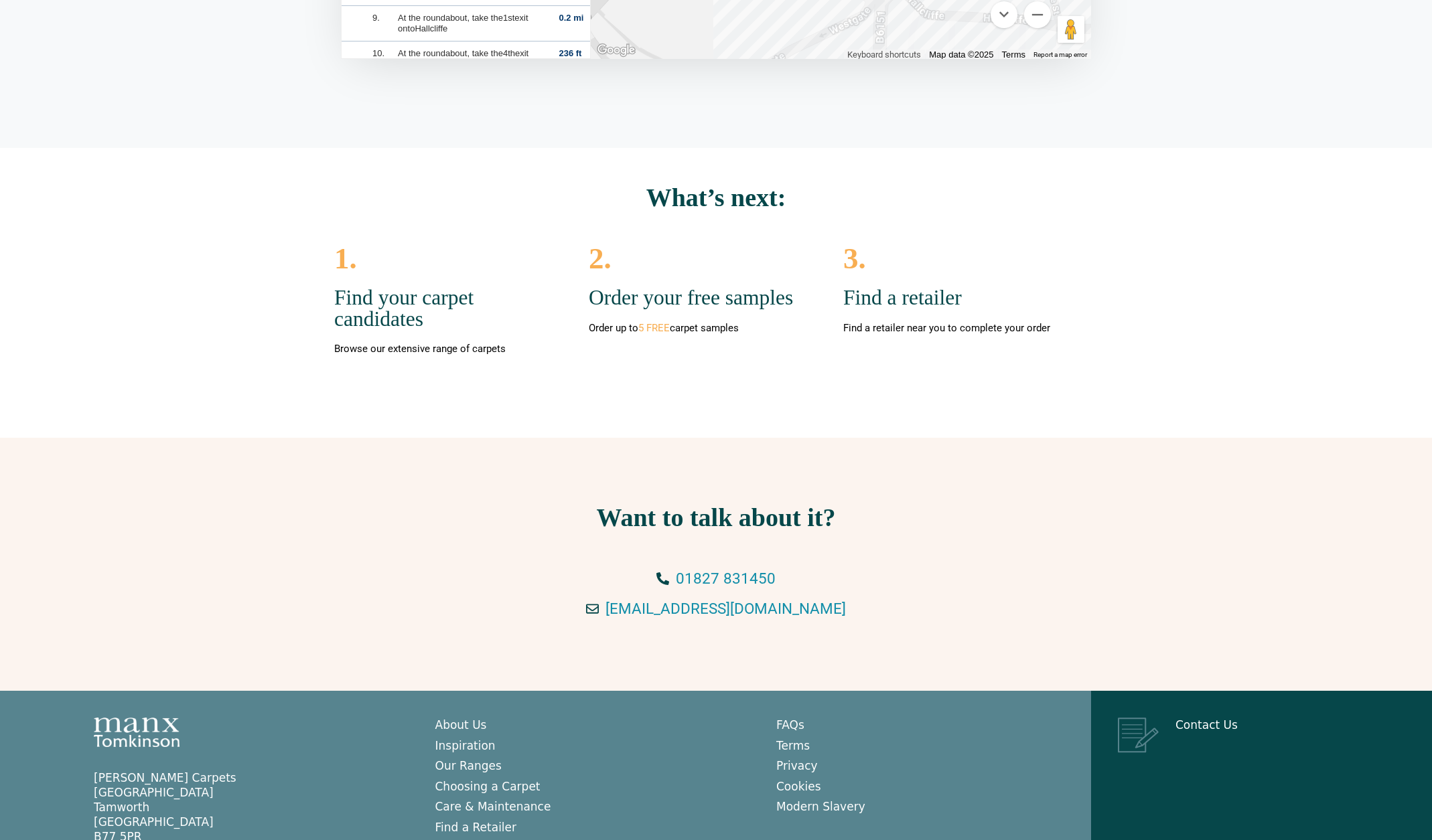
scroll to position [609, 0]
